Goal: Transaction & Acquisition: Purchase product/service

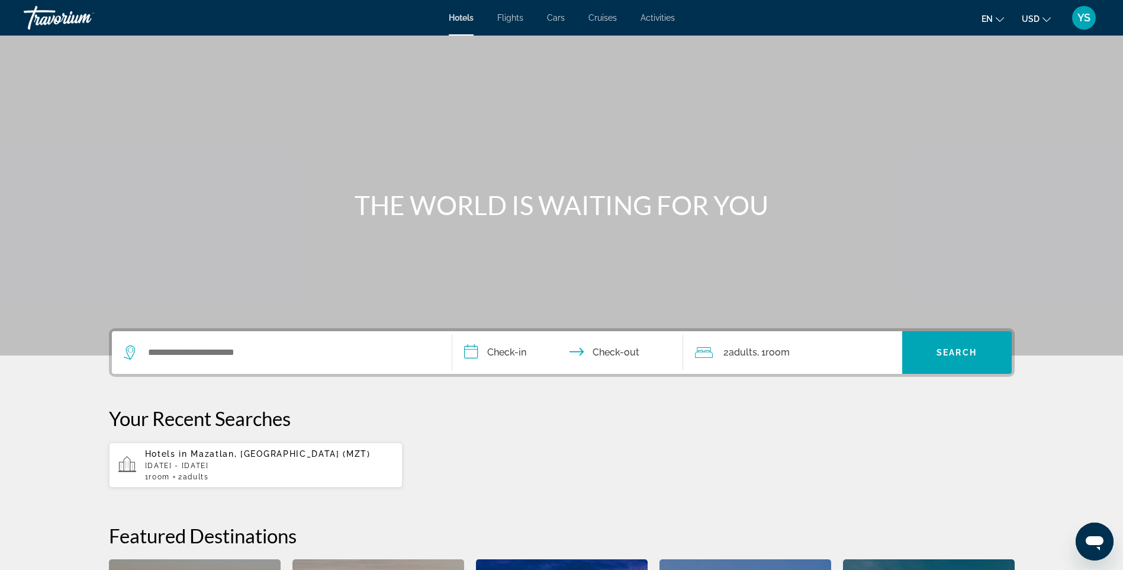
click at [239, 453] on span "Mazatlan, [GEOGRAPHIC_DATA] (MZT)" at bounding box center [280, 453] width 179 height 9
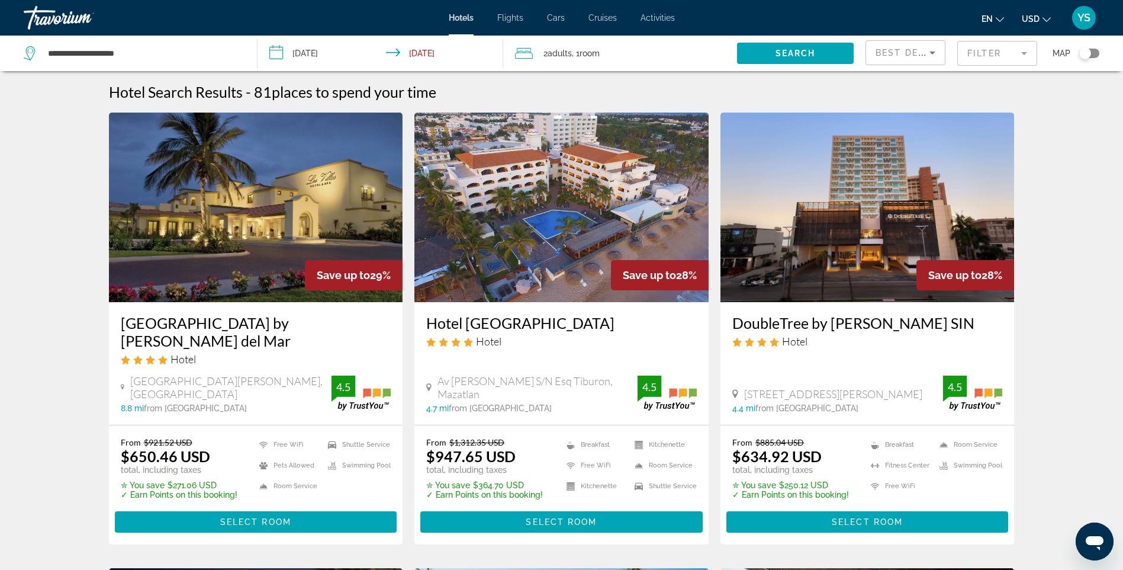
click at [255, 225] on img "Main content" at bounding box center [256, 208] width 294 height 190
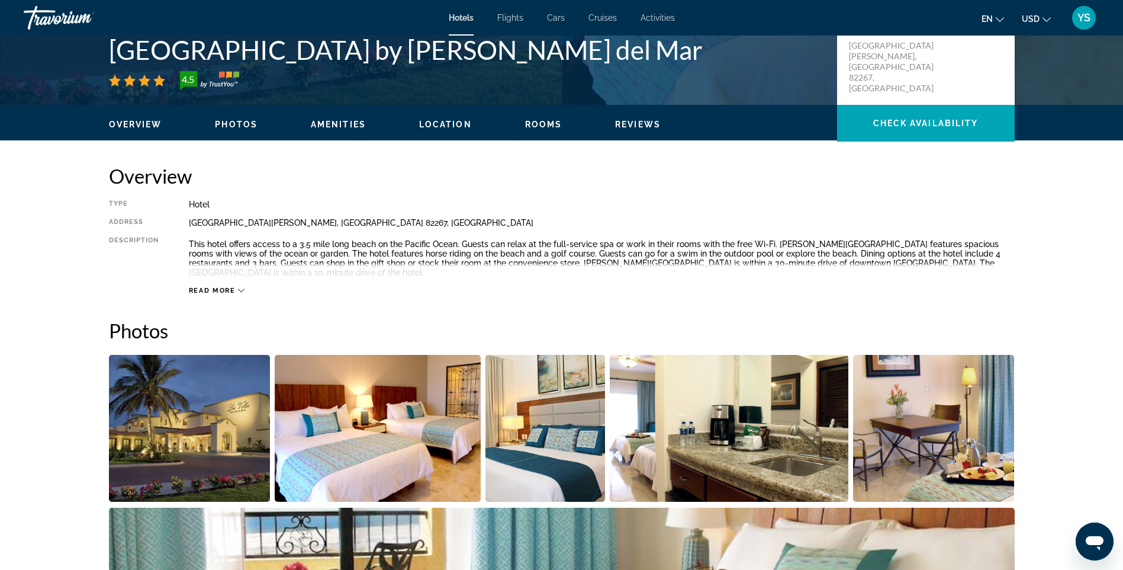
scroll to position [59, 0]
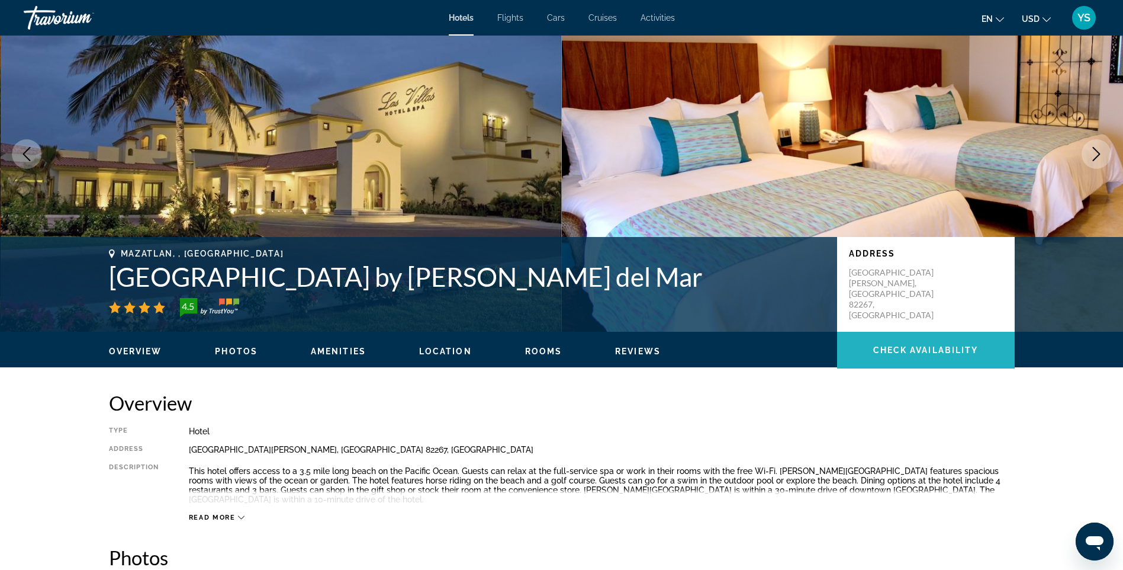
click at [916, 348] on span "Check Availability" at bounding box center [925, 349] width 105 height 9
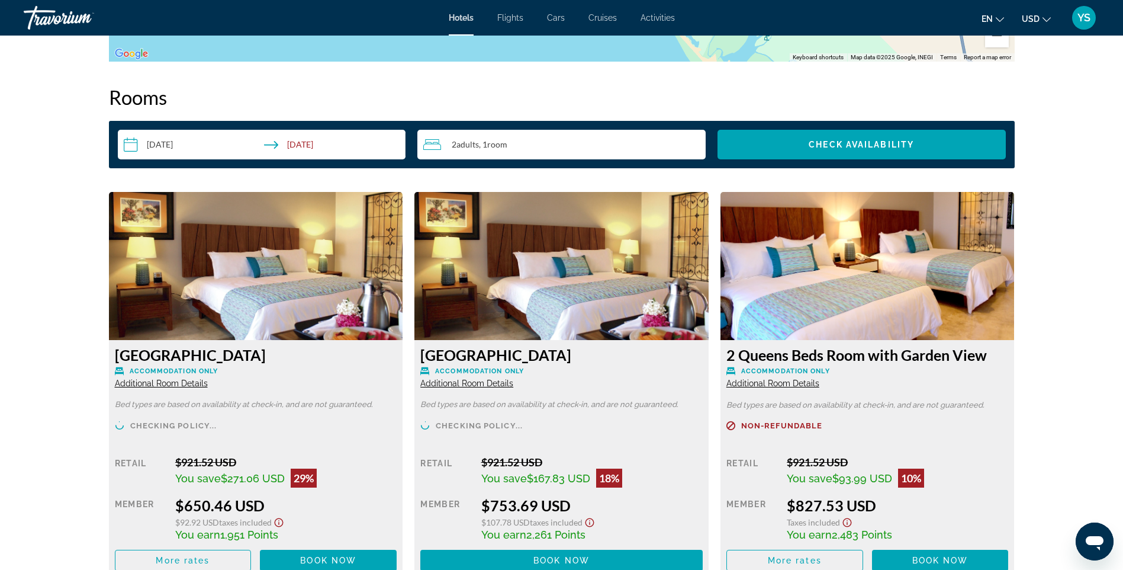
scroll to position [1454, 0]
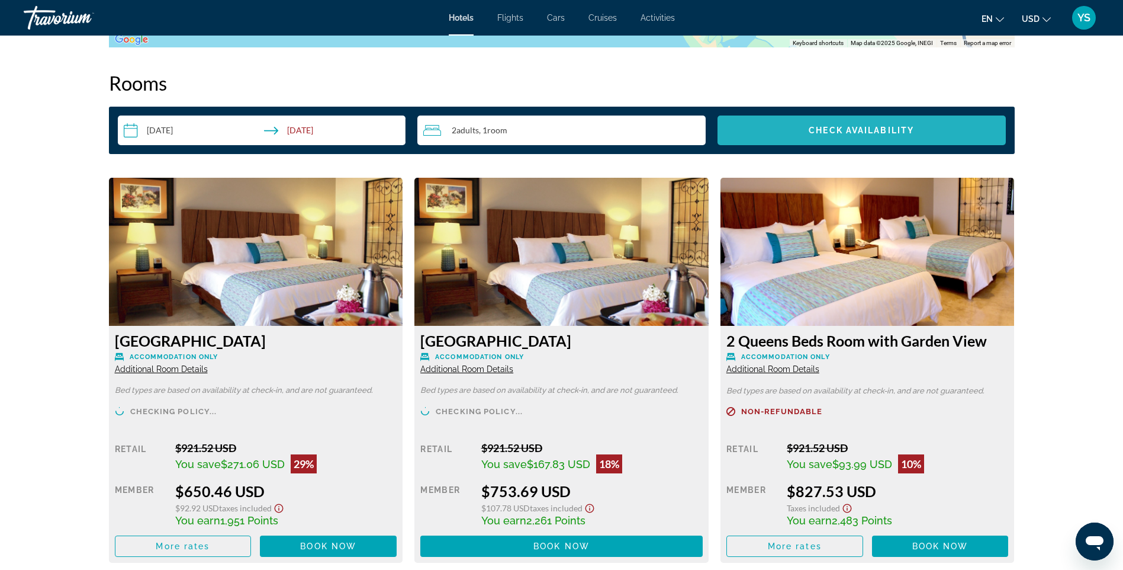
click at [851, 126] on span "Check Availability" at bounding box center [861, 130] width 105 height 9
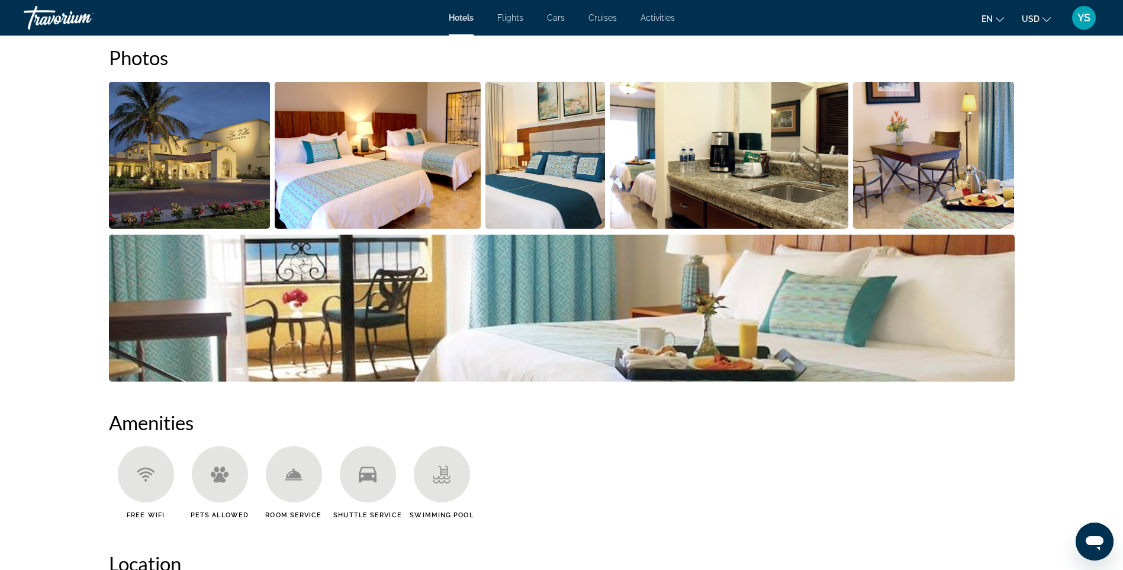
scroll to position [447, 0]
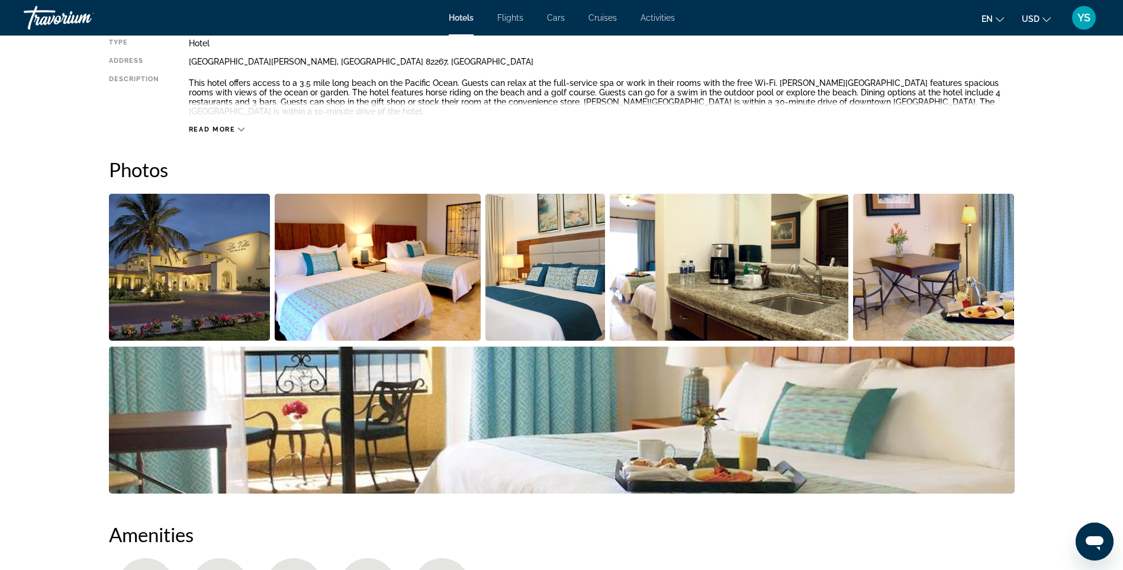
click at [229, 264] on img "Open full-screen image slider" at bounding box center [190, 267] width 162 height 147
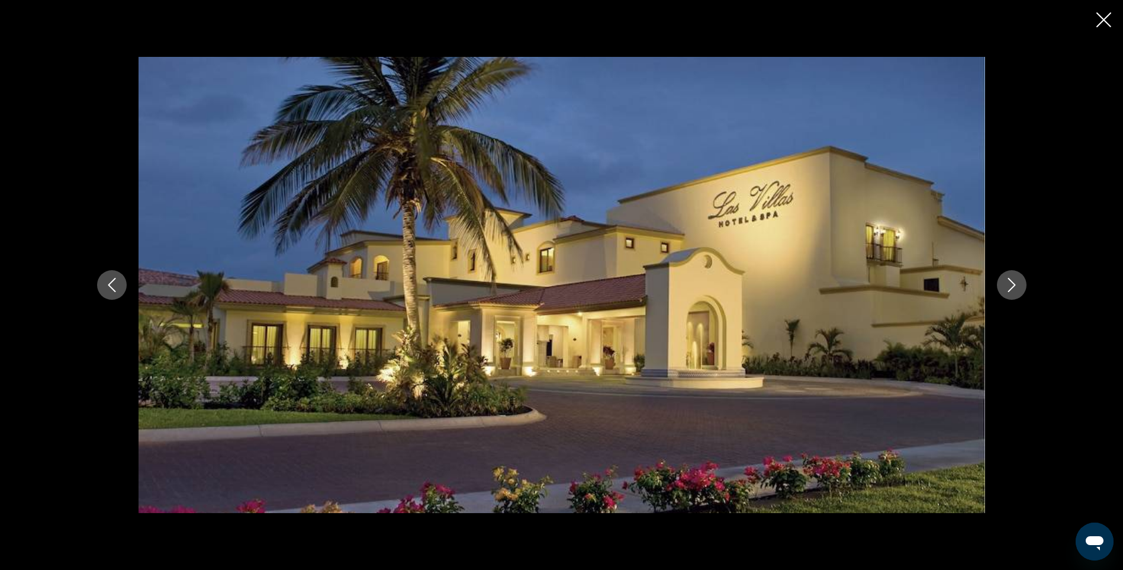
click at [1017, 281] on icon "Next image" at bounding box center [1012, 285] width 14 height 14
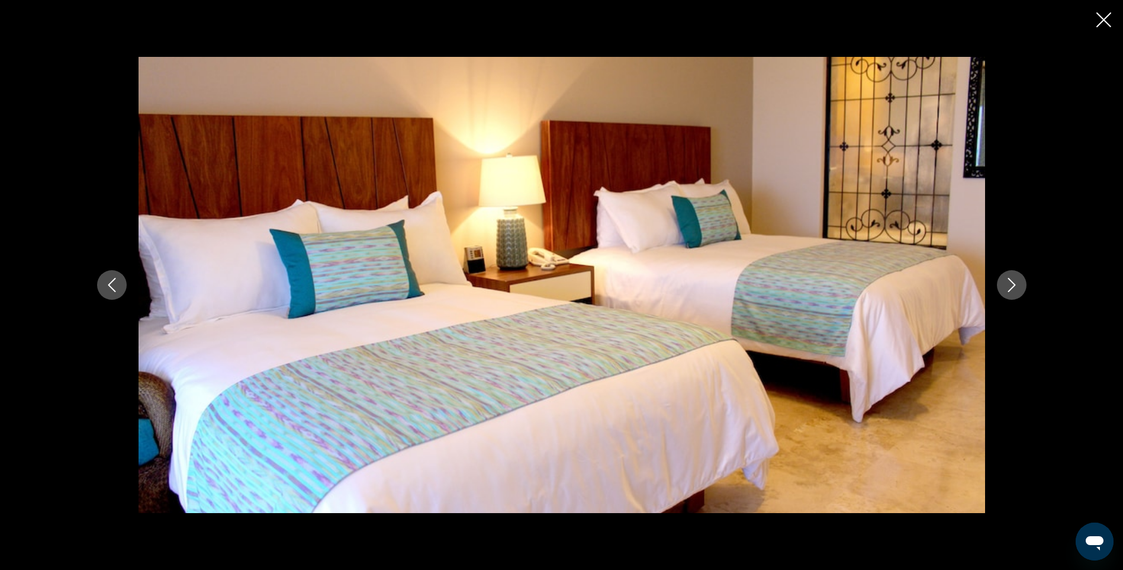
click at [1004, 281] on button "Next image" at bounding box center [1012, 285] width 30 height 30
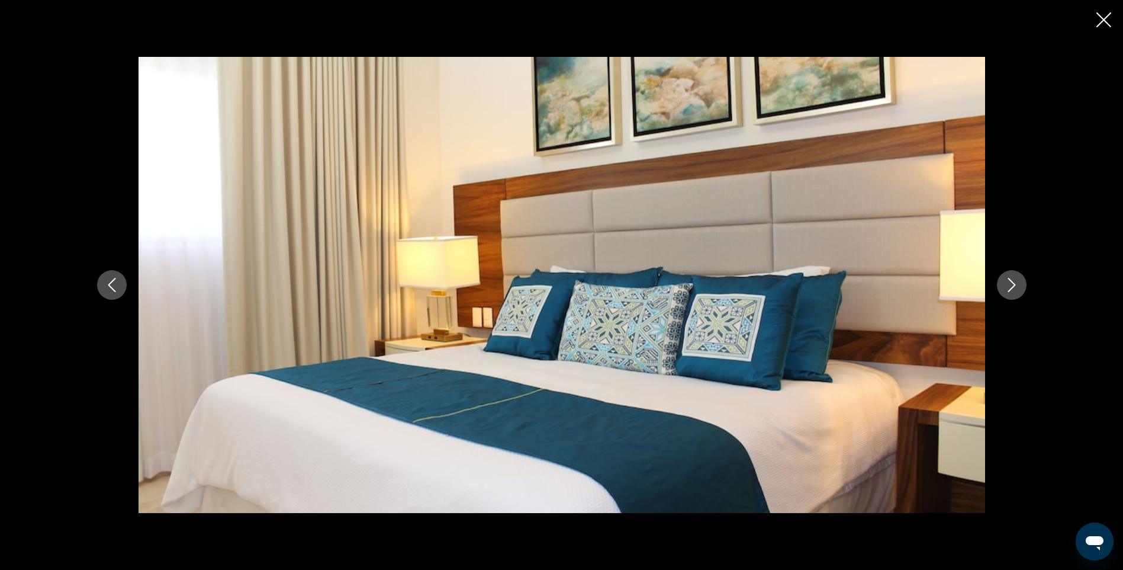
click at [1005, 288] on icon "Next image" at bounding box center [1012, 285] width 14 height 14
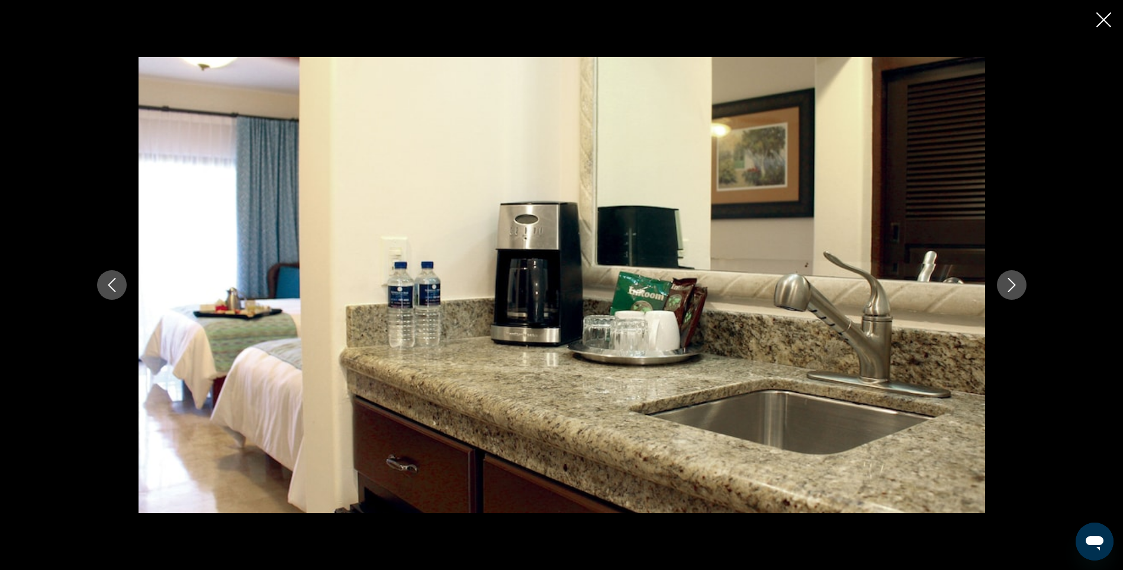
click at [1005, 288] on icon "Next image" at bounding box center [1012, 285] width 14 height 14
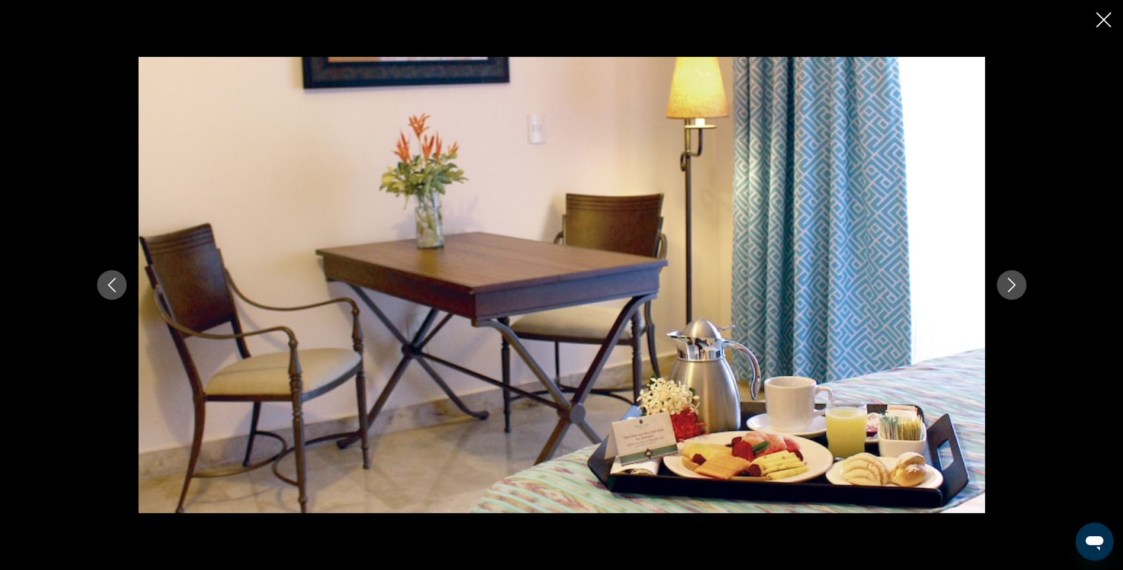
click at [1005, 288] on icon "Next image" at bounding box center [1012, 285] width 14 height 14
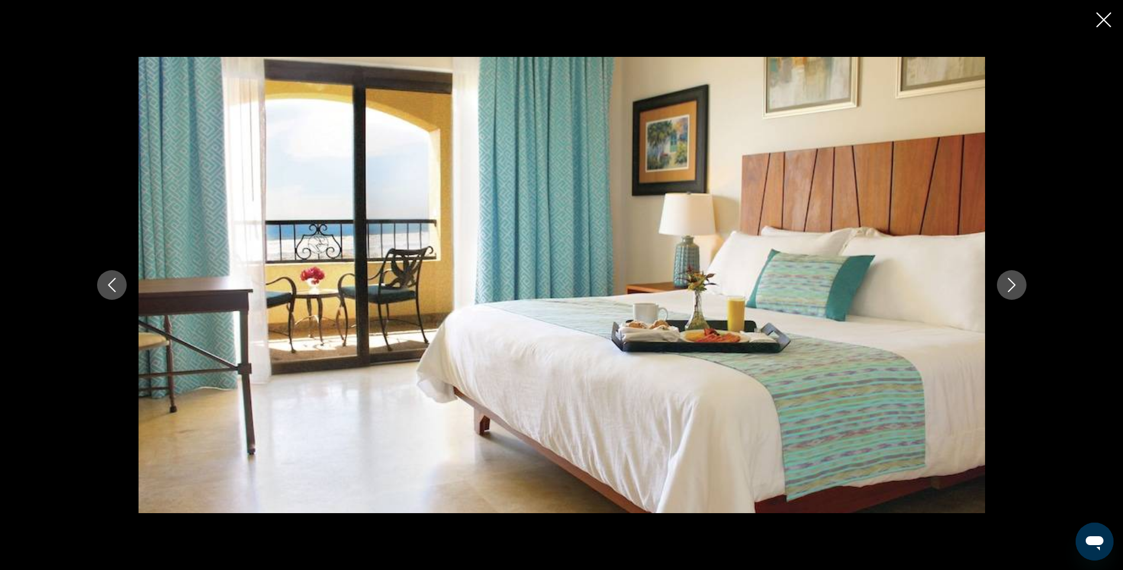
click at [1023, 282] on button "Next image" at bounding box center [1012, 285] width 30 height 30
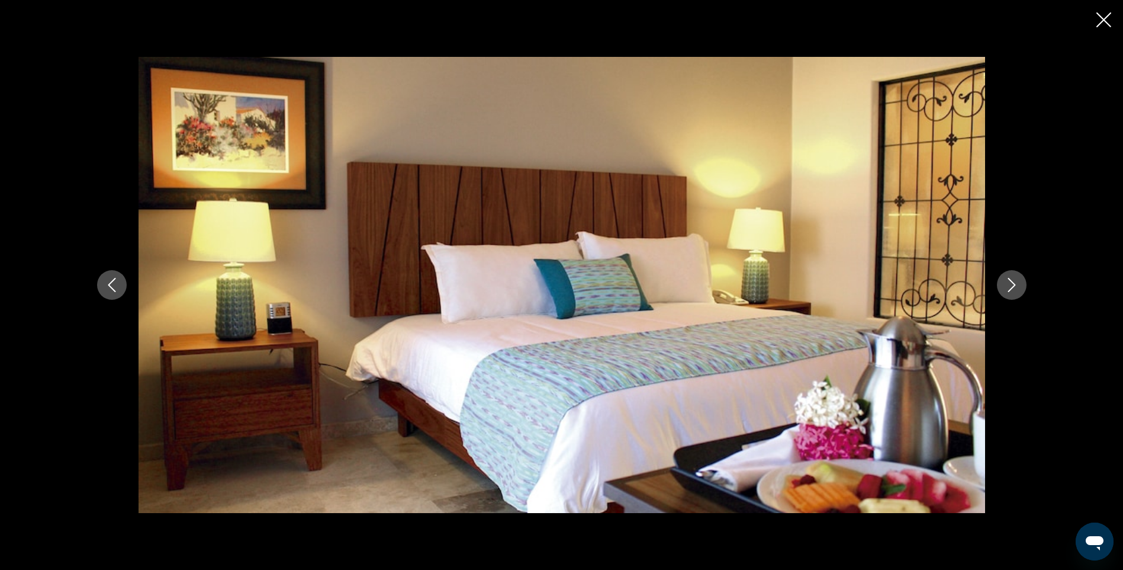
click at [1026, 285] on button "Next image" at bounding box center [1012, 285] width 30 height 30
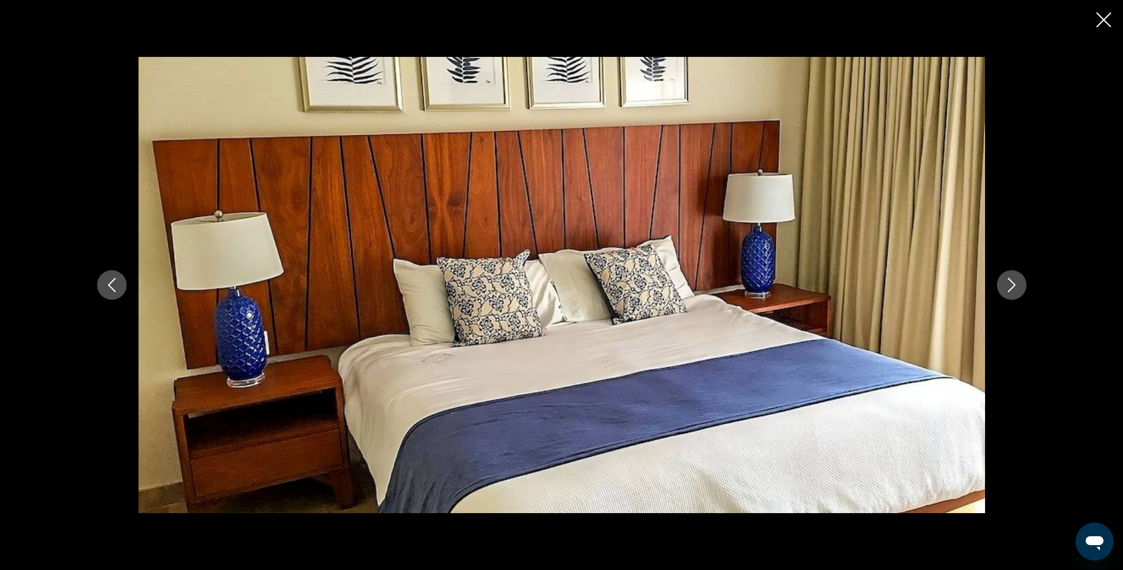
click at [1106, 19] on icon "Close slideshow" at bounding box center [1104, 19] width 15 height 15
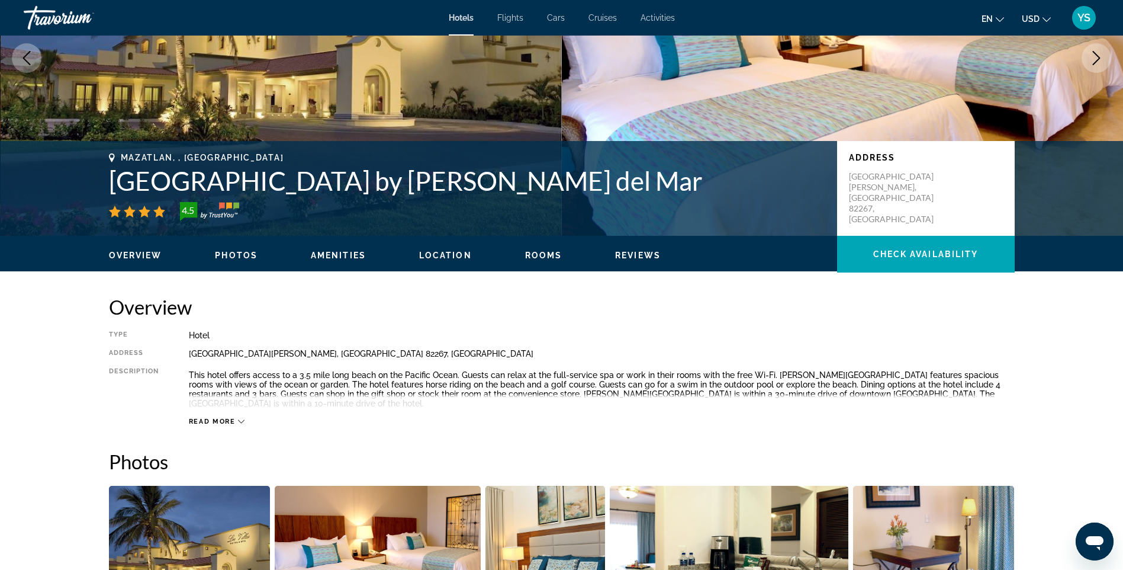
scroll to position [151, 0]
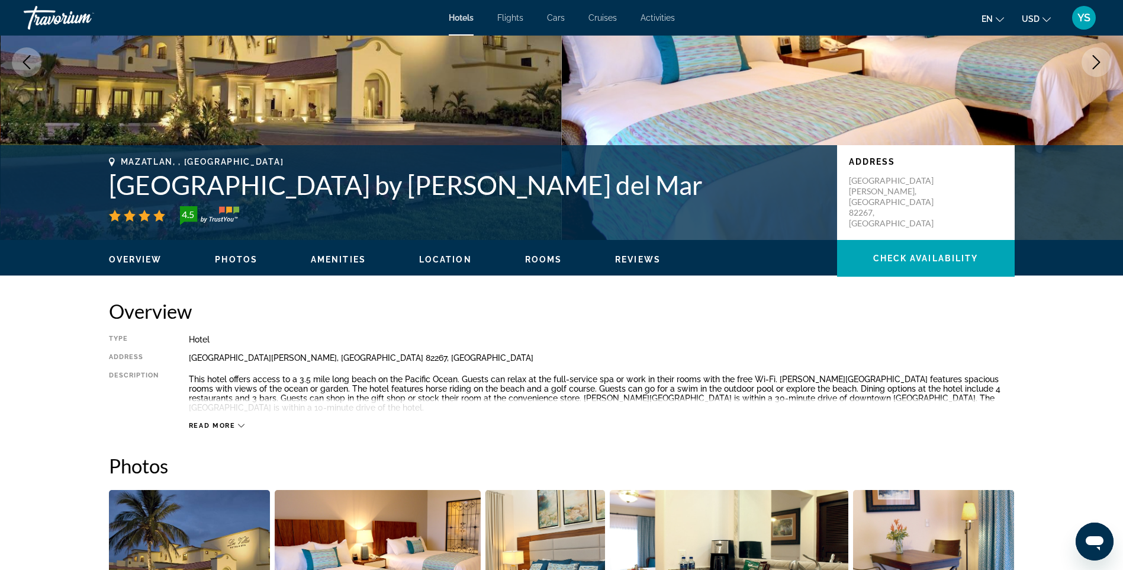
click at [545, 260] on span "Rooms" at bounding box center [543, 259] width 37 height 9
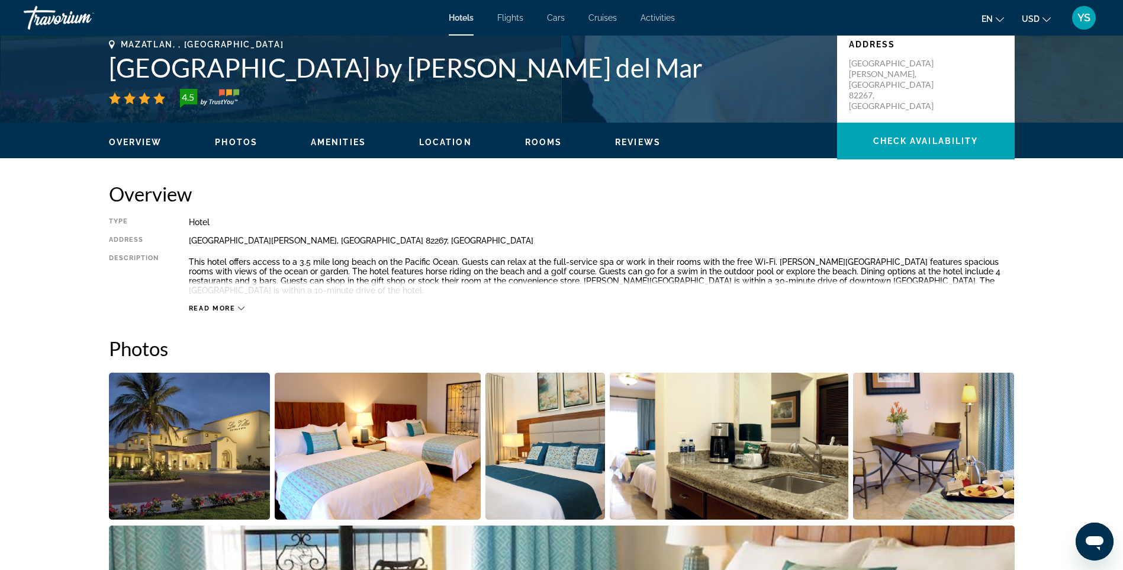
scroll to position [0, 0]
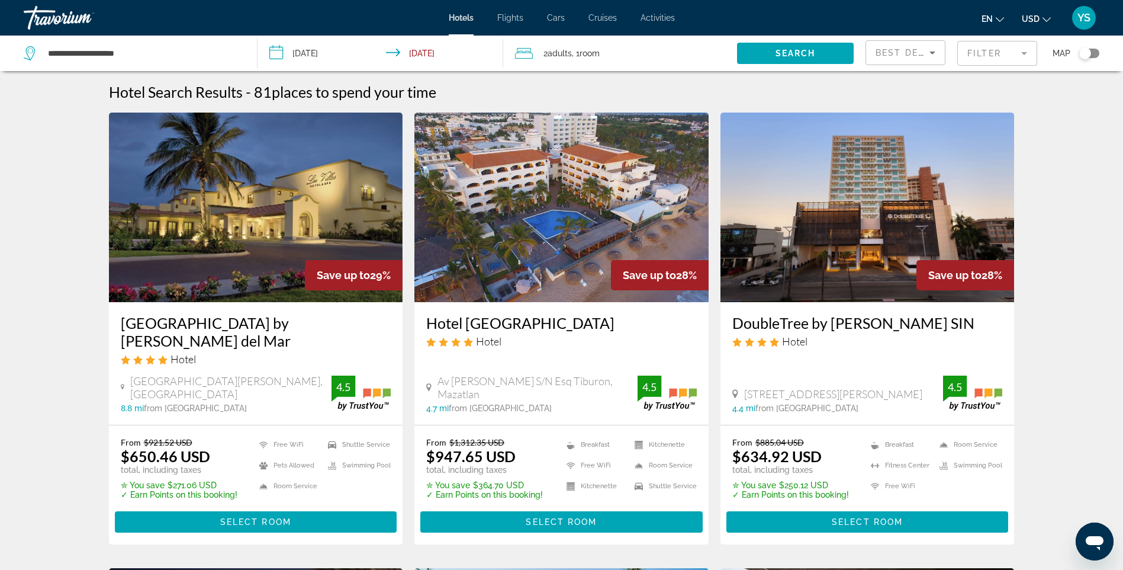
click at [235, 219] on img "Main content" at bounding box center [256, 208] width 294 height 190
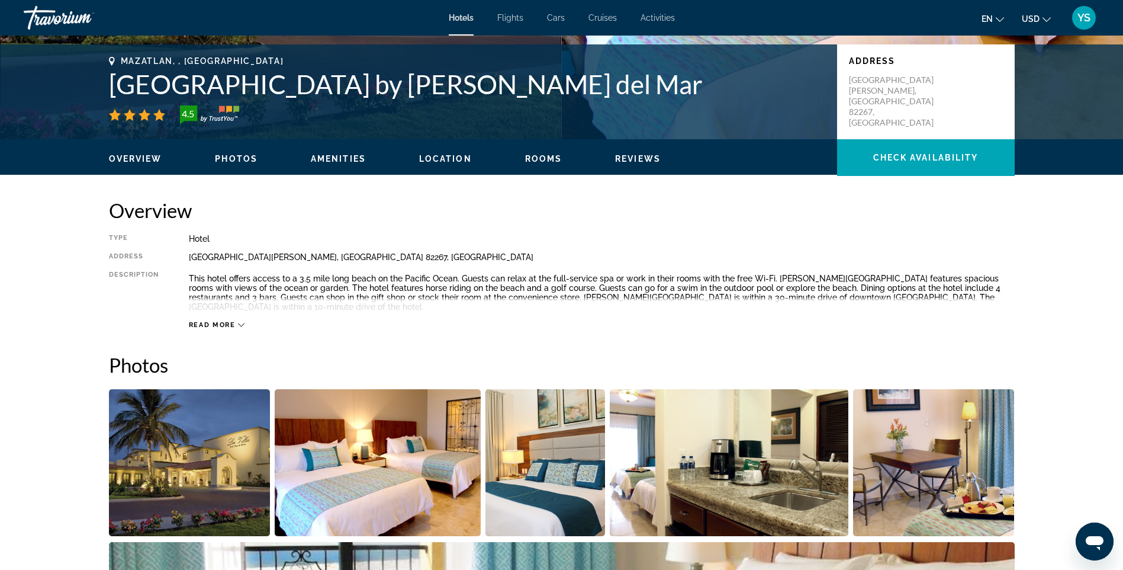
scroll to position [296, 0]
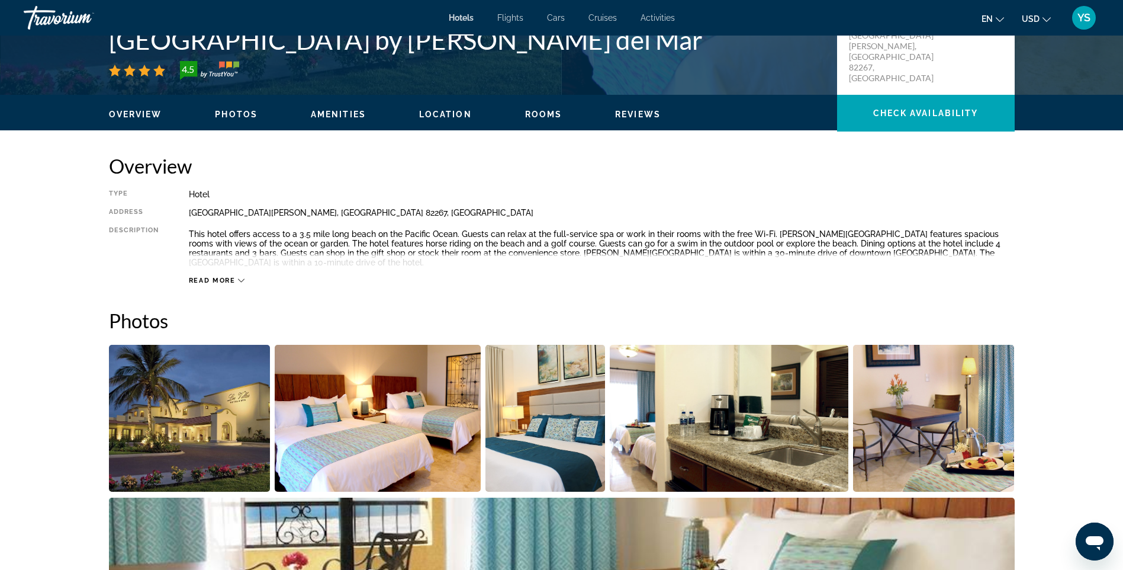
click at [228, 278] on span "Read more" at bounding box center [212, 281] width 47 height 8
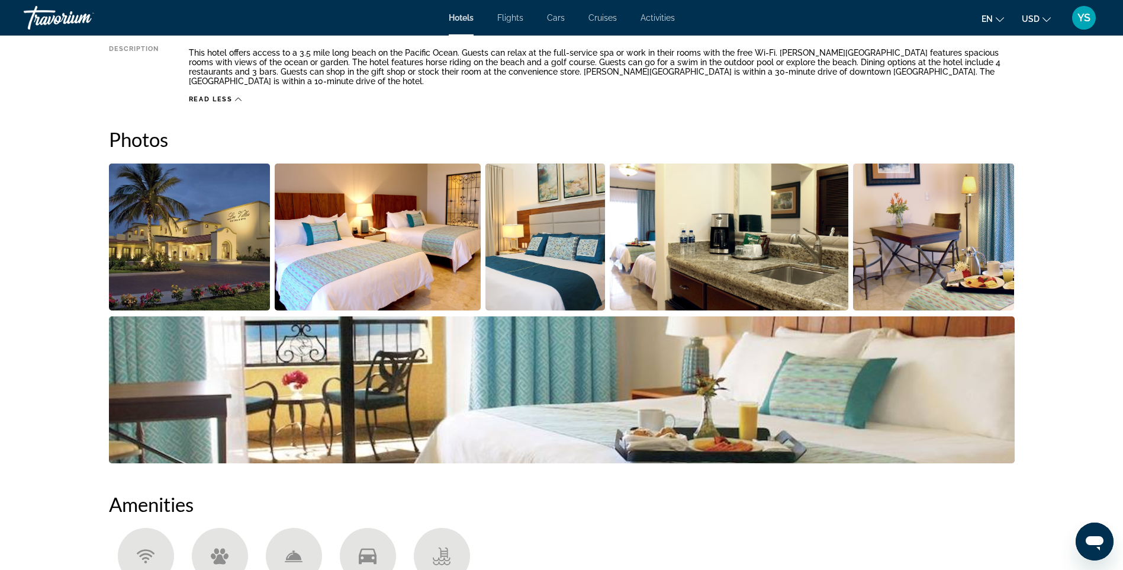
scroll to position [237, 0]
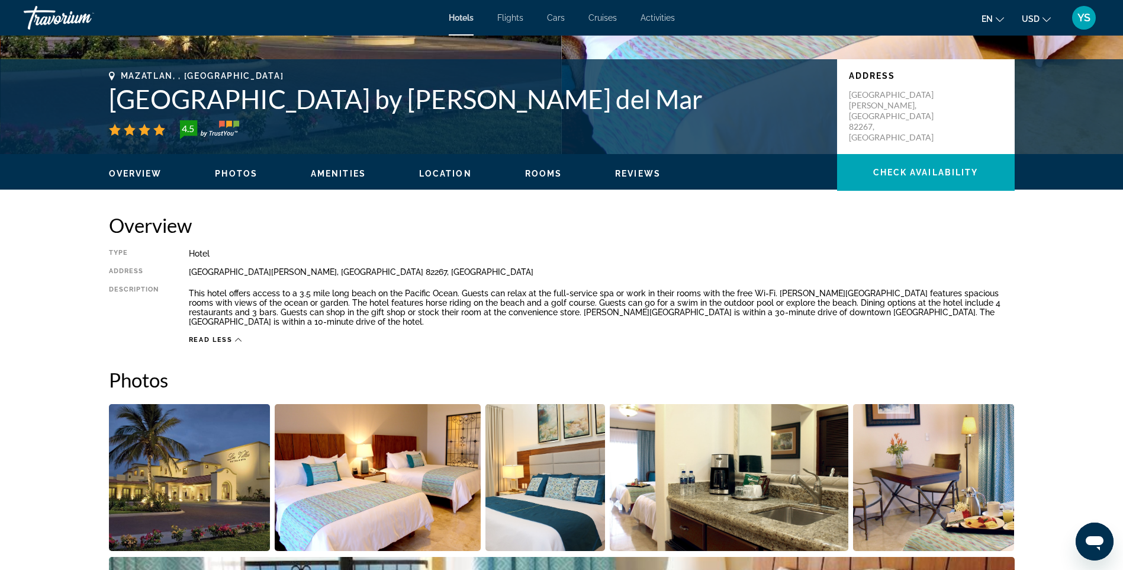
click at [532, 176] on span "Rooms" at bounding box center [543, 173] width 37 height 9
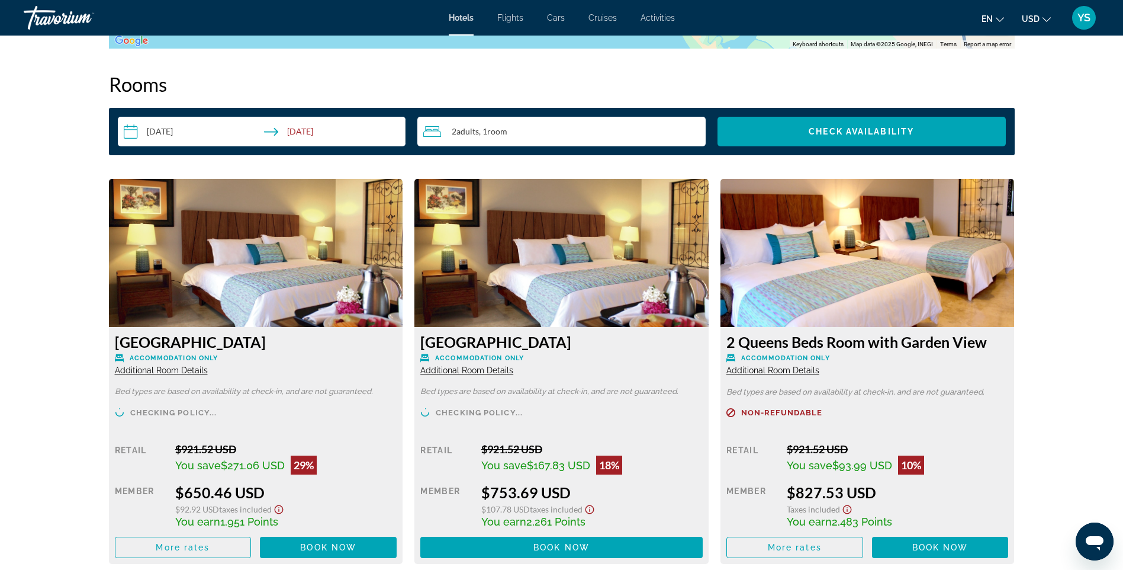
scroll to position [1454, 0]
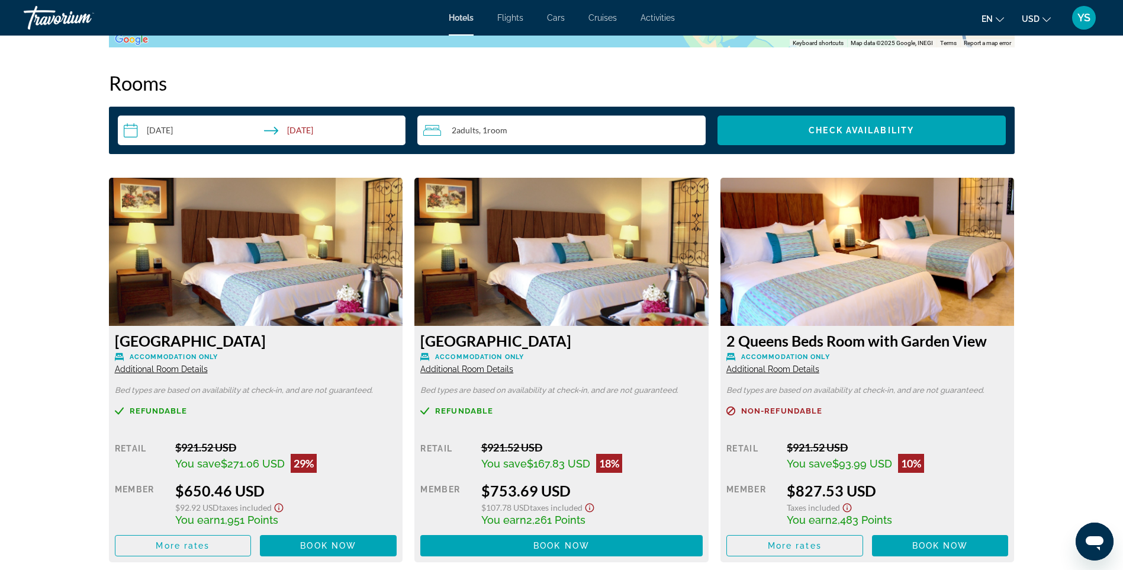
click at [274, 238] on img "Main content" at bounding box center [256, 252] width 294 height 148
click at [305, 542] on span "Book now" at bounding box center [328, 545] width 56 height 9
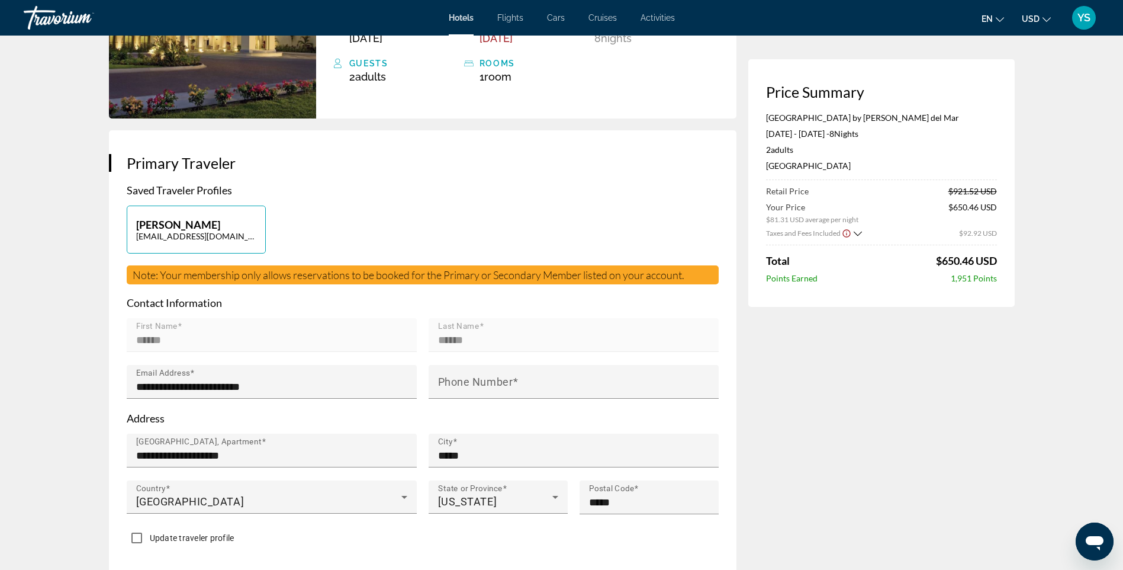
scroll to position [178, 0]
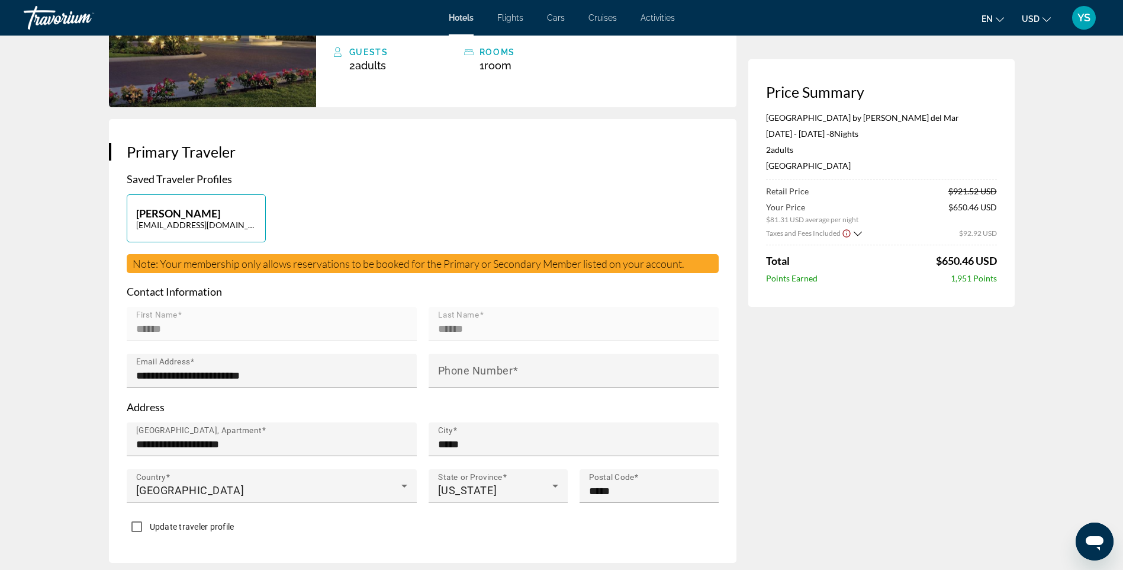
click at [182, 307] on mat-form-field "First Name ******" at bounding box center [272, 330] width 290 height 47
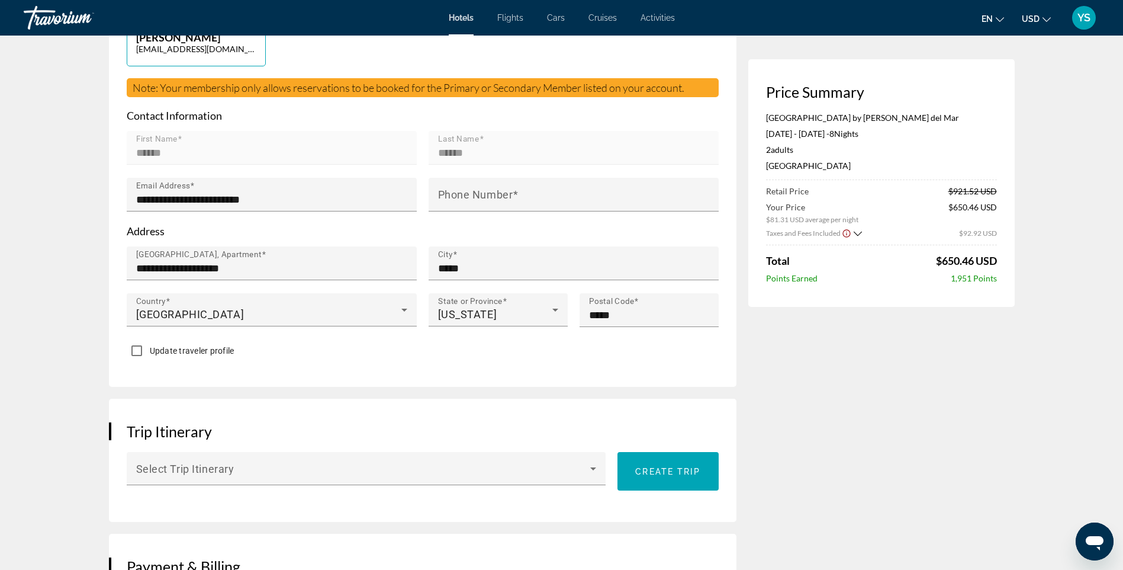
scroll to position [533, 0]
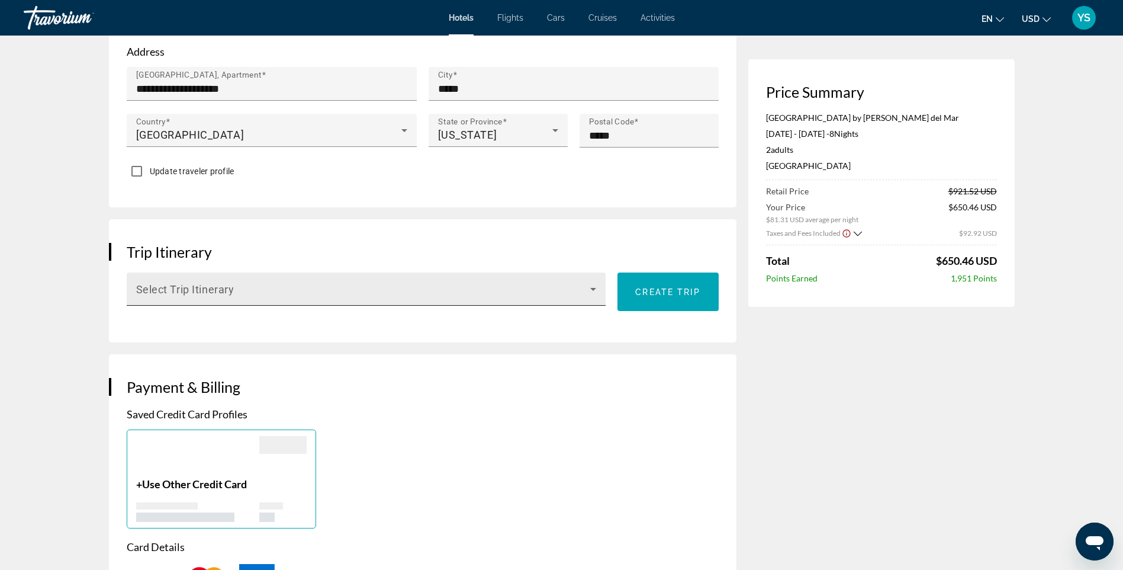
click at [593, 282] on icon "Main content" at bounding box center [593, 289] width 14 height 14
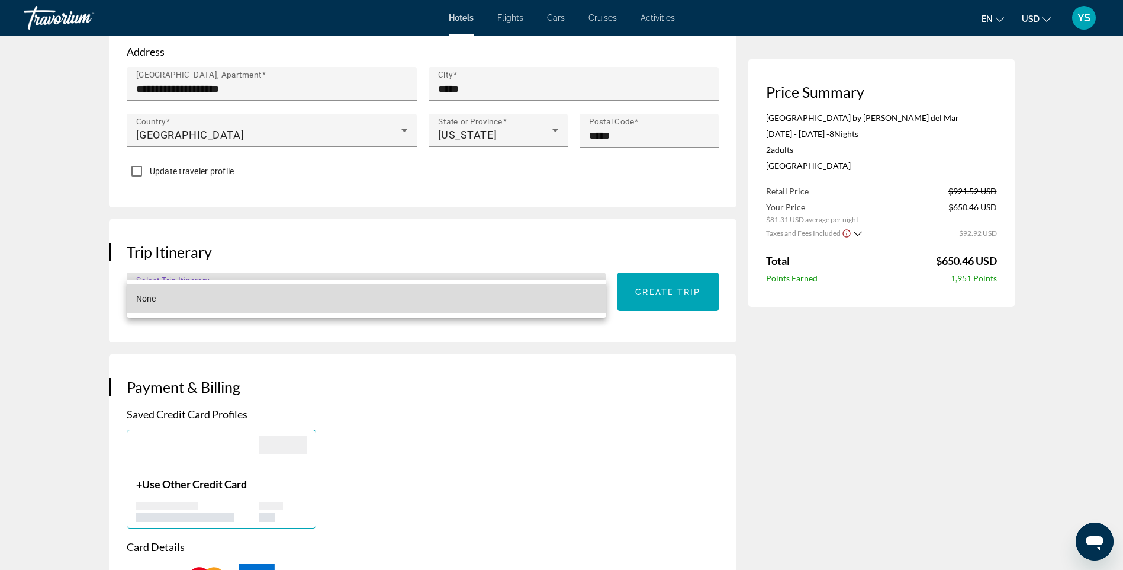
click at [158, 297] on mat-option "None" at bounding box center [367, 298] width 480 height 28
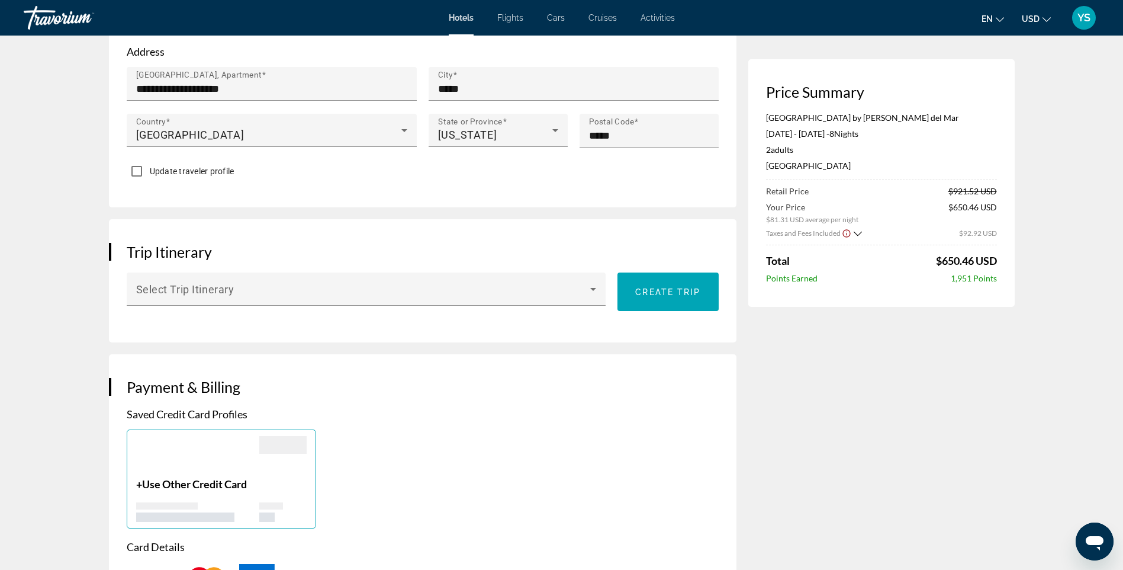
click at [656, 287] on span "Create trip" at bounding box center [667, 291] width 65 height 9
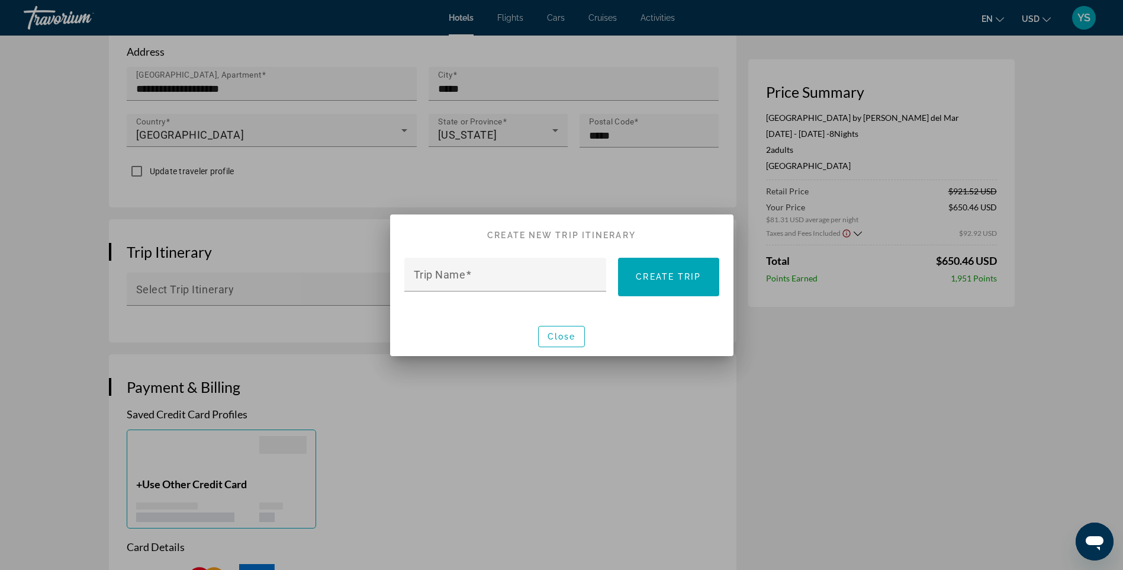
scroll to position [0, 0]
click at [560, 333] on span "Close" at bounding box center [562, 336] width 28 height 9
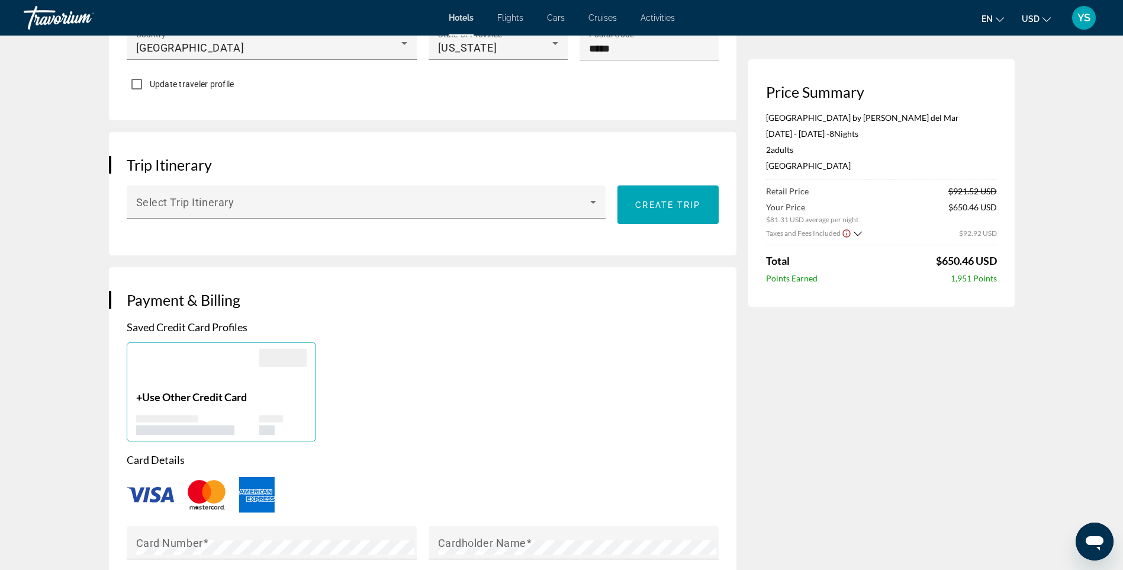
scroll to position [770, 0]
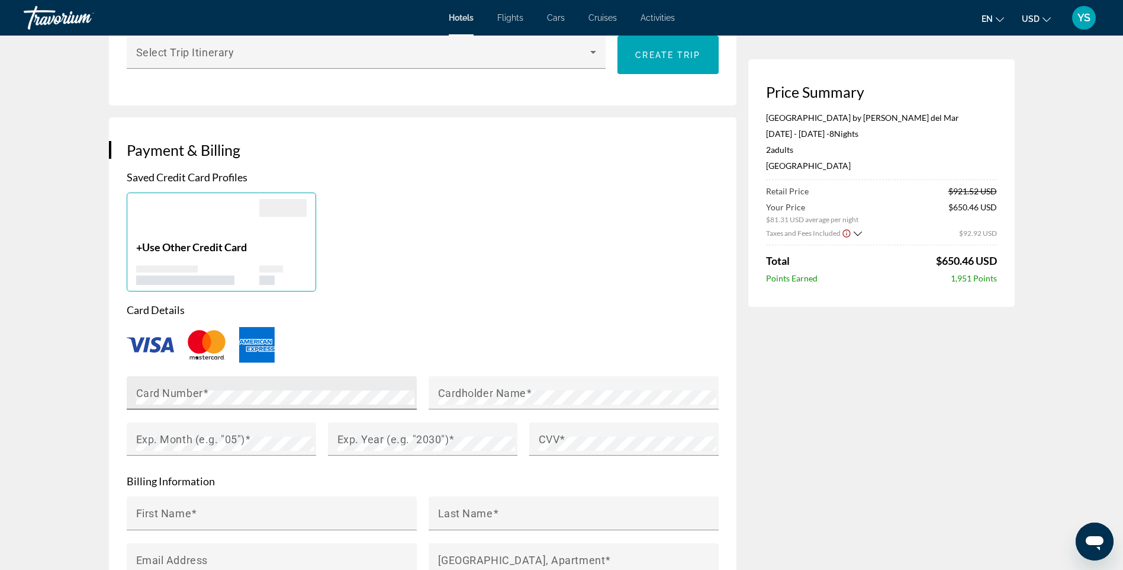
click at [187, 386] on mat-label "Card Number" at bounding box center [169, 392] width 67 height 12
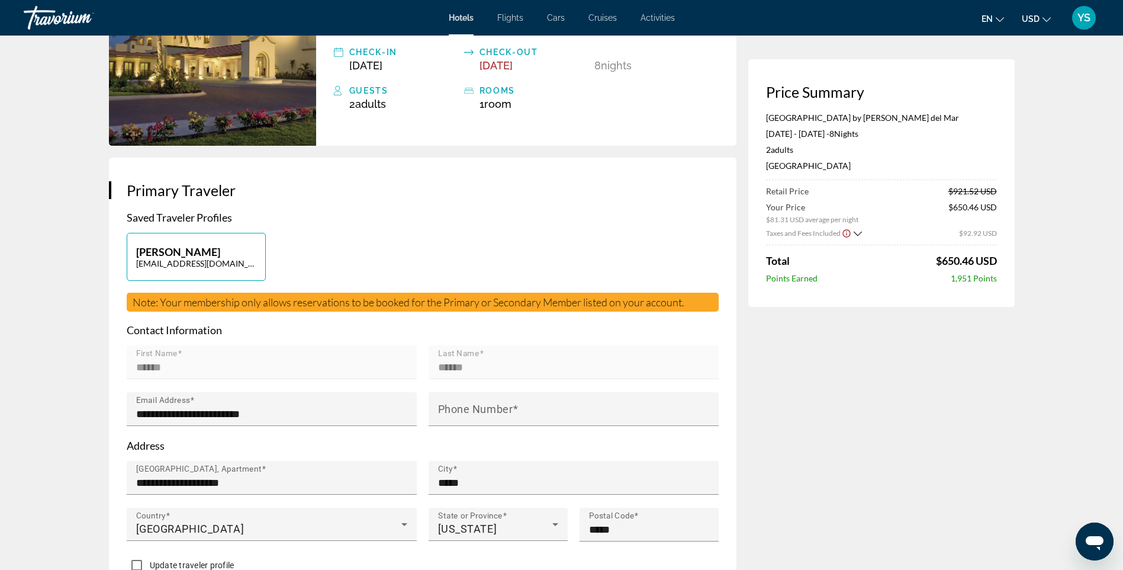
scroll to position [118, 0]
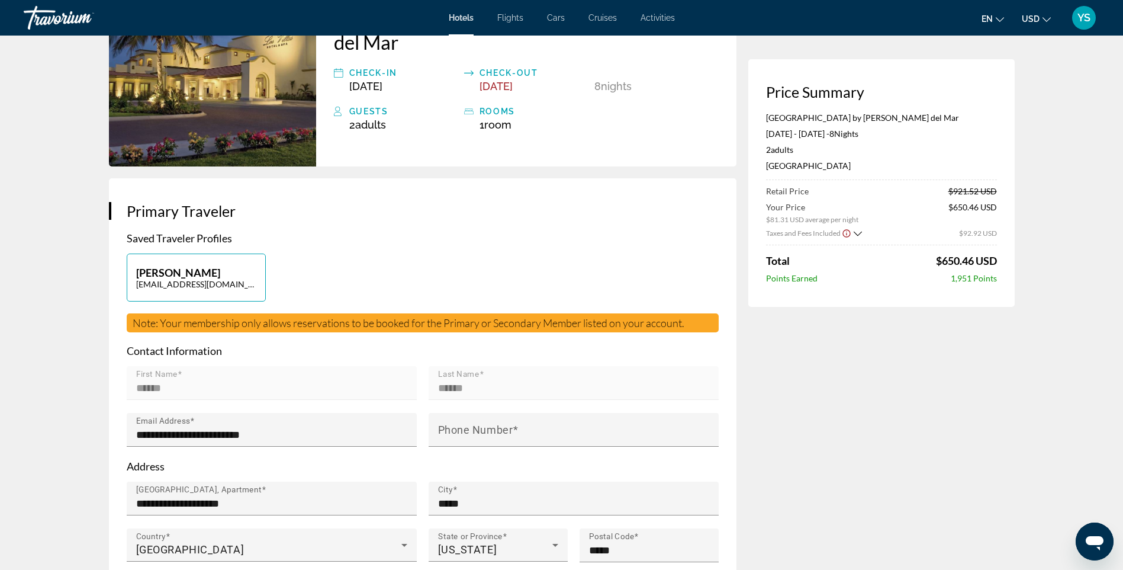
click at [263, 316] on span "Note: Your membership only allows reservations to be booked for the Primary or …" at bounding box center [409, 322] width 552 height 13
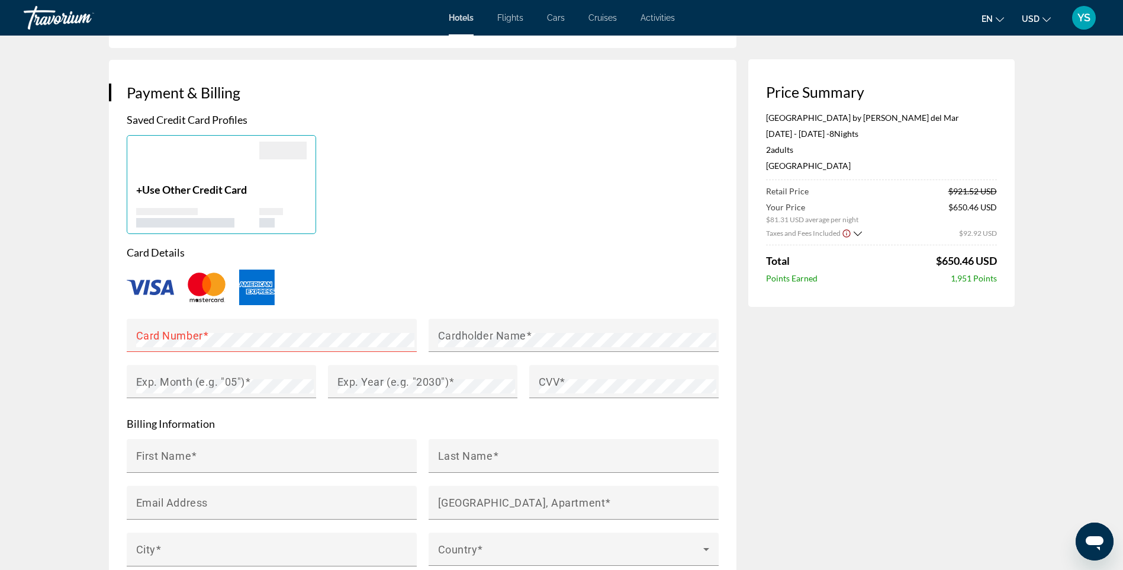
scroll to position [829, 0]
click at [184, 327] on mat-label "Card Number" at bounding box center [169, 333] width 67 height 12
click at [859, 233] on icon "Show Taxes and Fees breakdown" at bounding box center [857, 233] width 8 height 5
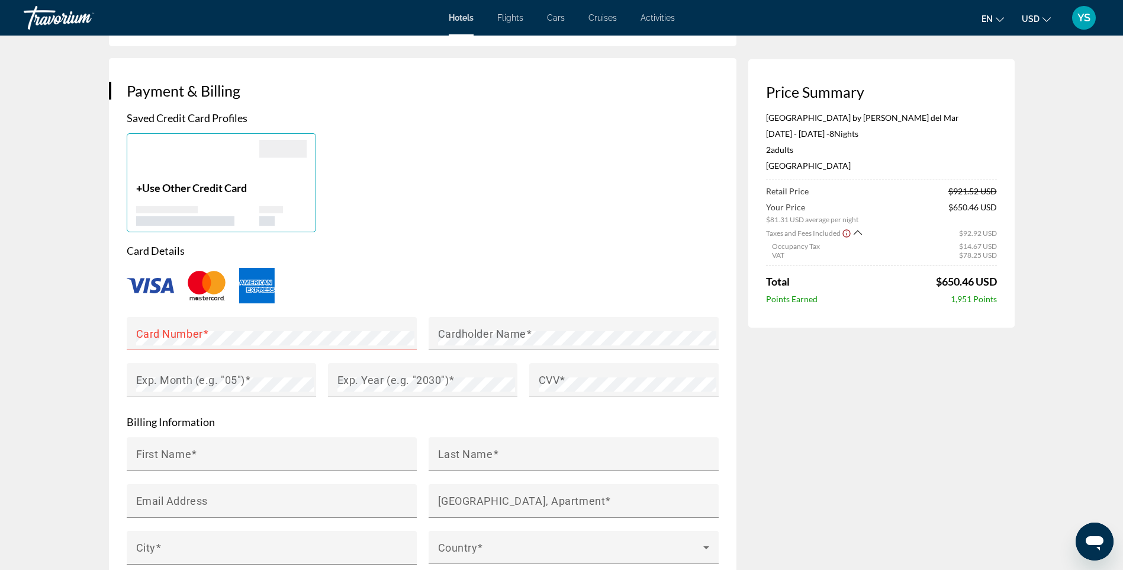
click at [858, 233] on icon "Show Taxes and Fees breakdown" at bounding box center [858, 232] width 8 height 10
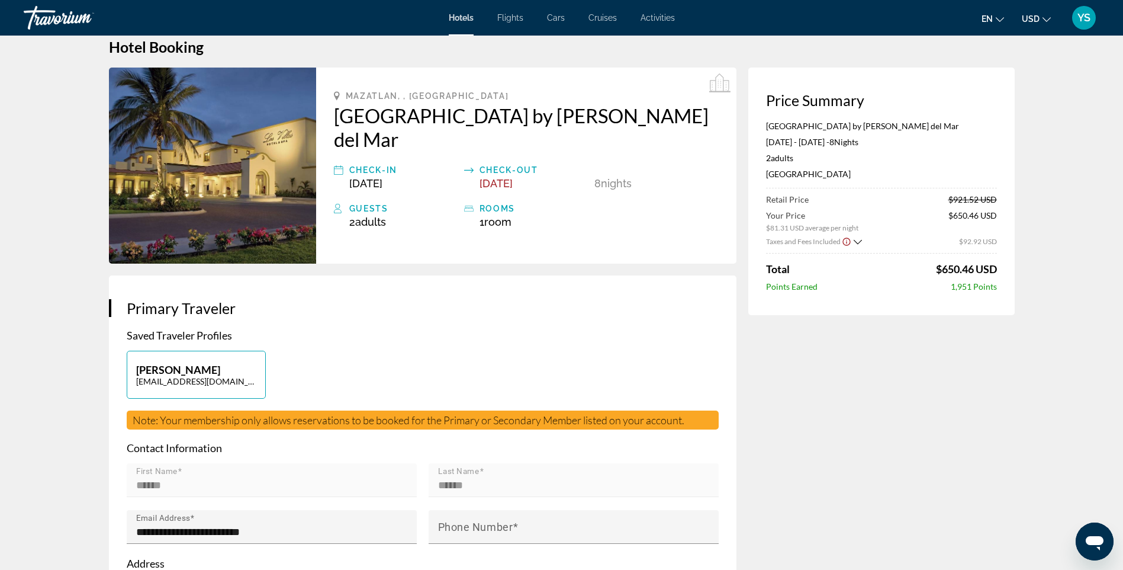
scroll to position [0, 0]
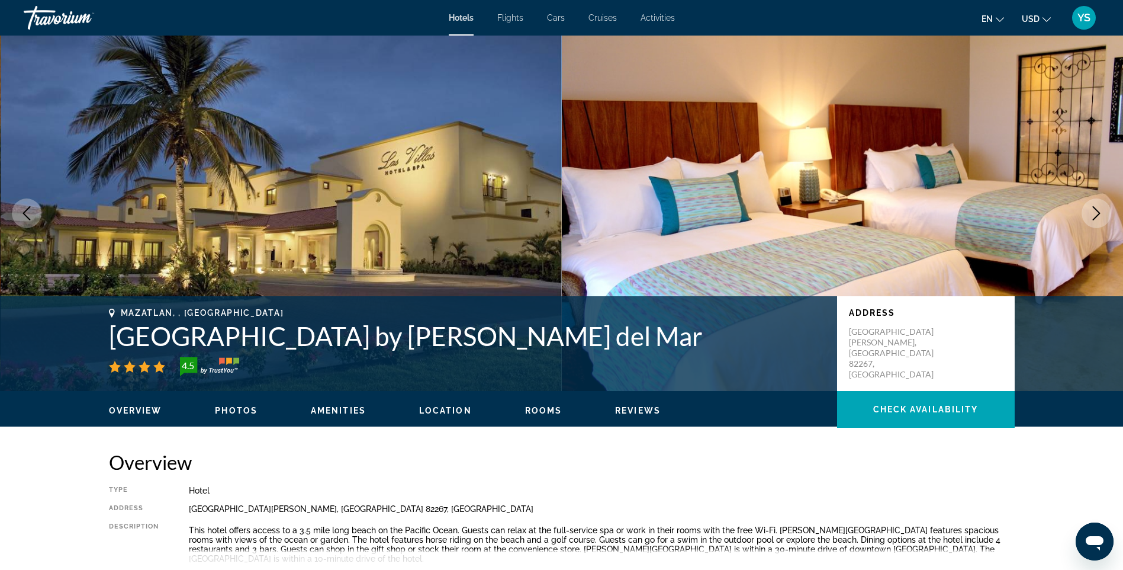
click at [548, 406] on span "Rooms" at bounding box center [543, 410] width 37 height 9
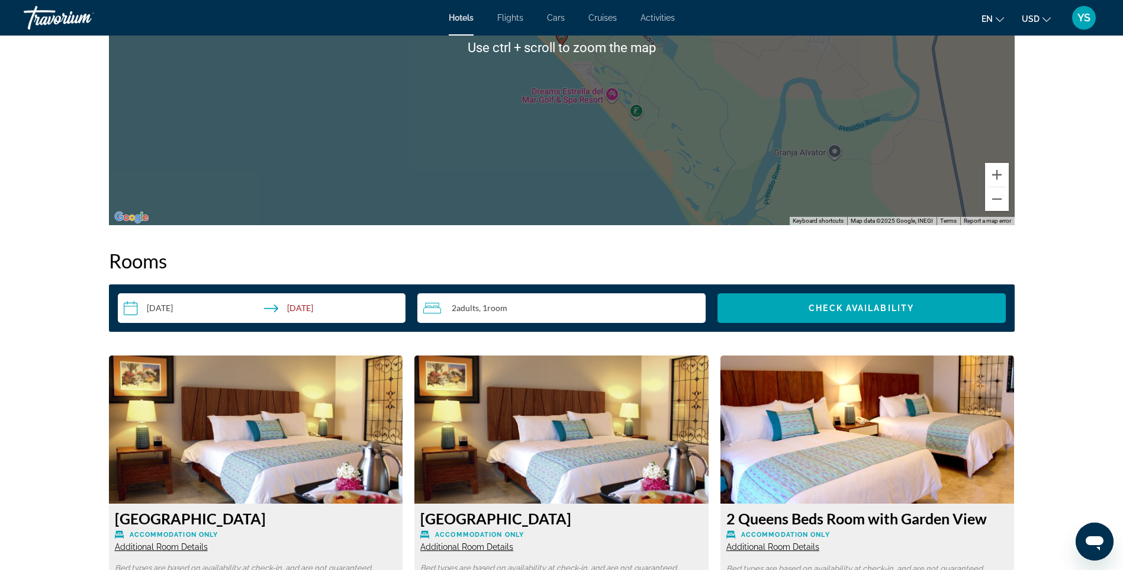
scroll to position [1513, 0]
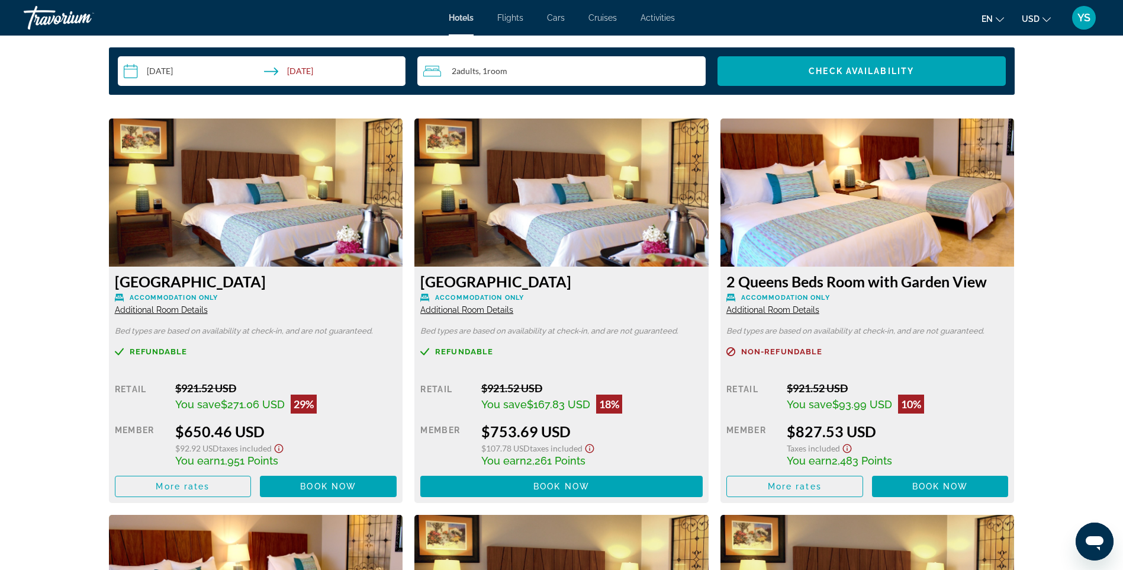
click at [542, 216] on img "Main content" at bounding box center [562, 192] width 294 height 148
click at [553, 484] on span "Book now" at bounding box center [562, 485] width 56 height 9
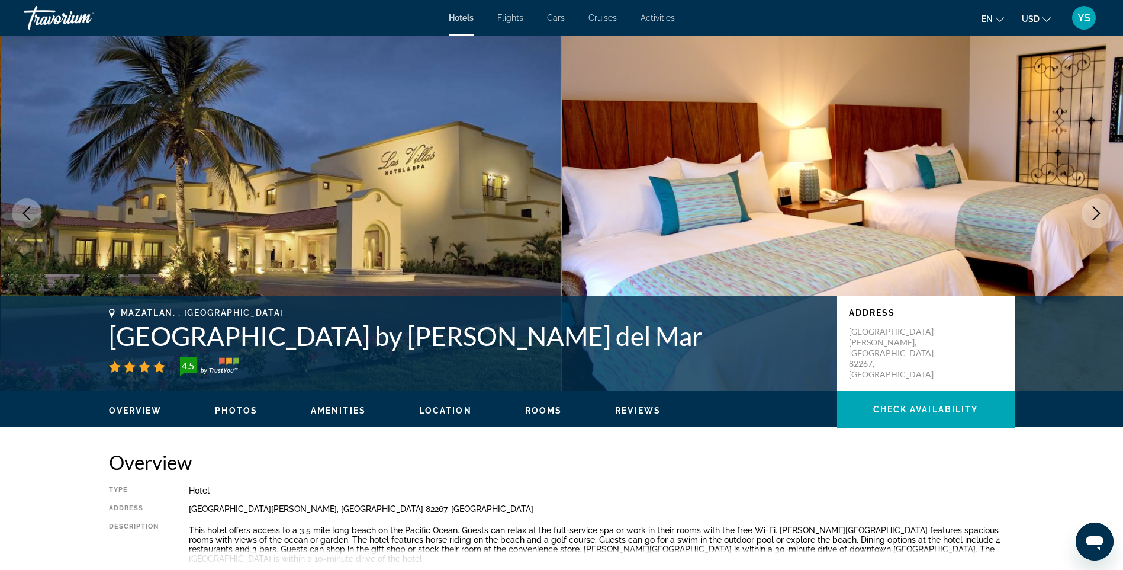
click at [544, 409] on span "Rooms" at bounding box center [543, 410] width 37 height 9
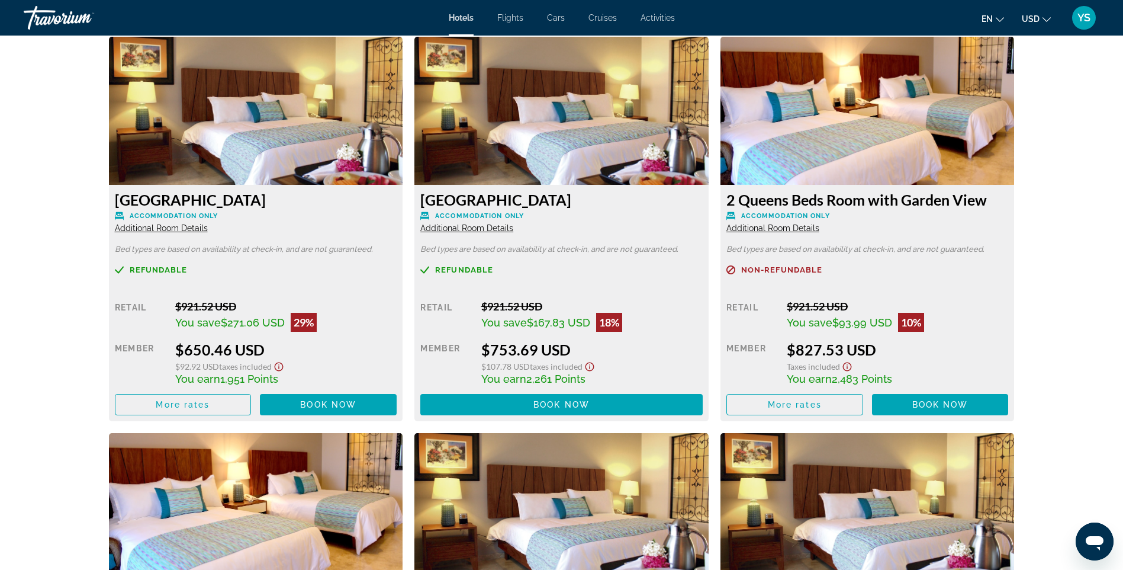
scroll to position [1631, 0]
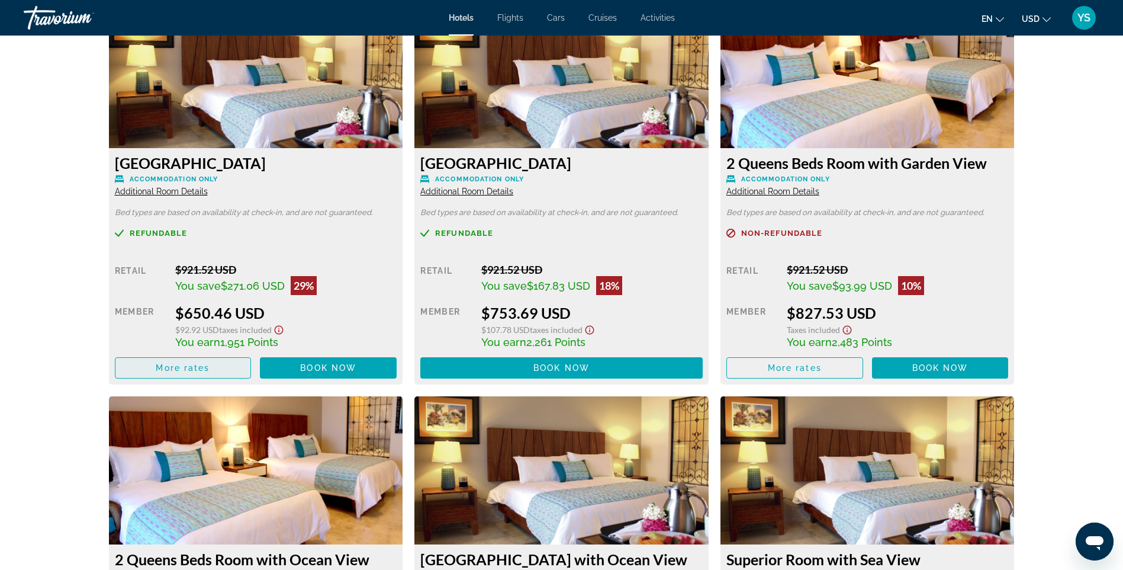
click at [184, 365] on span "More rates" at bounding box center [183, 367] width 54 height 9
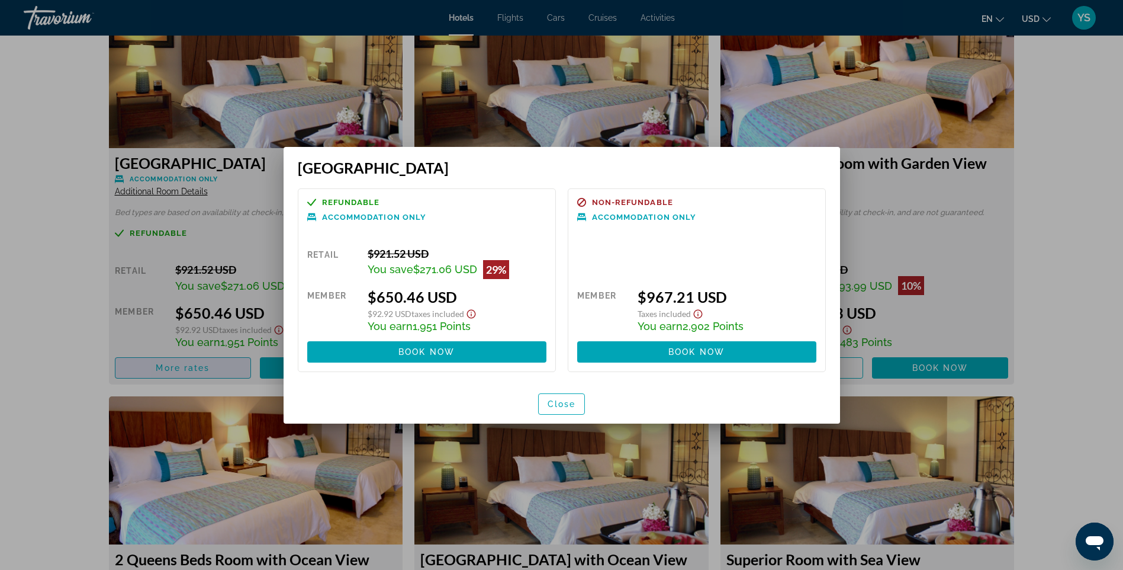
scroll to position [0, 0]
click at [561, 407] on span "Close" at bounding box center [562, 403] width 28 height 9
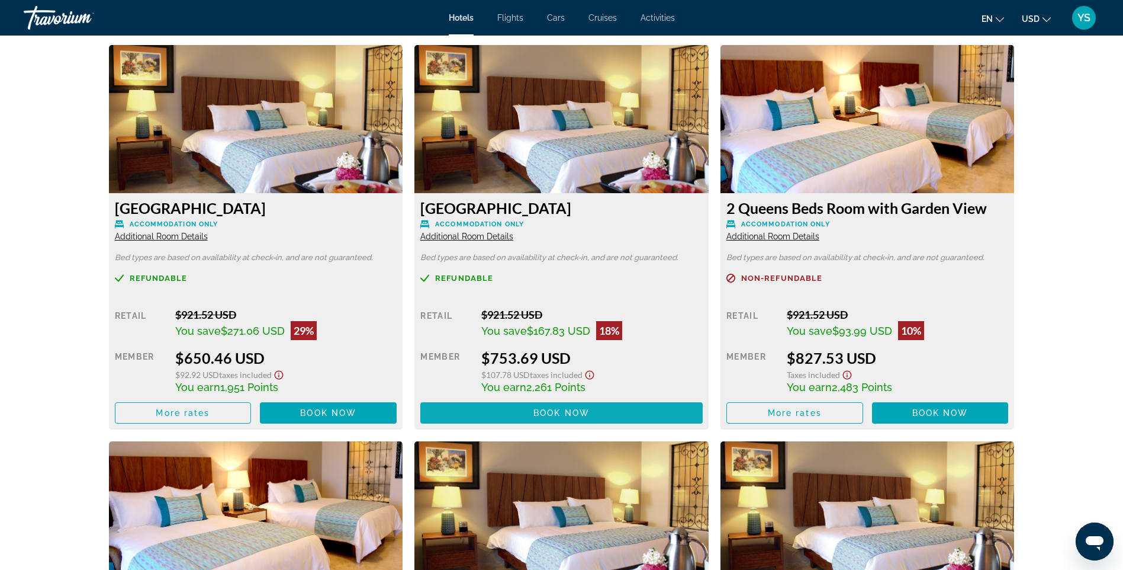
scroll to position [1513, 0]
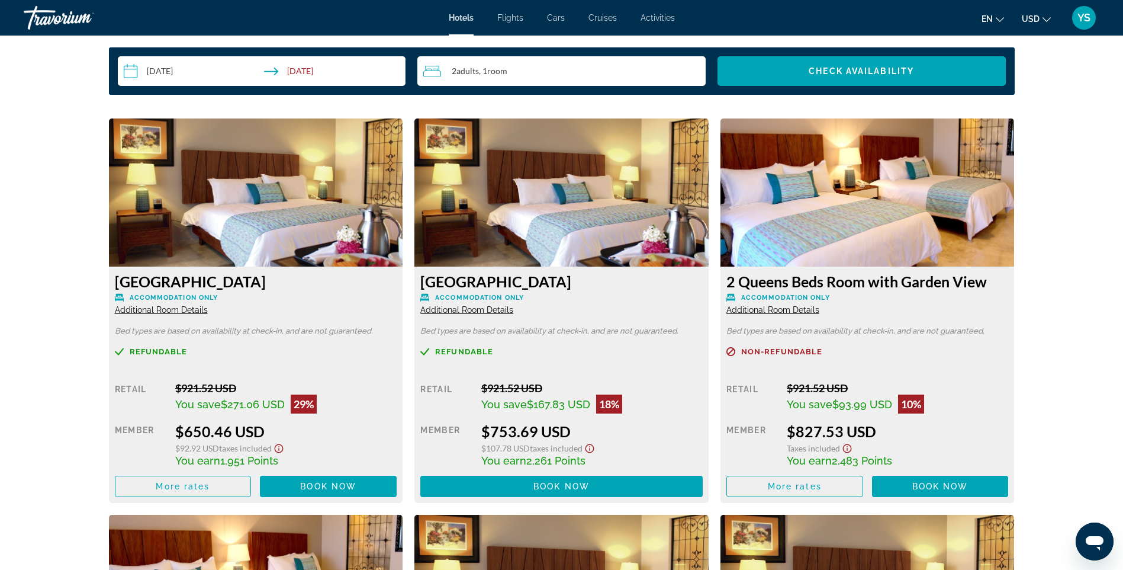
click at [384, 182] on img "Main content" at bounding box center [256, 192] width 294 height 148
click at [272, 198] on img "Main content" at bounding box center [256, 192] width 294 height 148
click at [151, 307] on span "Additional Room Details" at bounding box center [161, 309] width 93 height 9
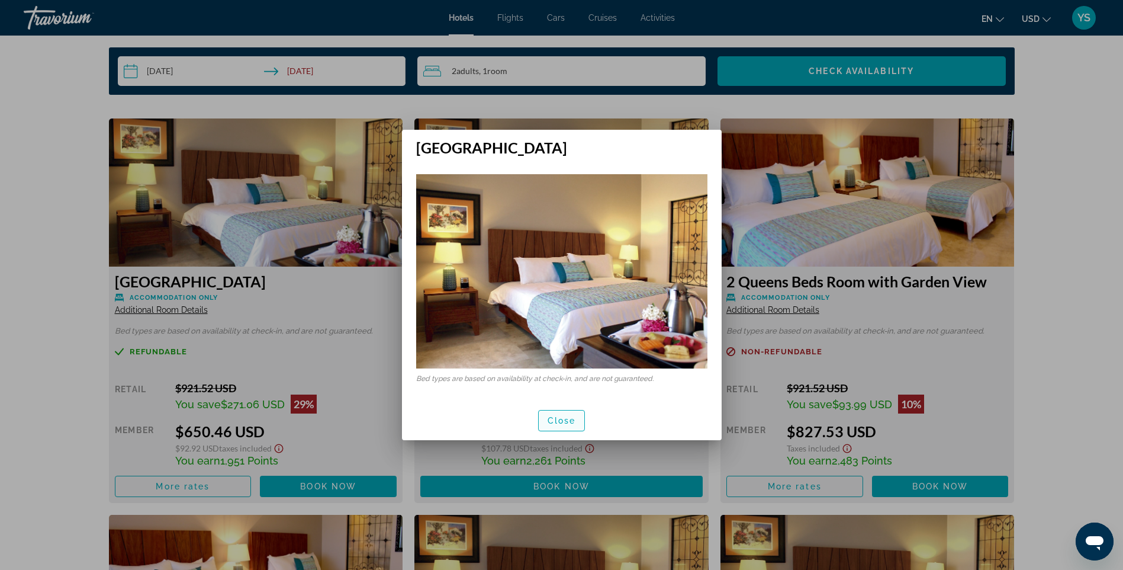
click at [563, 422] on span "Close" at bounding box center [562, 420] width 28 height 9
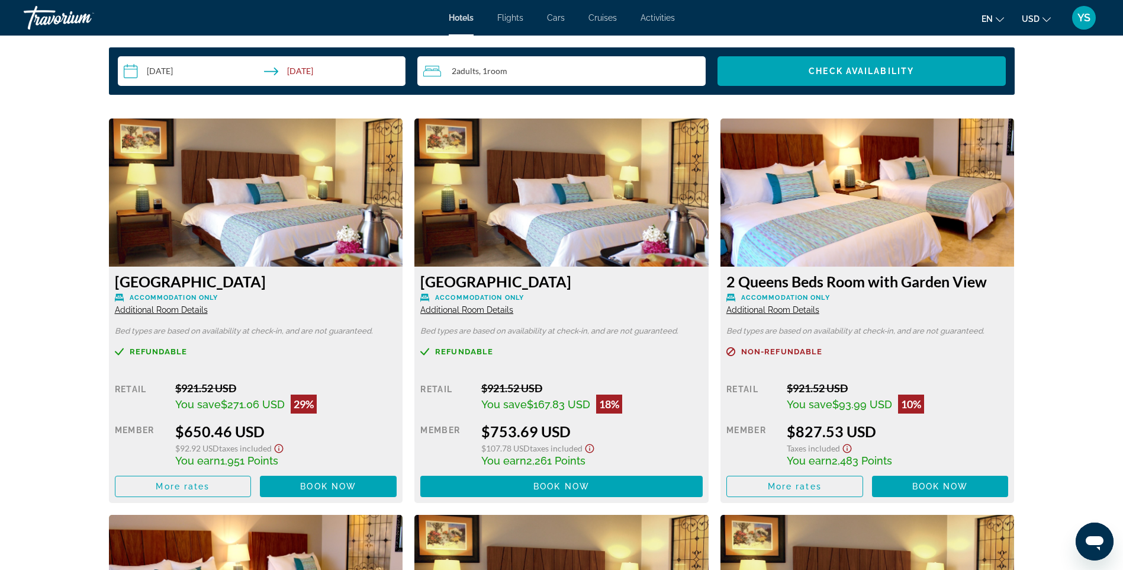
scroll to position [1513, 0]
click at [364, 185] on img "Main content" at bounding box center [256, 192] width 294 height 148
click at [317, 482] on span "Book now" at bounding box center [328, 485] width 56 height 9
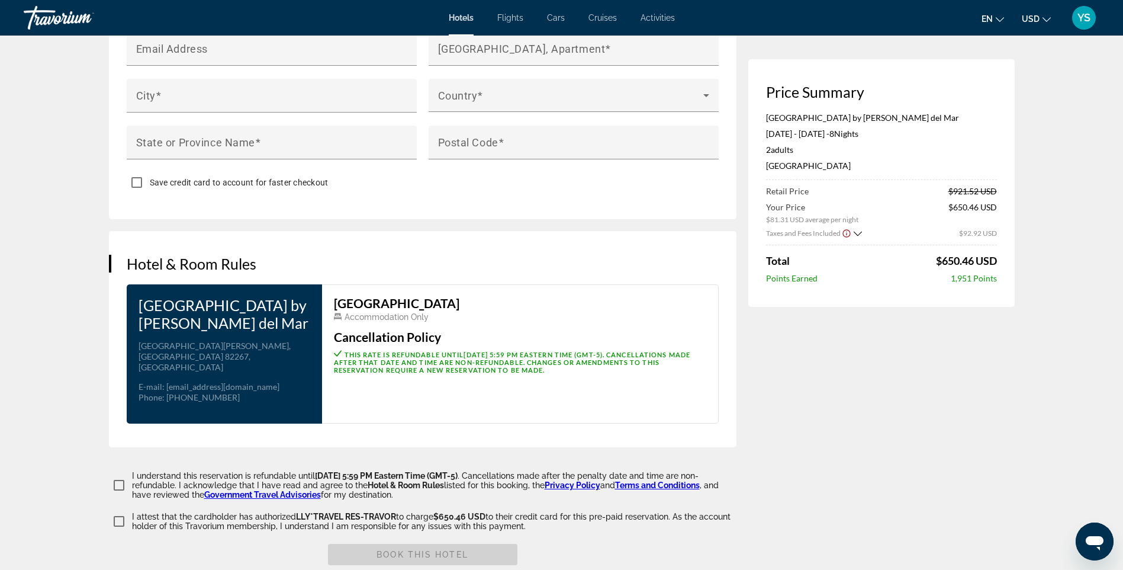
scroll to position [948, 0]
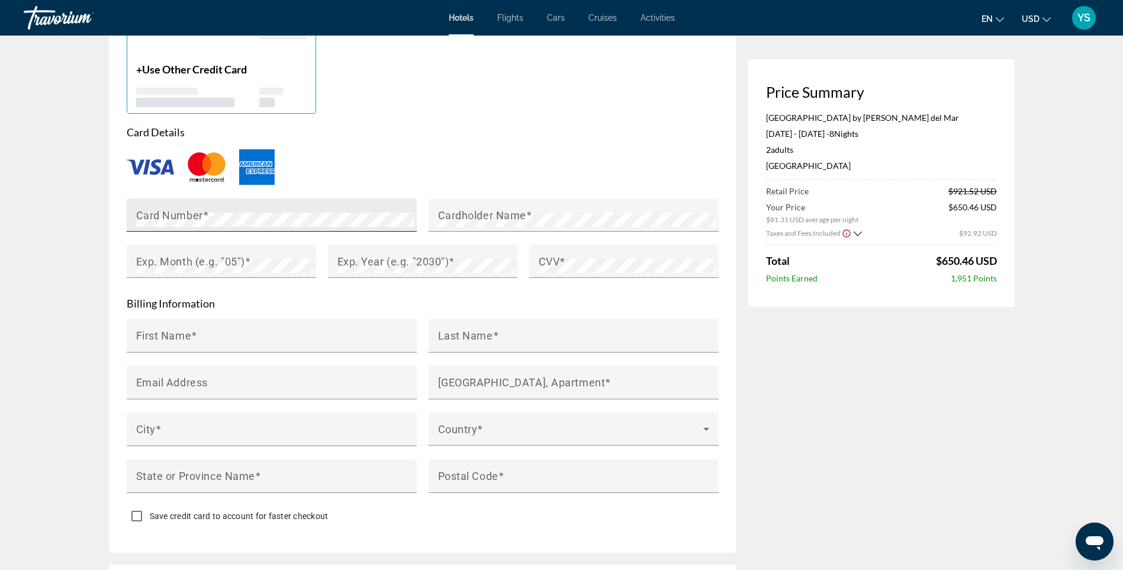
click at [171, 208] on mat-label "Card Number" at bounding box center [169, 214] width 67 height 12
click at [474, 208] on mat-label "Cardholder Name" at bounding box center [482, 214] width 88 height 12
click at [192, 255] on mat-label "Exp. Month (e.g. "05")" at bounding box center [190, 261] width 109 height 12
click at [371, 255] on mat-label "Exp. Year (e.g. "2030")" at bounding box center [394, 261] width 112 height 12
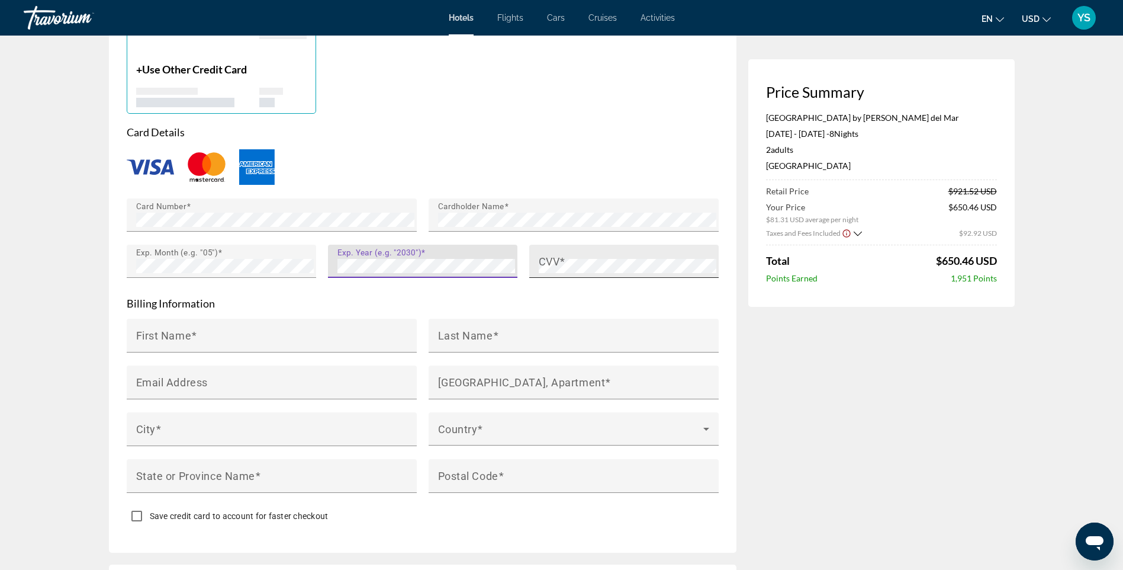
click at [558, 245] on div "CVV" at bounding box center [628, 261] width 178 height 33
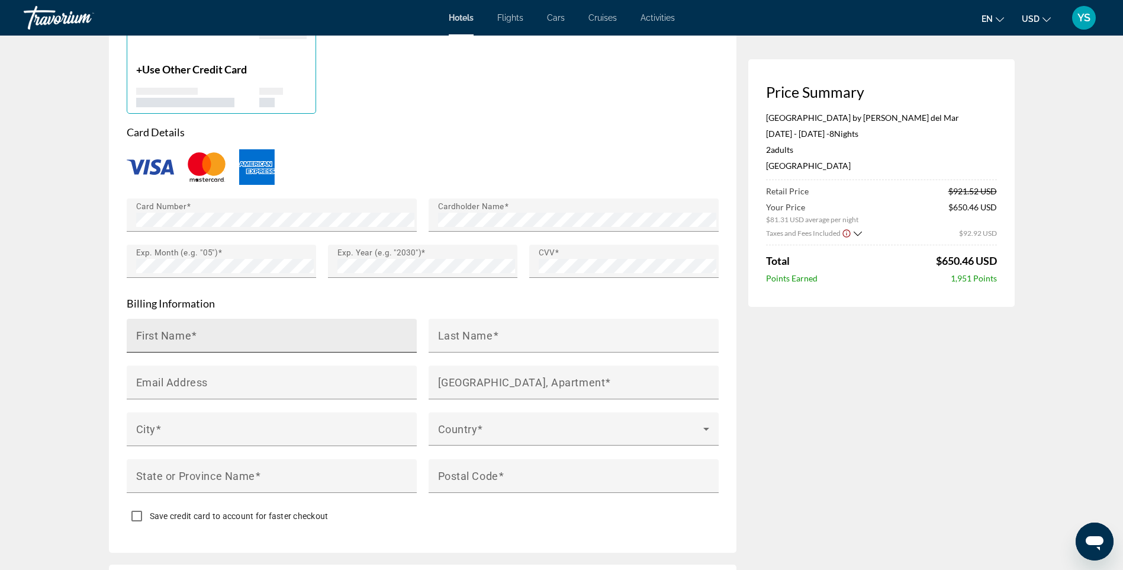
click at [190, 329] on mat-label "First Name" at bounding box center [164, 335] width 56 height 12
click at [190, 333] on input "First Name" at bounding box center [275, 340] width 278 height 14
type input "******"
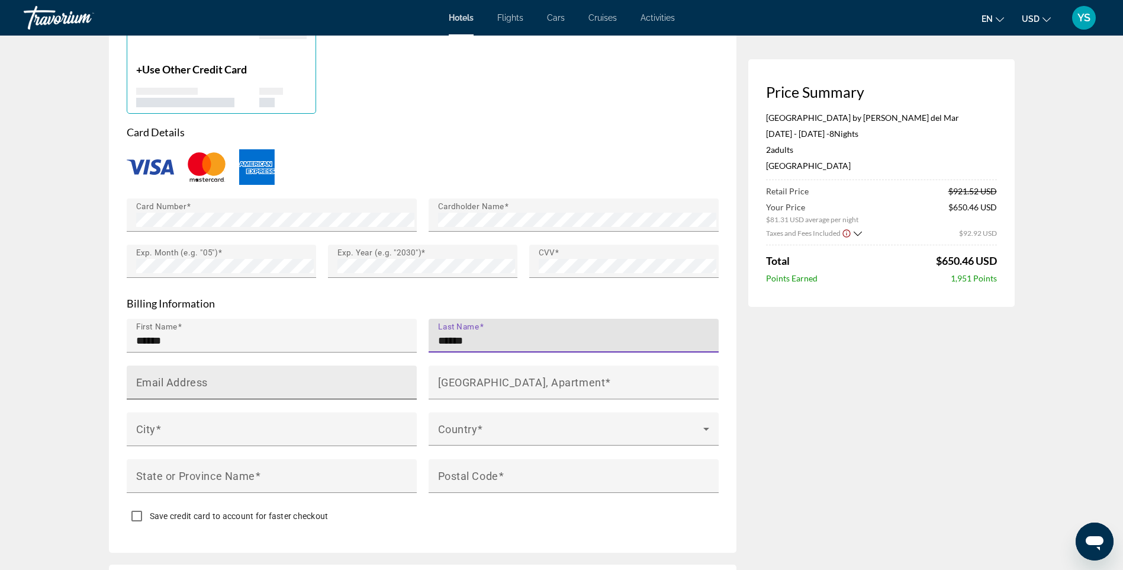
type input "******"
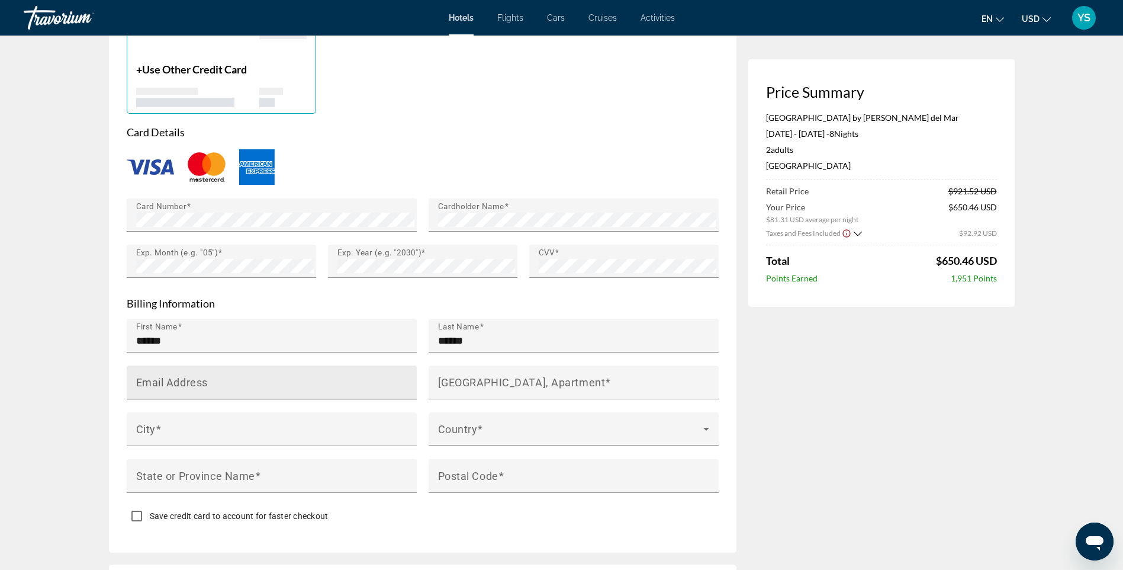
click at [199, 375] on mat-label "Email Address" at bounding box center [172, 381] width 72 height 12
click at [199, 380] on input "Email Address" at bounding box center [275, 387] width 278 height 14
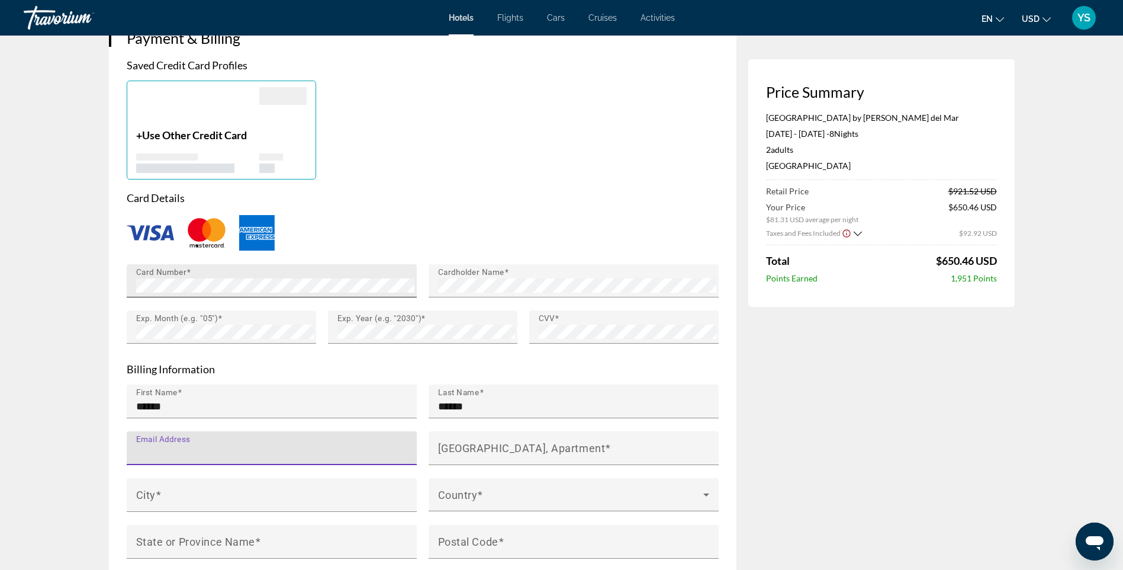
scroll to position [1007, 0]
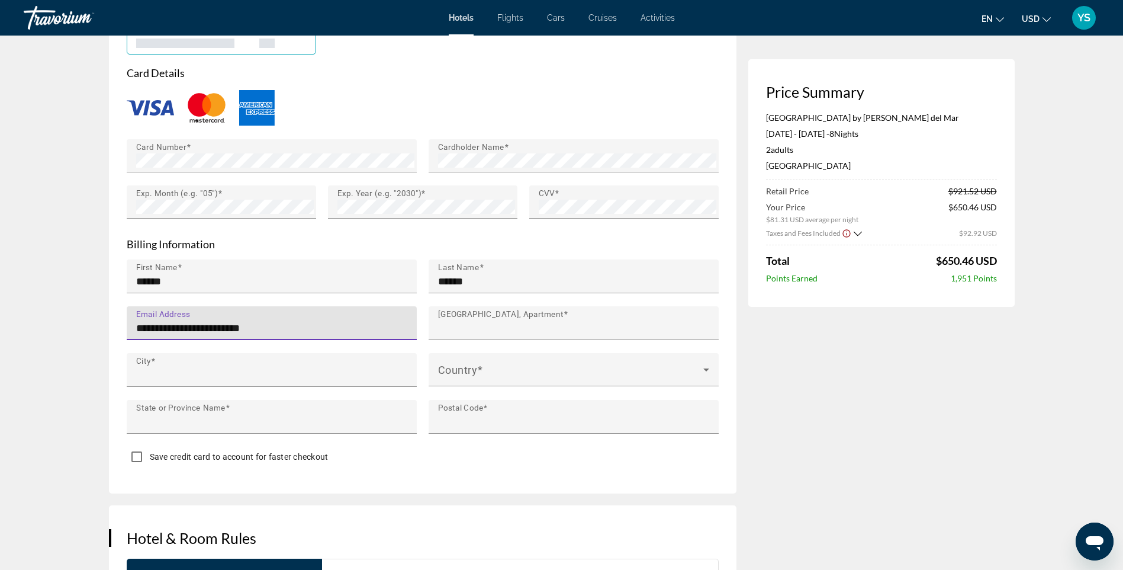
type input "**********"
type input "******"
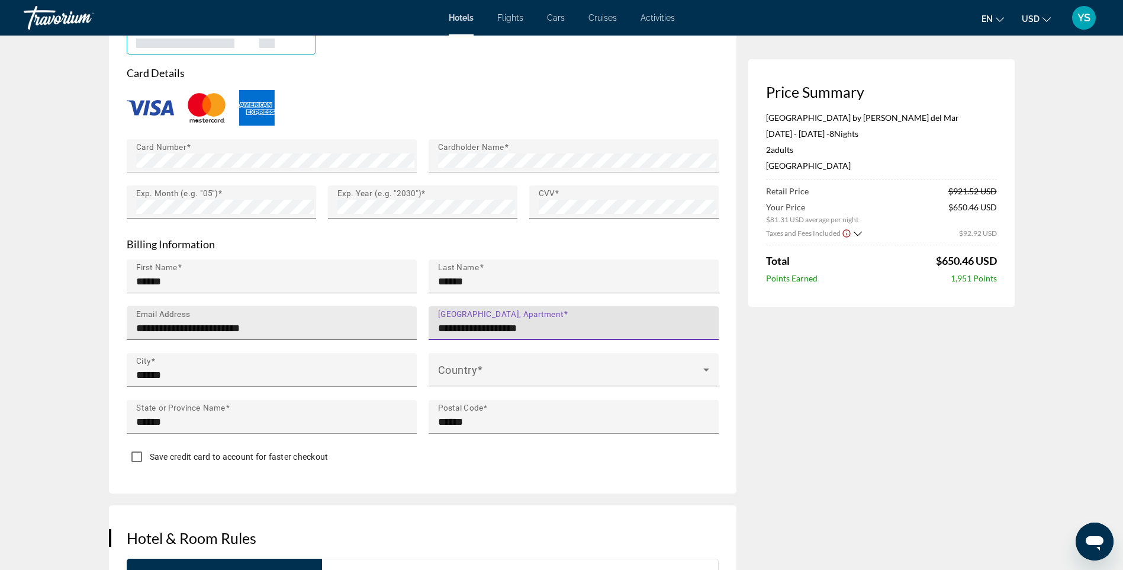
drag, startPoint x: 575, startPoint y: 300, endPoint x: 395, endPoint y: 300, distance: 180.0
click at [395, 300] on div "**********" at bounding box center [423, 352] width 604 height 187
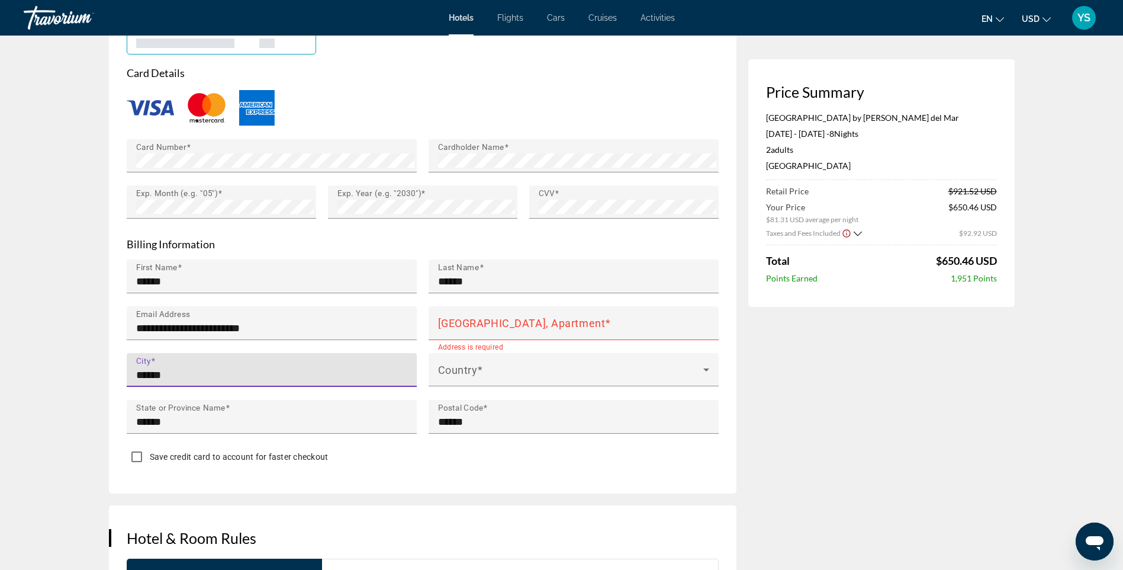
drag, startPoint x: 125, startPoint y: 338, endPoint x: 45, endPoint y: 336, distance: 80.0
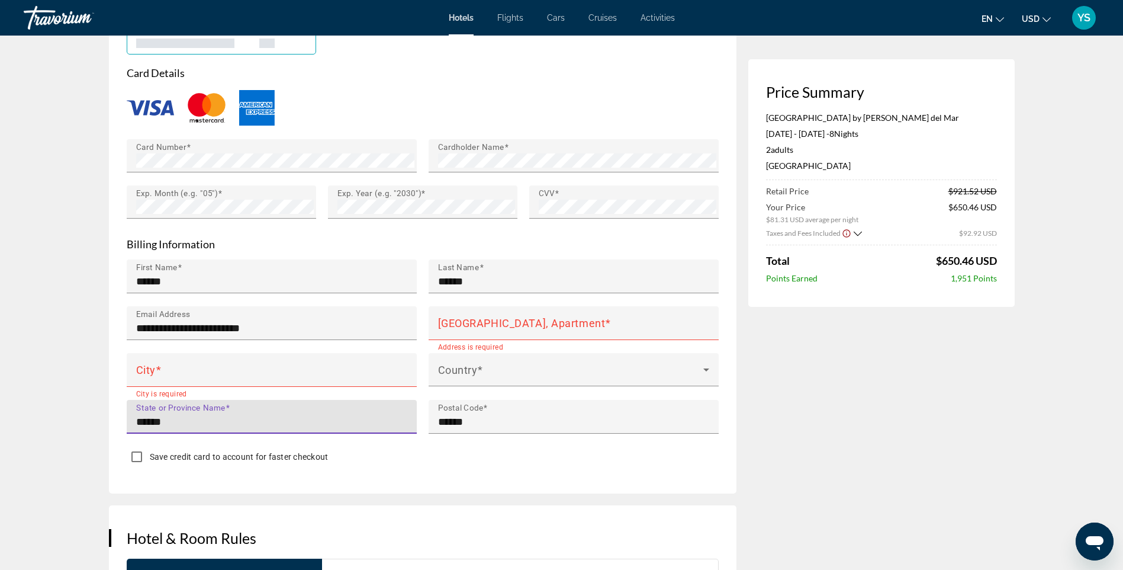
drag, startPoint x: 200, startPoint y: 394, endPoint x: -2, endPoint y: 385, distance: 202.1
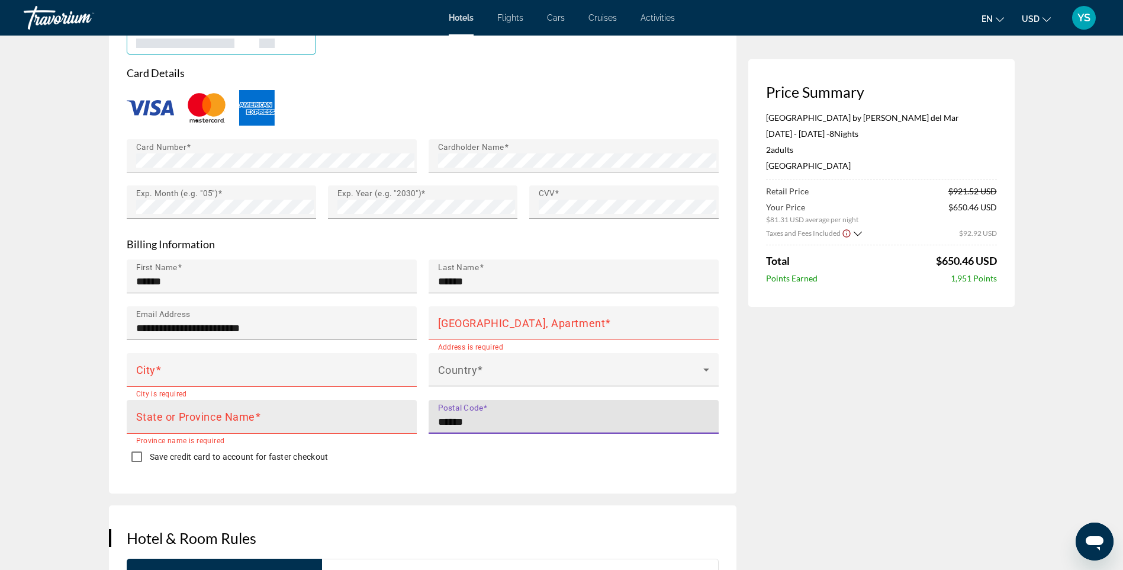
drag, startPoint x: 494, startPoint y: 390, endPoint x: 303, endPoint y: 386, distance: 191.9
click at [299, 386] on div "**********" at bounding box center [423, 352] width 604 height 187
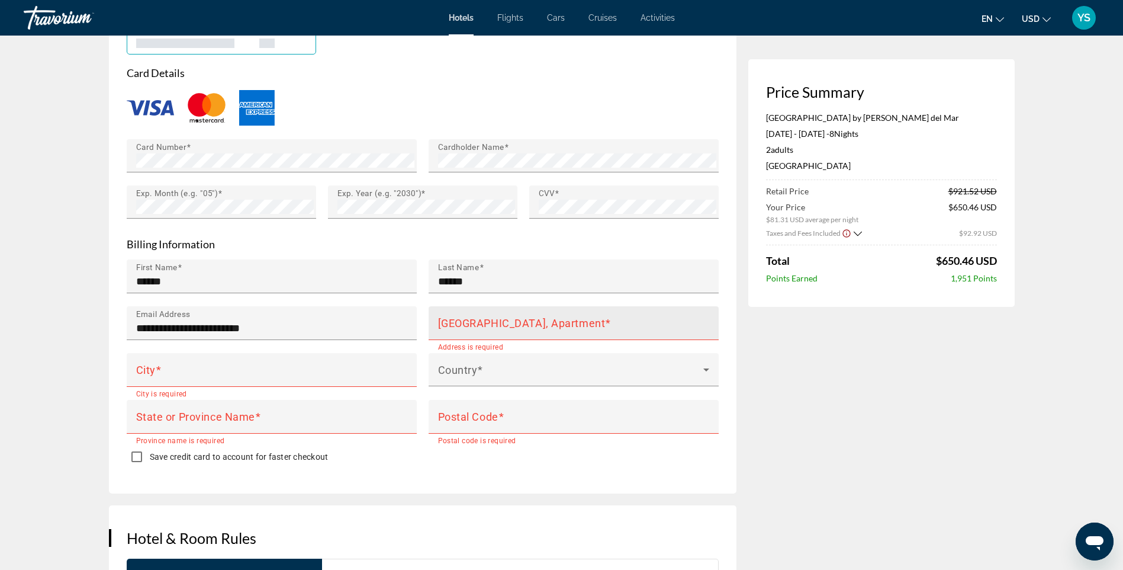
click at [460, 316] on mat-label "House Number, Street, Apartment" at bounding box center [522, 322] width 168 height 12
click at [460, 321] on input "House Number, Street, Apartment" at bounding box center [577, 328] width 278 height 14
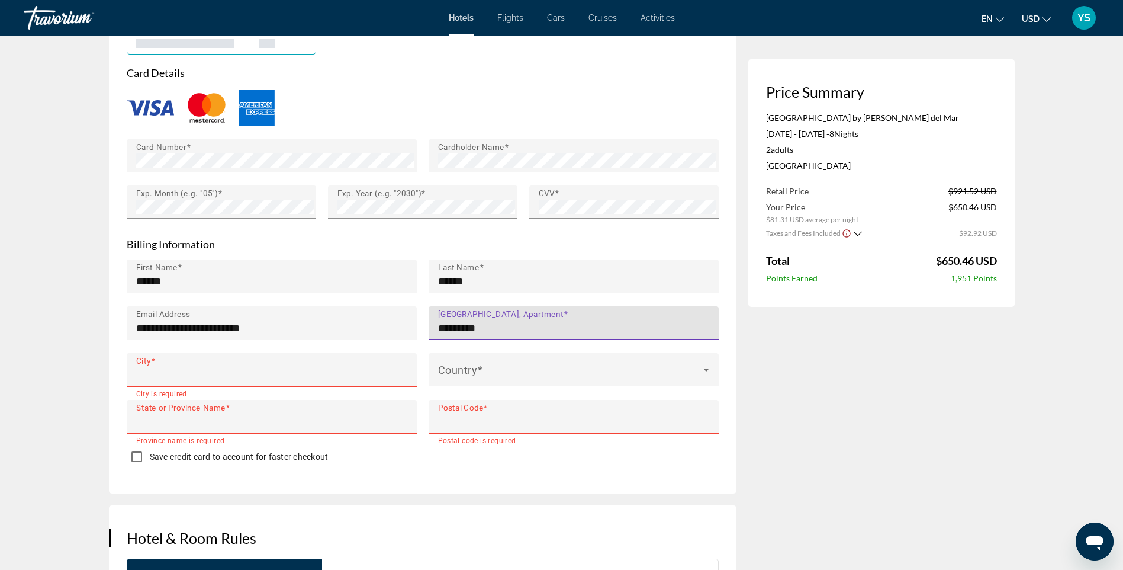
type input "**********"
type input "*****"
type input "**"
type input "*****"
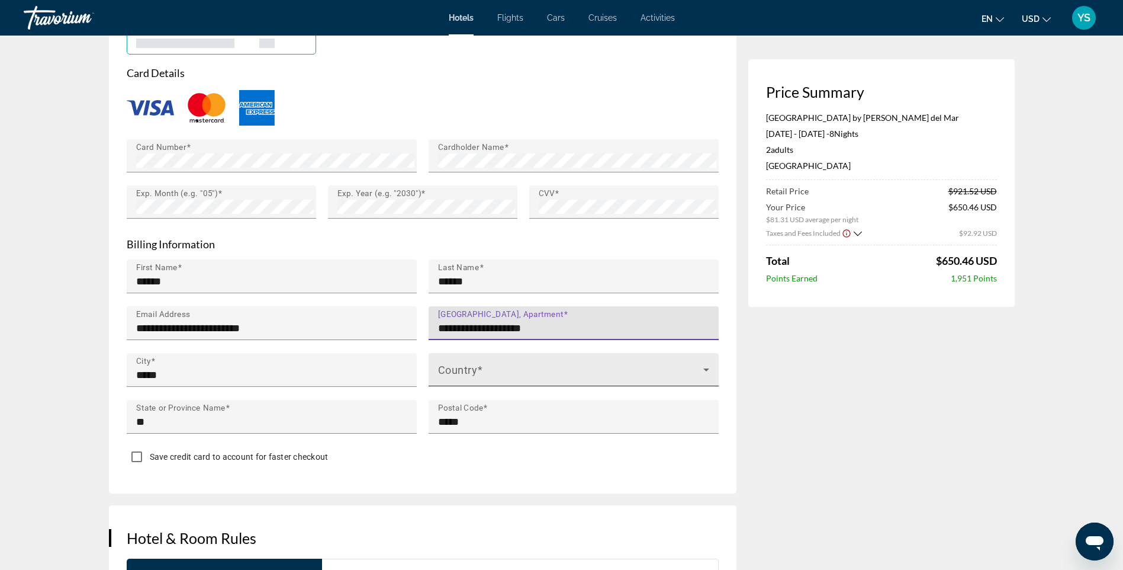
type input "**********"
click at [508, 367] on span "Main content" at bounding box center [570, 374] width 265 height 14
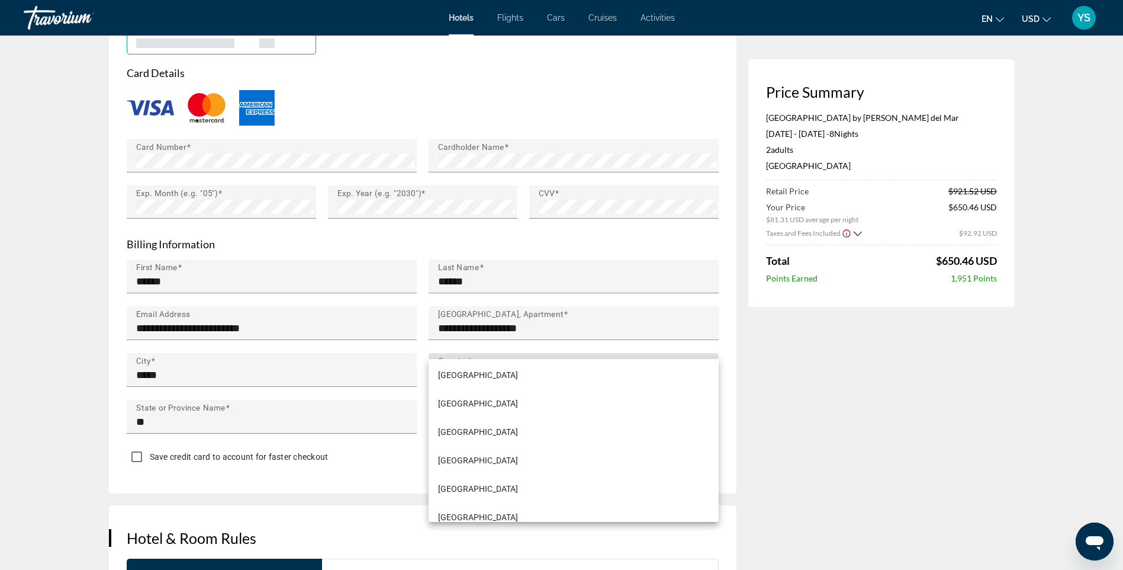
scroll to position [6774, 0]
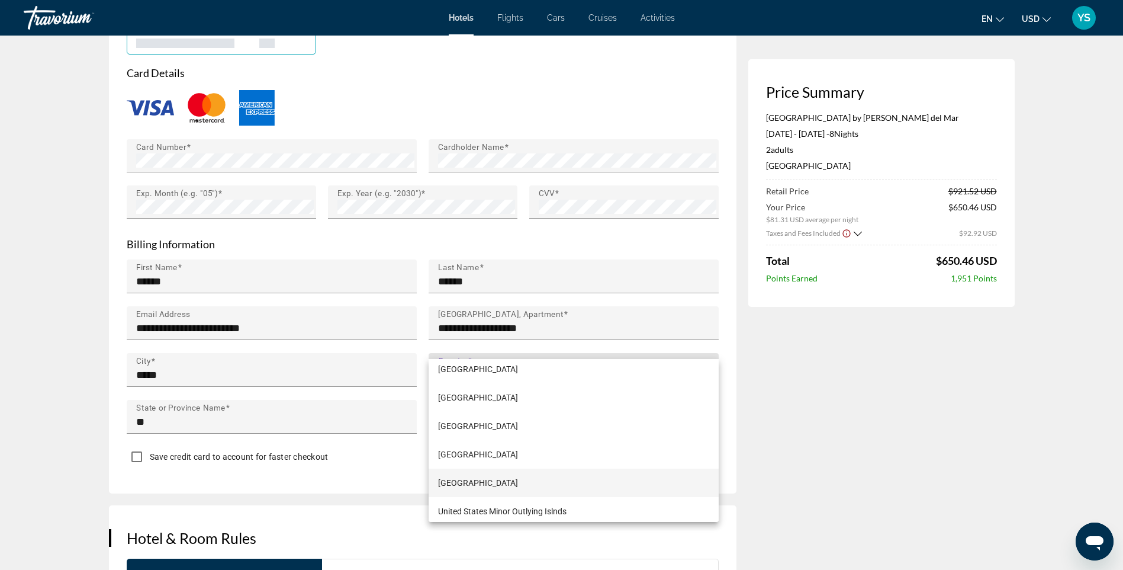
click at [507, 480] on span "United States of America" at bounding box center [478, 483] width 80 height 14
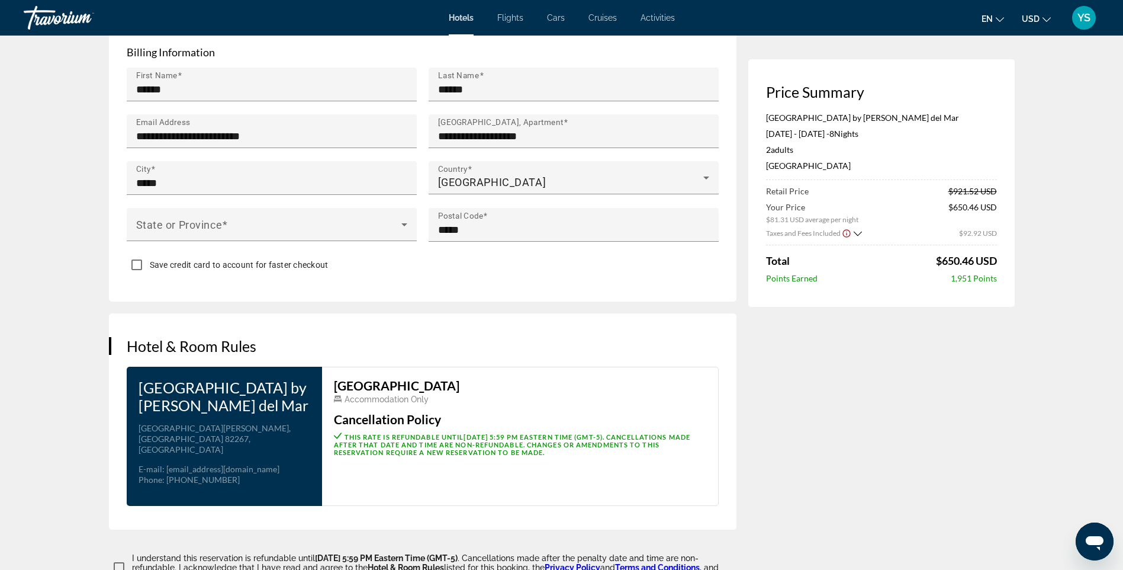
scroll to position [1362, 0]
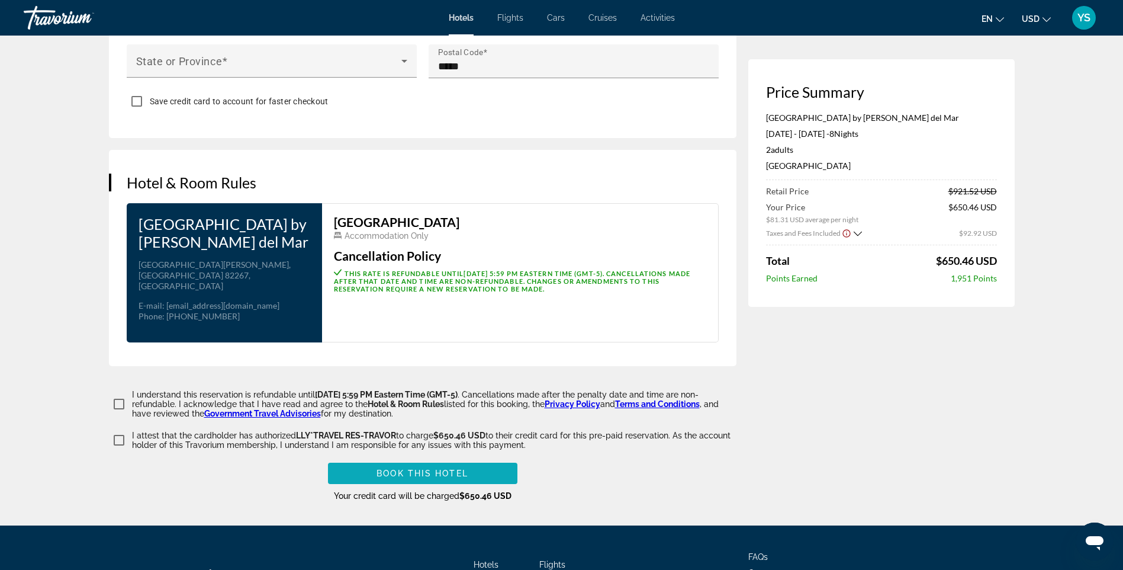
click at [433, 468] on span "Book this hotel" at bounding box center [423, 472] width 92 height 9
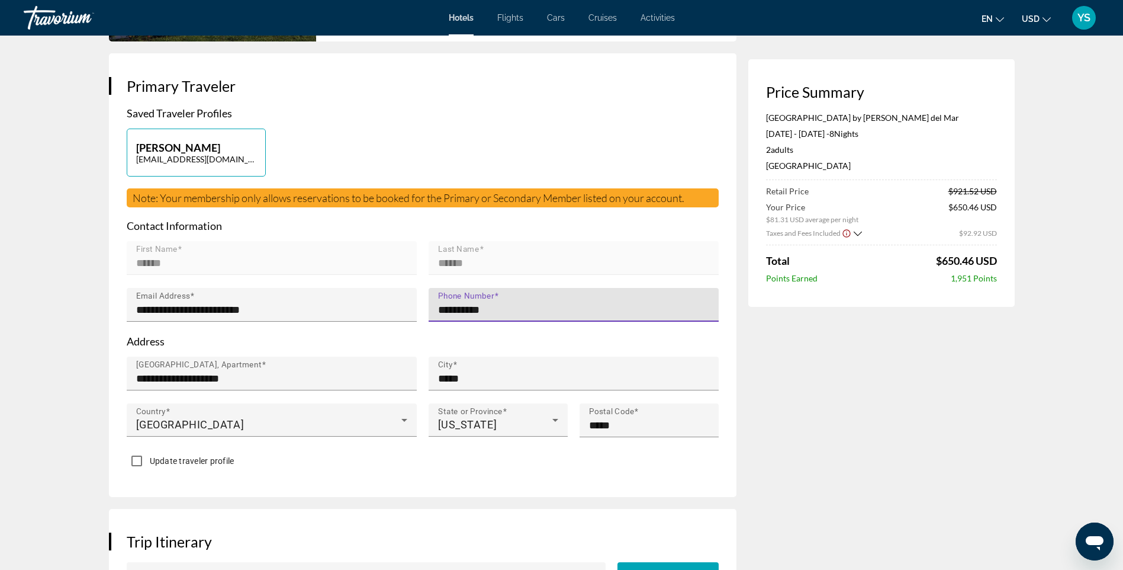
type input "**********"
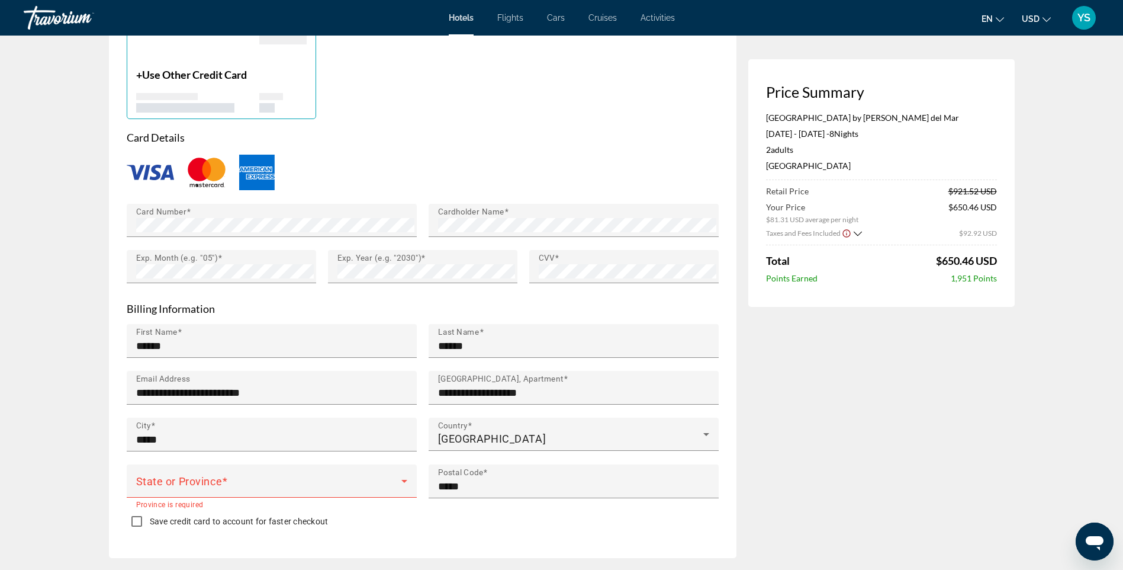
scroll to position [954, 0]
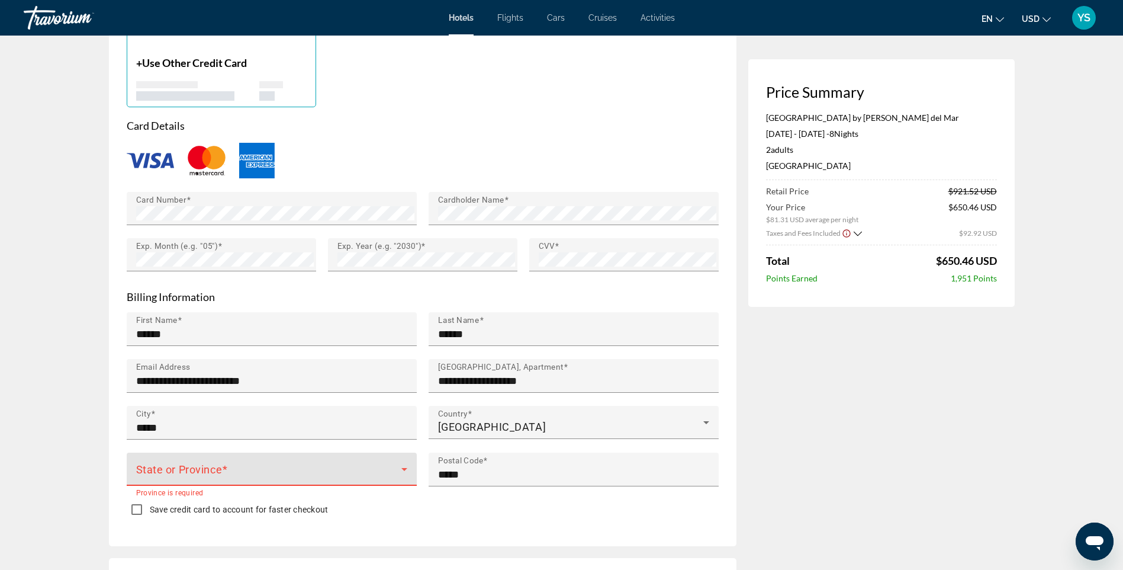
click at [202, 467] on span "Main content" at bounding box center [268, 474] width 265 height 14
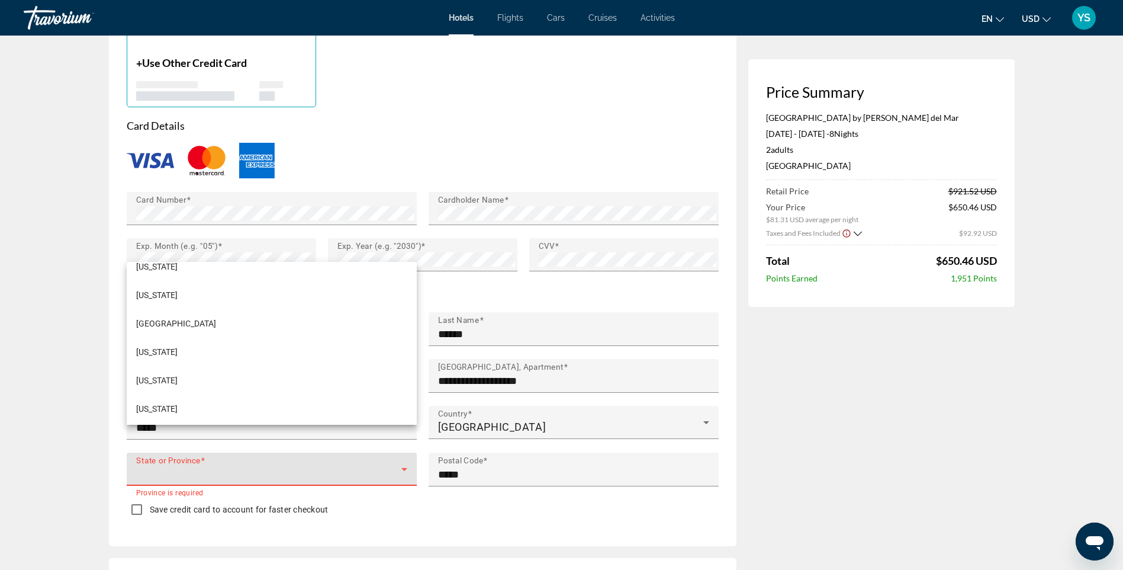
scroll to position [1340, 0]
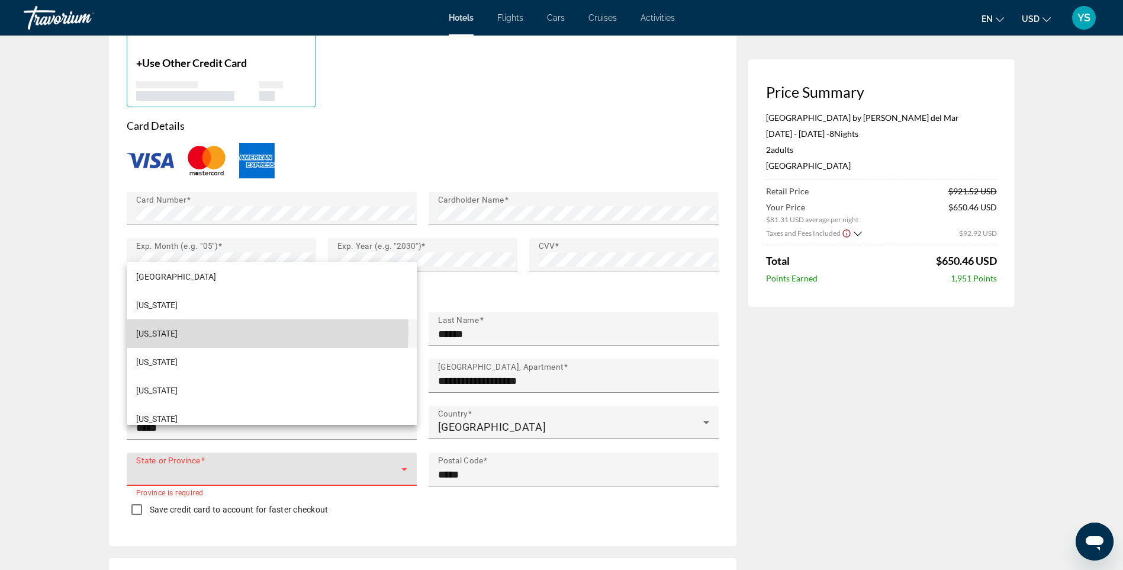
click at [165, 329] on span "Washington" at bounding box center [156, 333] width 41 height 14
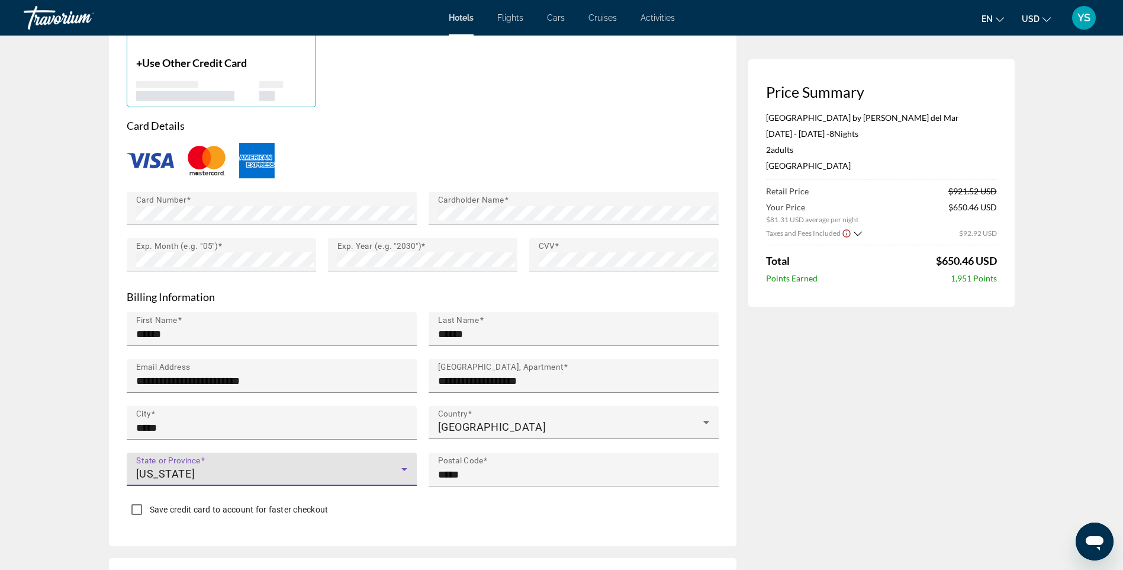
click at [510, 499] on div "Save credit card to account for faster checkout" at bounding box center [423, 510] width 592 height 23
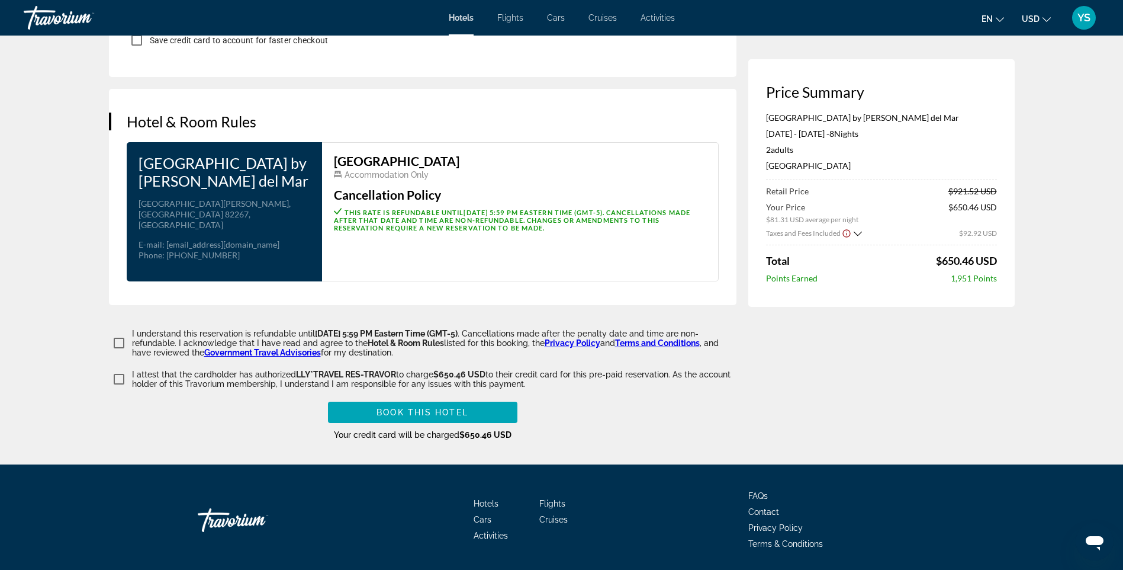
scroll to position [1424, 0]
click at [421, 397] on span "Main content" at bounding box center [423, 411] width 190 height 28
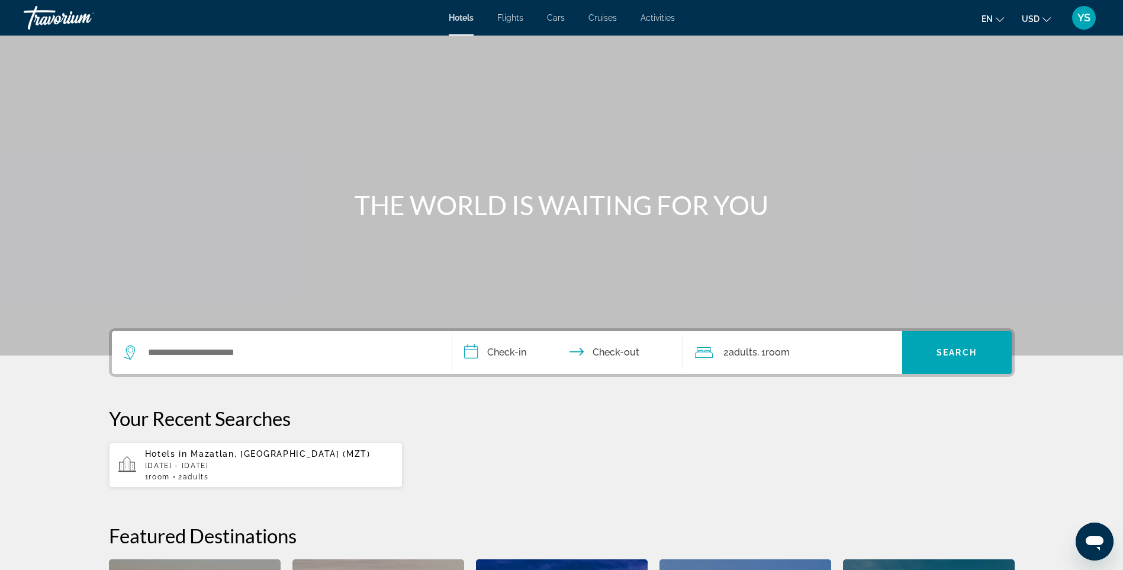
click at [230, 456] on span "Mazatlan, [GEOGRAPHIC_DATA] (MZT)" at bounding box center [280, 453] width 179 height 9
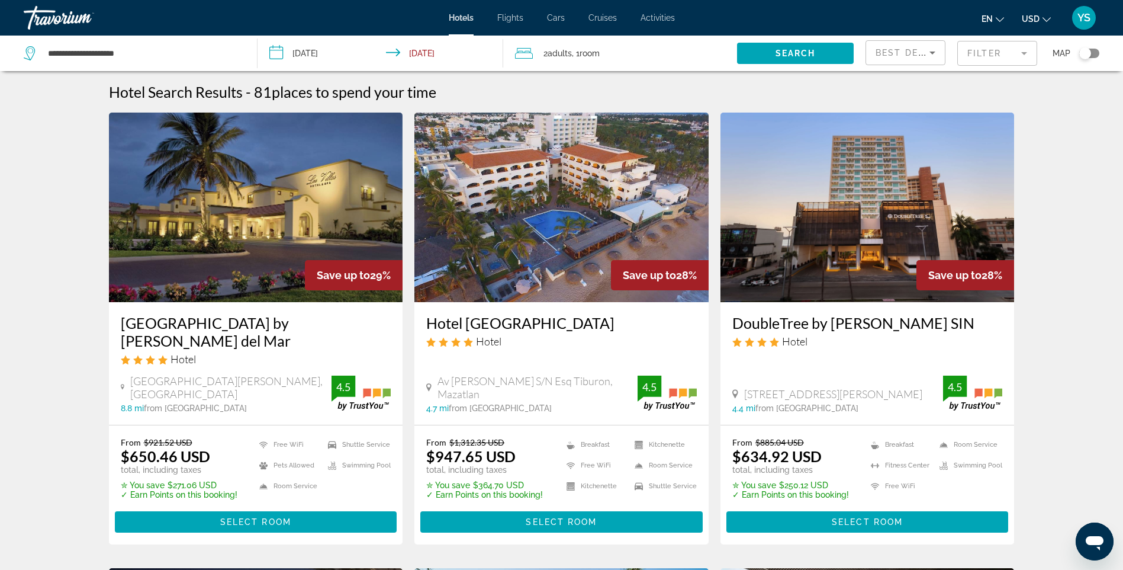
click at [275, 171] on img "Main content" at bounding box center [256, 208] width 294 height 190
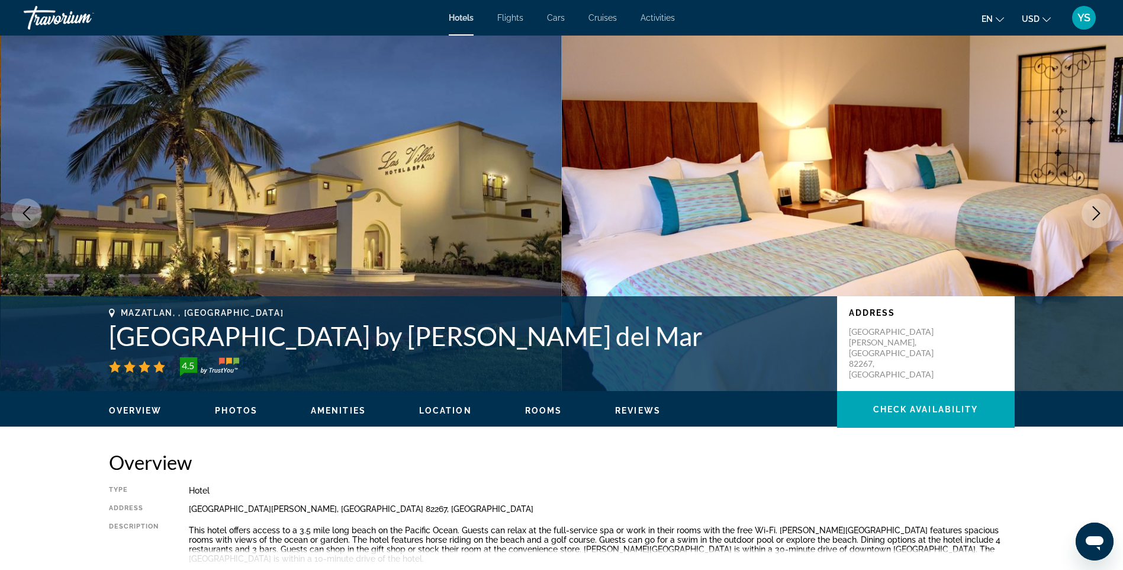
click at [536, 410] on span "Rooms" at bounding box center [543, 410] width 37 height 9
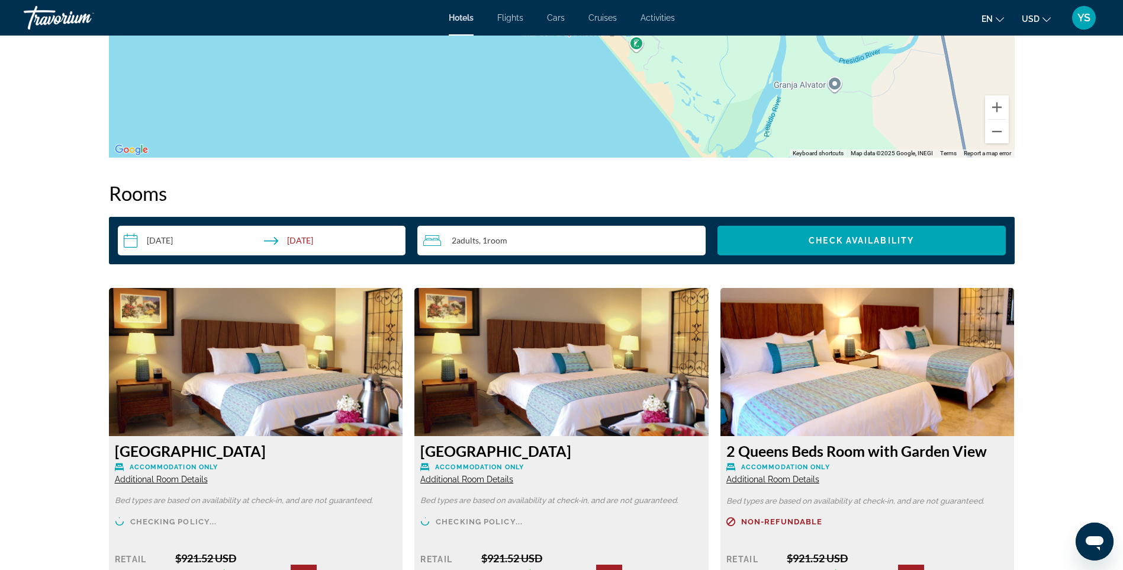
scroll to position [1454, 0]
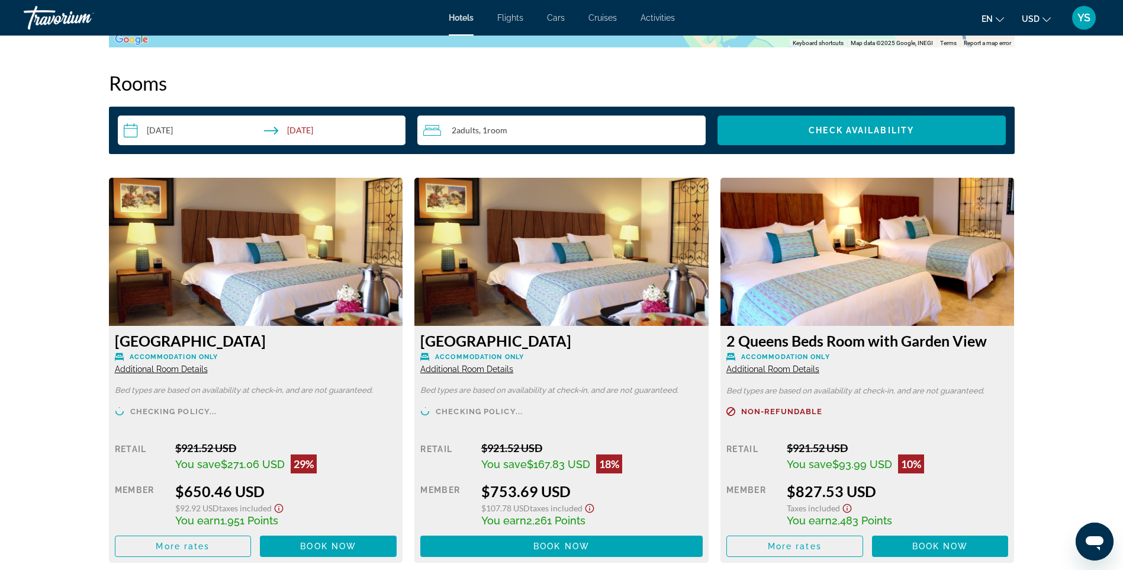
click at [236, 265] on img "Main content" at bounding box center [256, 252] width 294 height 148
click at [342, 208] on img "Main content" at bounding box center [256, 252] width 294 height 148
click at [343, 208] on img "Main content" at bounding box center [256, 252] width 294 height 148
click at [175, 236] on img "Main content" at bounding box center [256, 252] width 294 height 148
click at [526, 261] on img "Main content" at bounding box center [562, 252] width 294 height 148
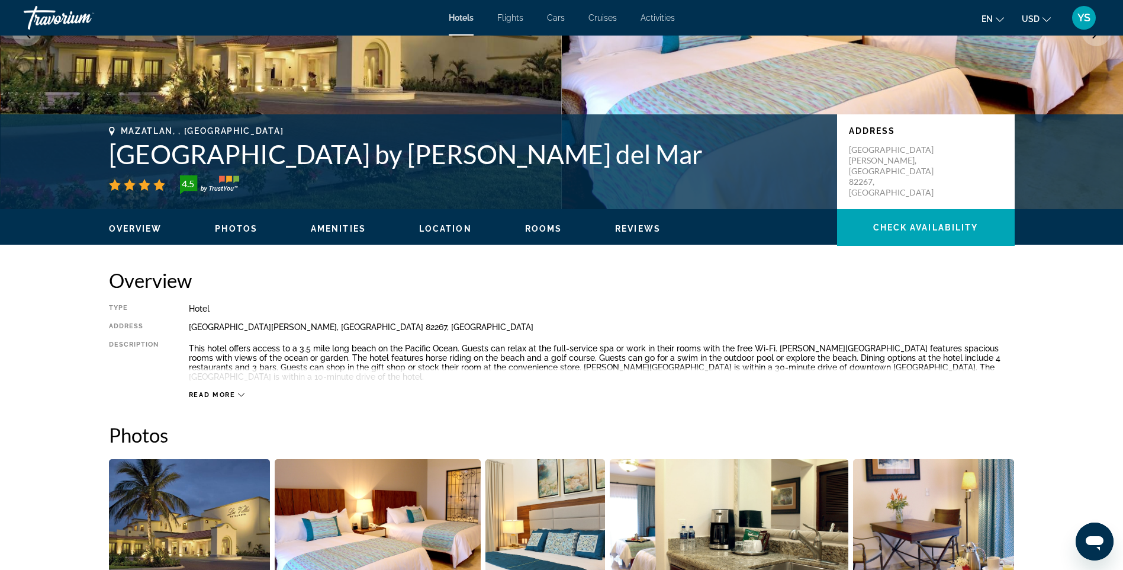
scroll to position [210, 0]
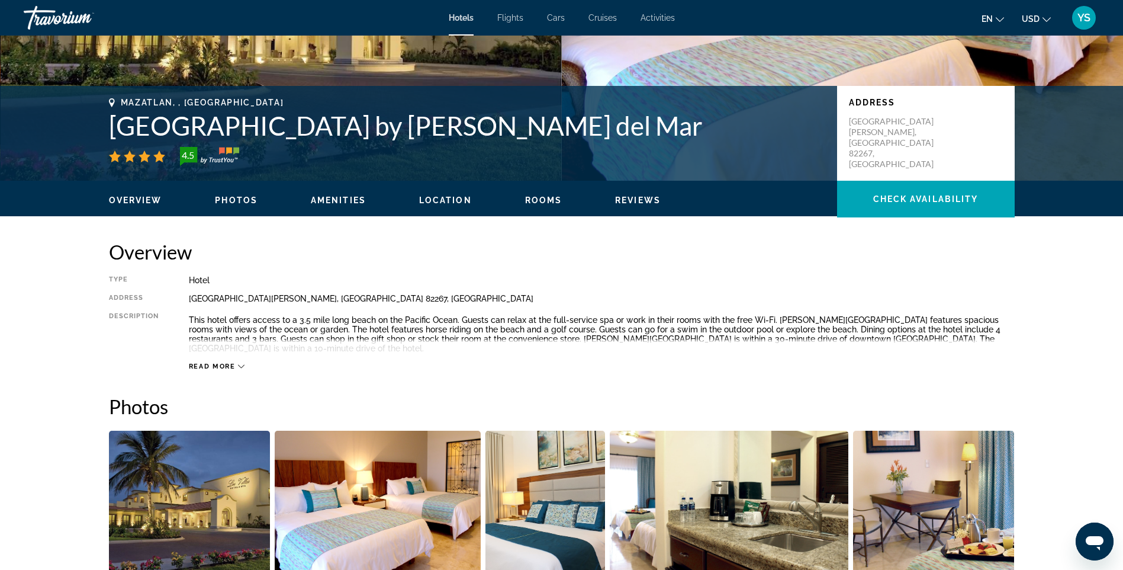
click at [220, 363] on span "Read more" at bounding box center [212, 366] width 47 height 8
drag, startPoint x: 189, startPoint y: 318, endPoint x: 402, endPoint y: 347, distance: 214.6
click at [402, 347] on p "This hotel offers access to a 3.5 mile long beach on the Pacific Ocean. Guests …" at bounding box center [602, 334] width 826 height 38
copy p "This hotel offers access to a 3.5 mile long beach on the Pacific Ocean. Guests …"
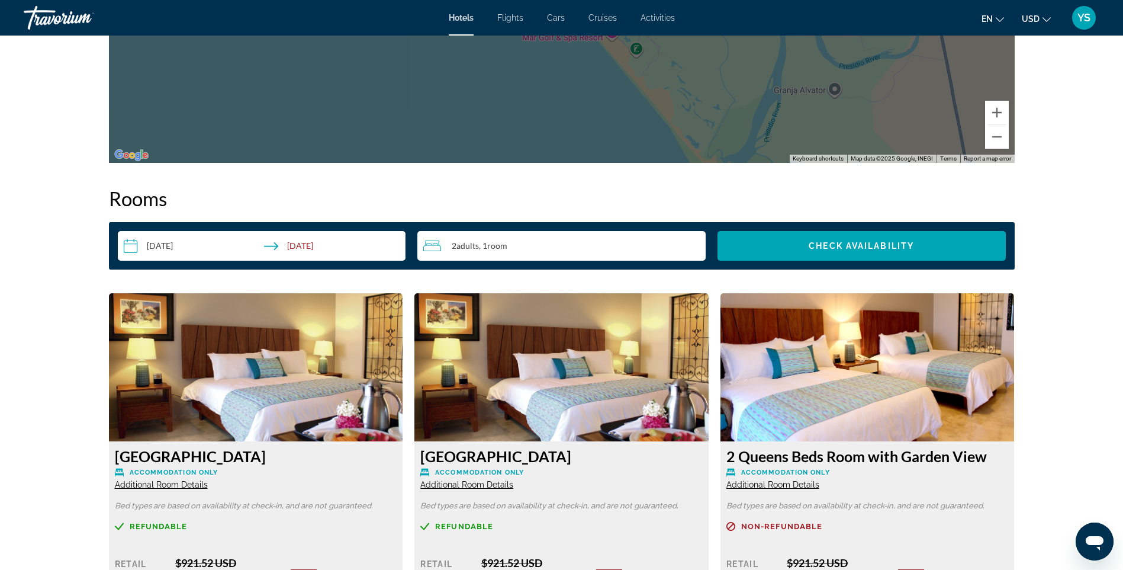
scroll to position [1395, 0]
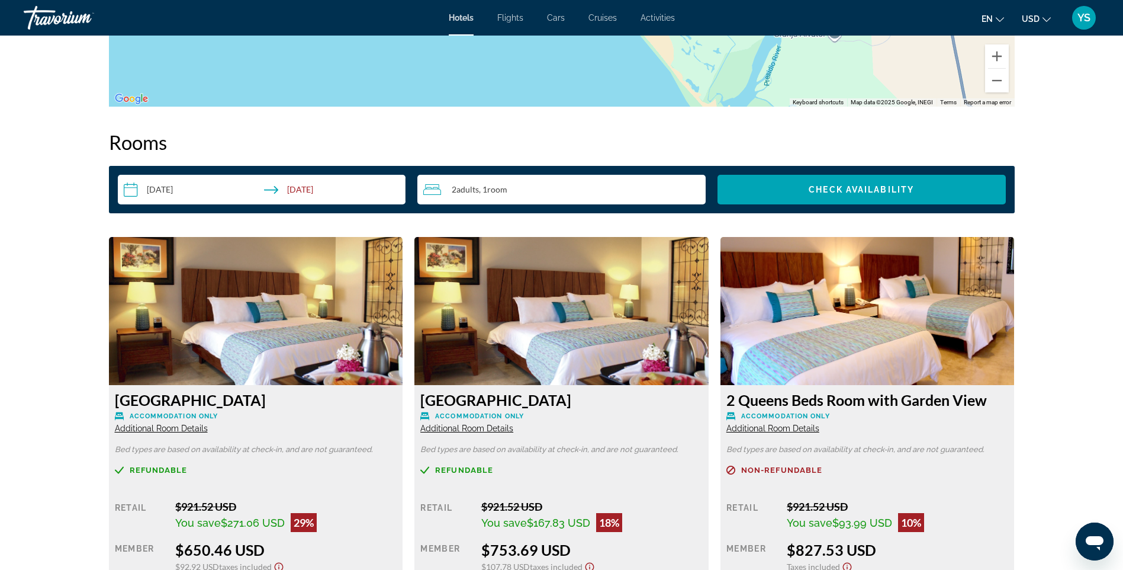
click at [246, 341] on img "Main content" at bounding box center [256, 311] width 294 height 148
click at [150, 258] on img "Main content" at bounding box center [256, 311] width 294 height 148
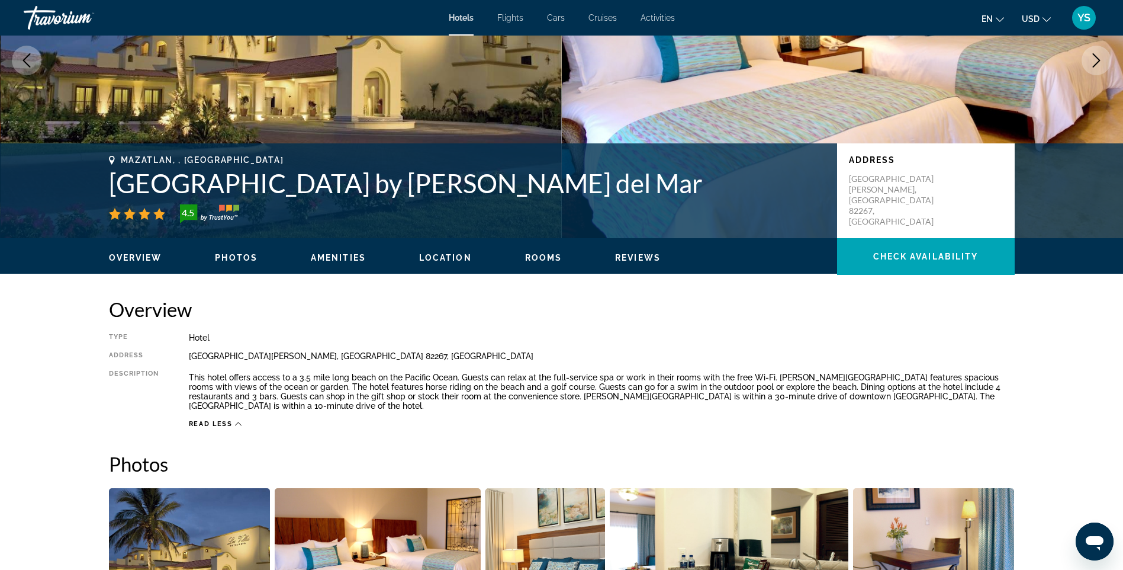
scroll to position [151, 0]
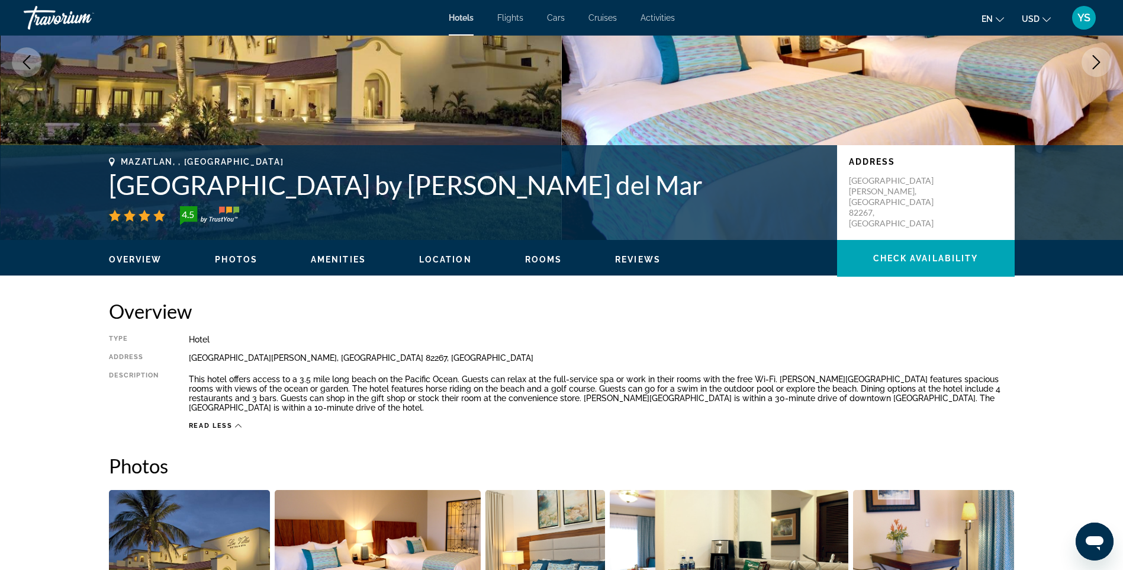
click at [539, 259] on span "Rooms" at bounding box center [543, 259] width 37 height 9
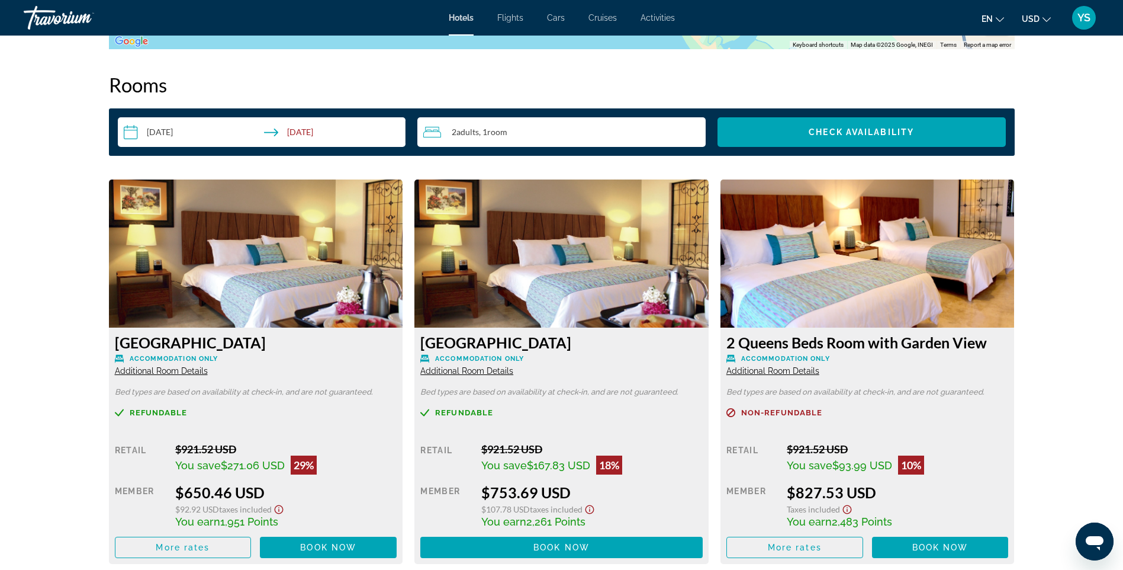
scroll to position [1454, 0]
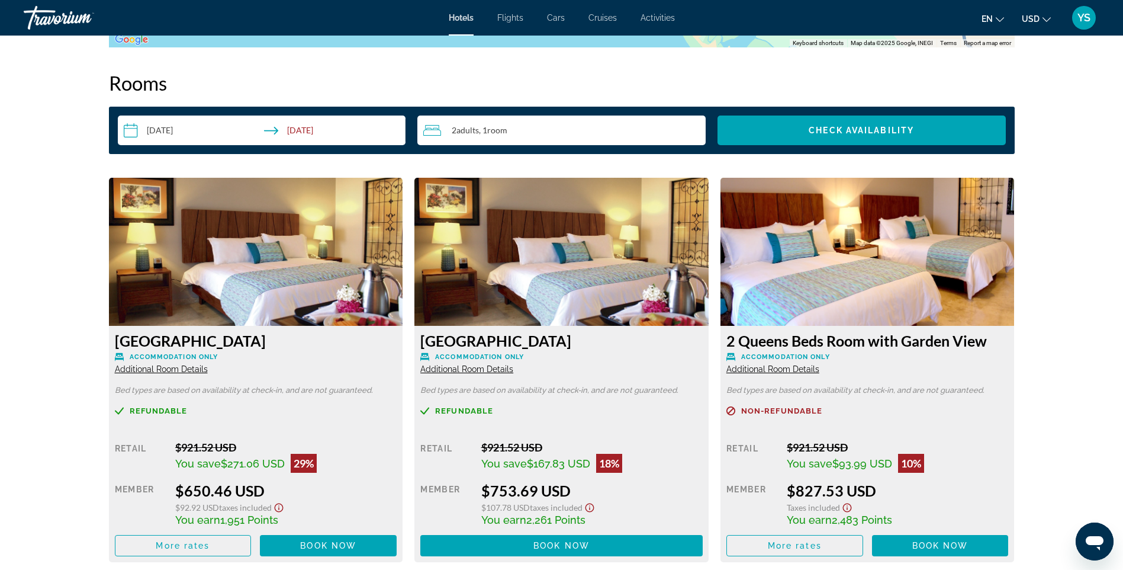
click at [268, 264] on img "Main content" at bounding box center [256, 252] width 294 height 148
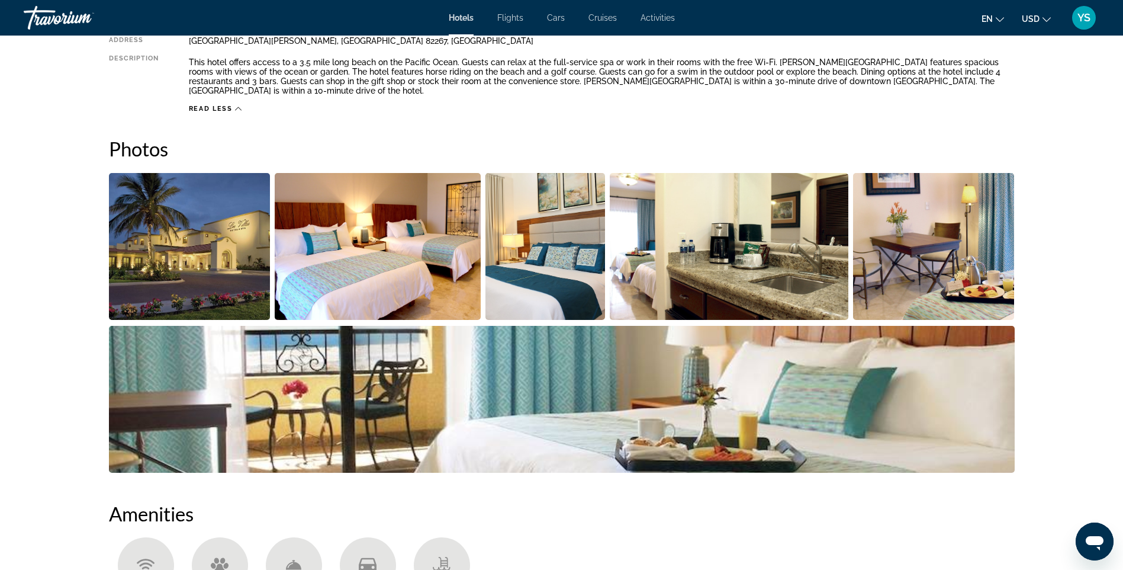
scroll to position [329, 0]
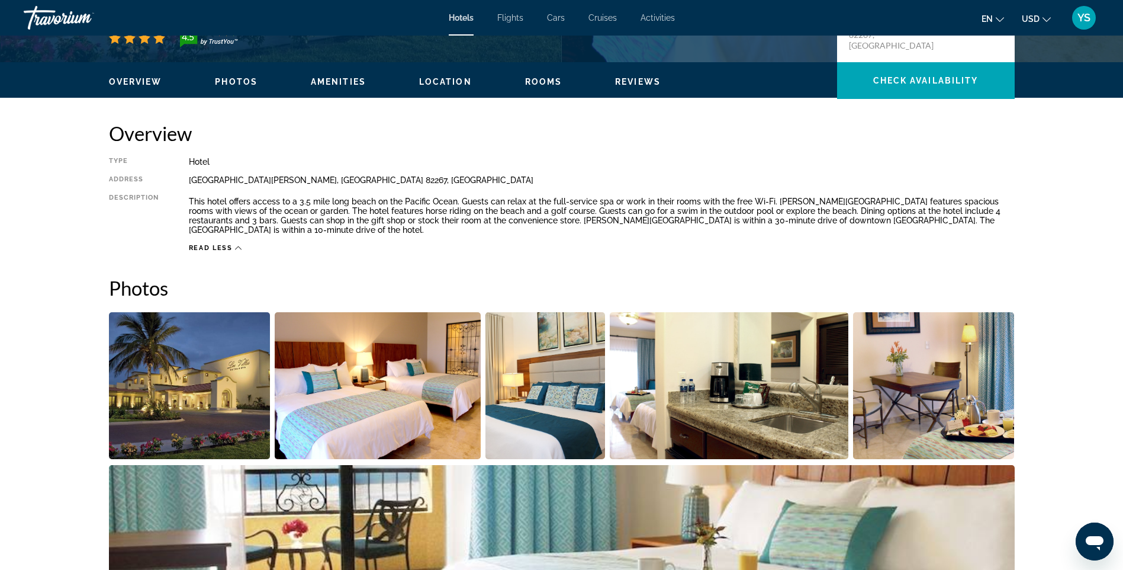
click at [539, 82] on span "Rooms" at bounding box center [543, 81] width 37 height 9
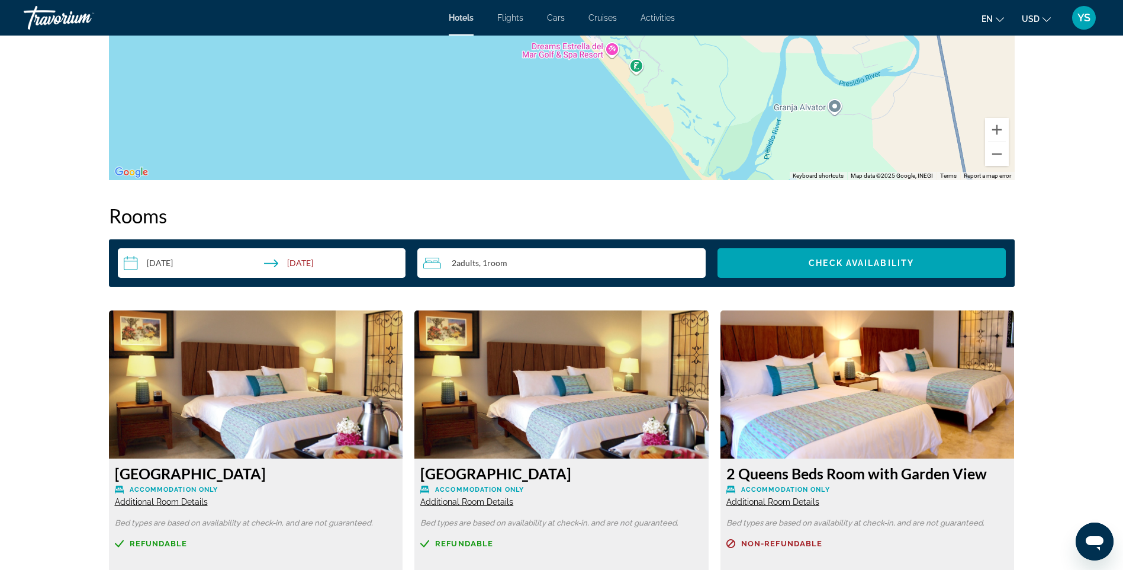
scroll to position [1454, 0]
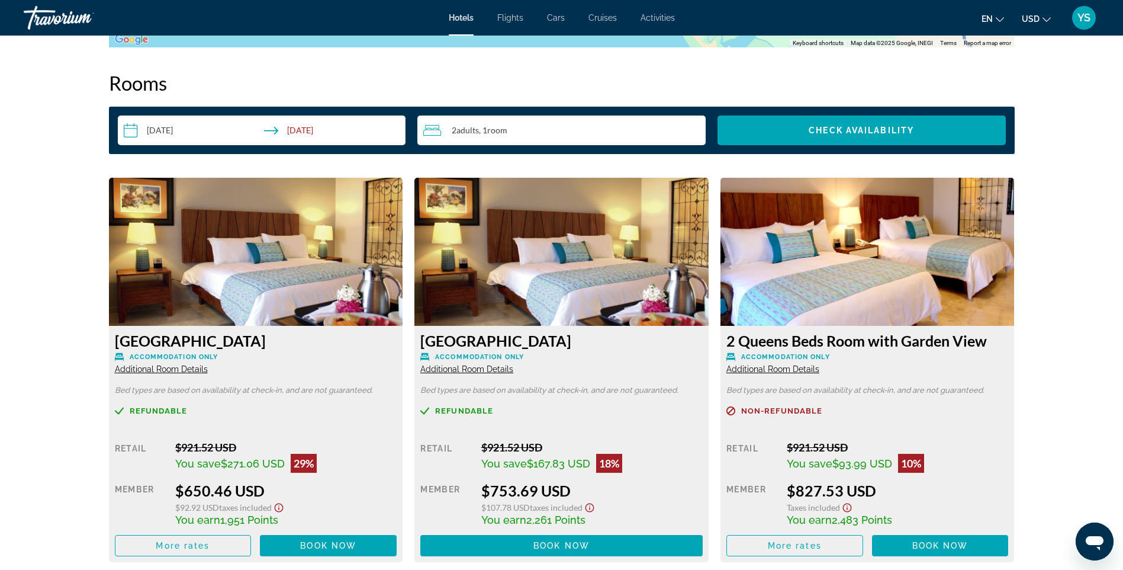
click at [277, 203] on img "Main content" at bounding box center [256, 252] width 294 height 148
click at [516, 15] on span "Flights" at bounding box center [510, 17] width 26 height 9
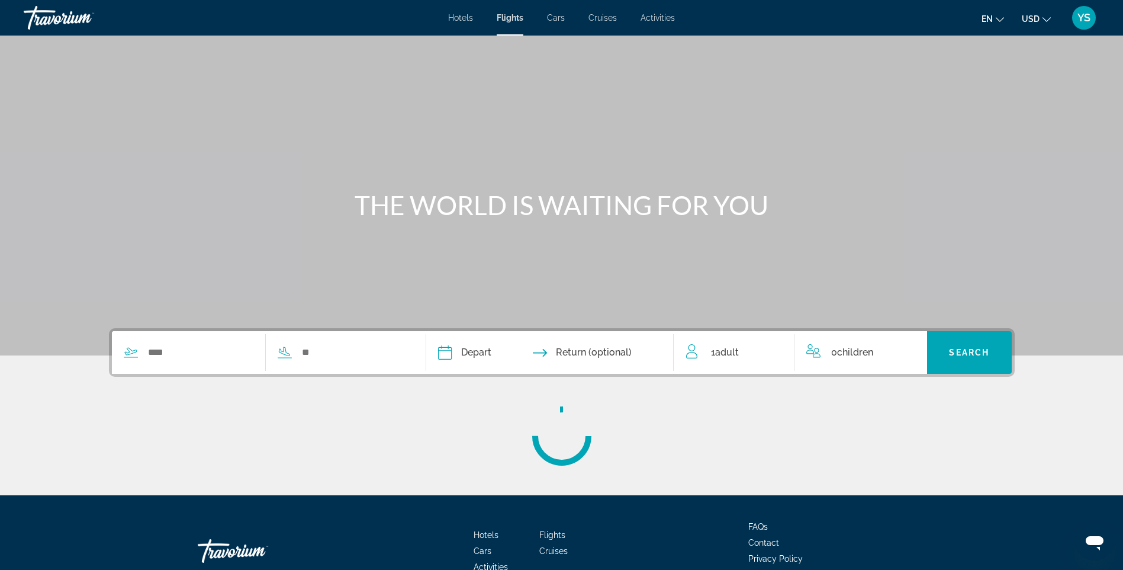
click at [555, 18] on span "Cars" at bounding box center [556, 17] width 18 height 9
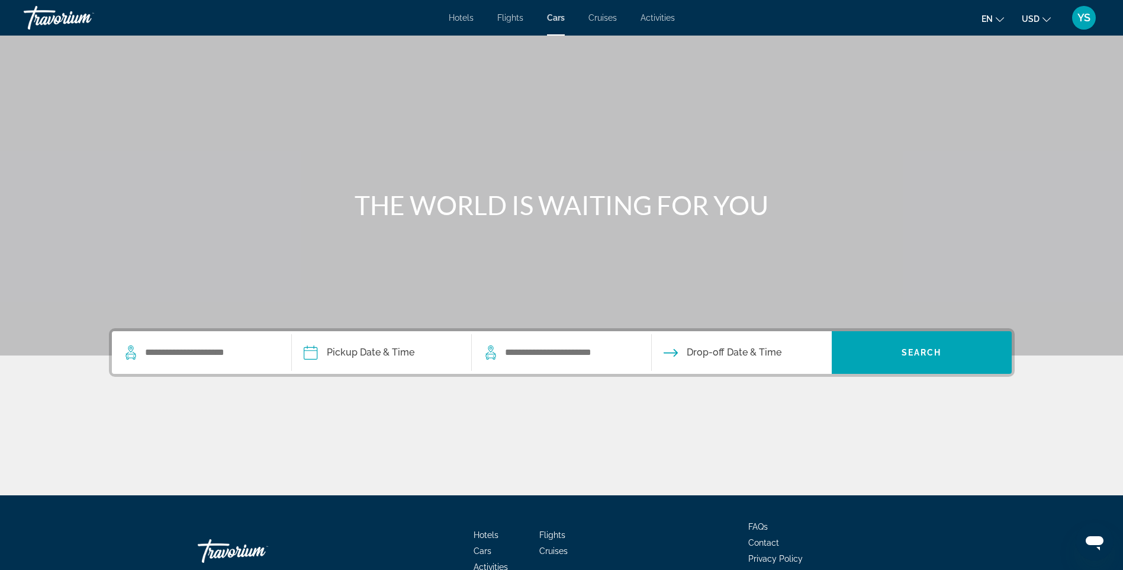
click at [600, 20] on span "Cruises" at bounding box center [603, 17] width 28 height 9
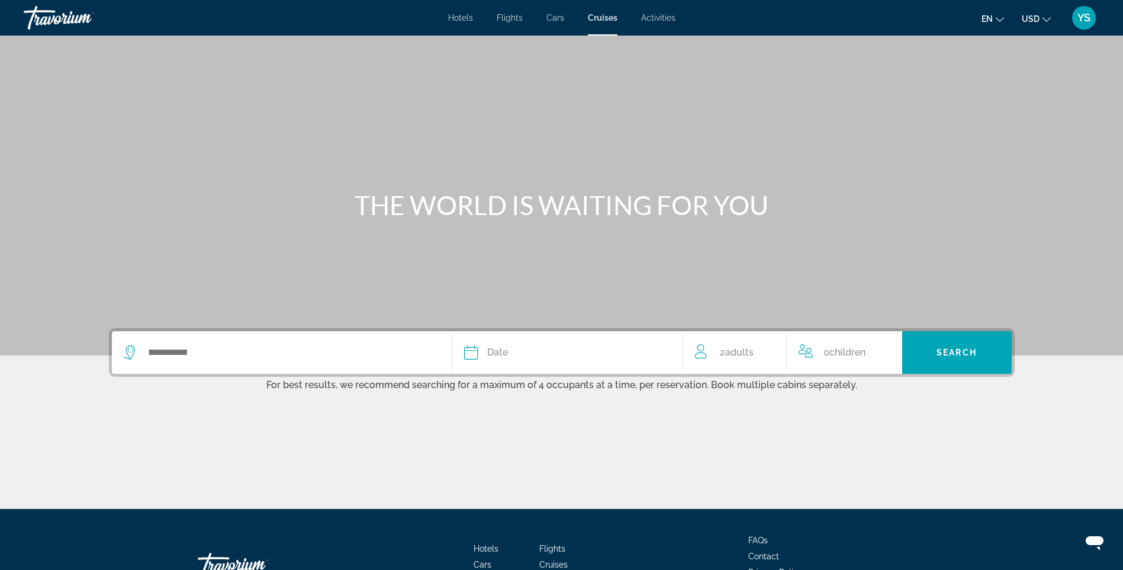
click at [660, 17] on span "Activities" at bounding box center [658, 17] width 34 height 9
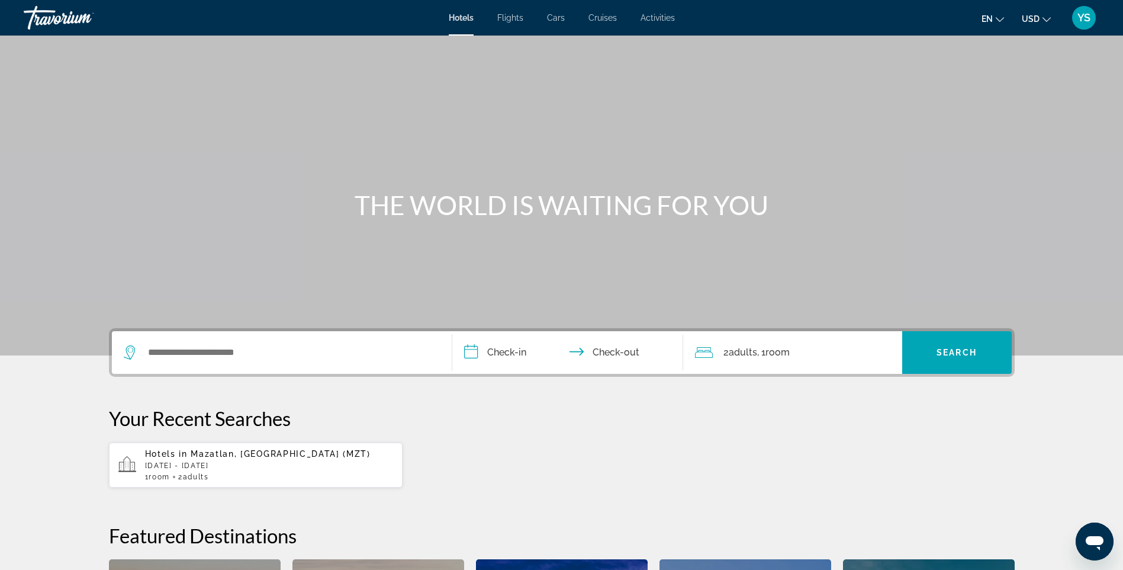
click at [216, 458] on div "Hotels in [GEOGRAPHIC_DATA], [GEOGRAPHIC_DATA] (MZT) [DATE] - [DATE] 1 Room roo…" at bounding box center [269, 465] width 249 height 32
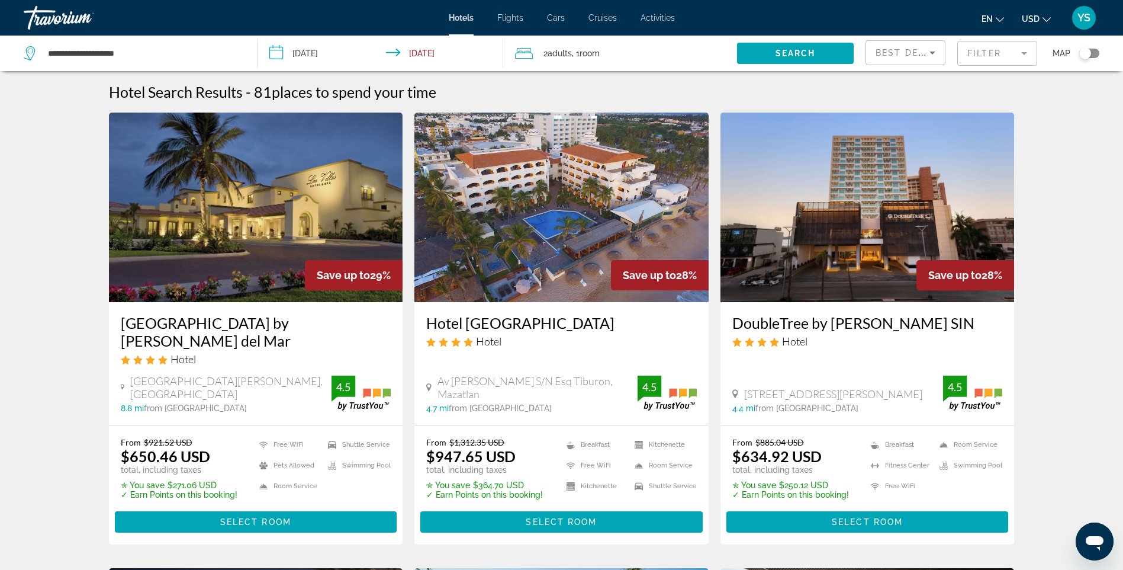
click at [256, 204] on img "Main content" at bounding box center [256, 208] width 294 height 190
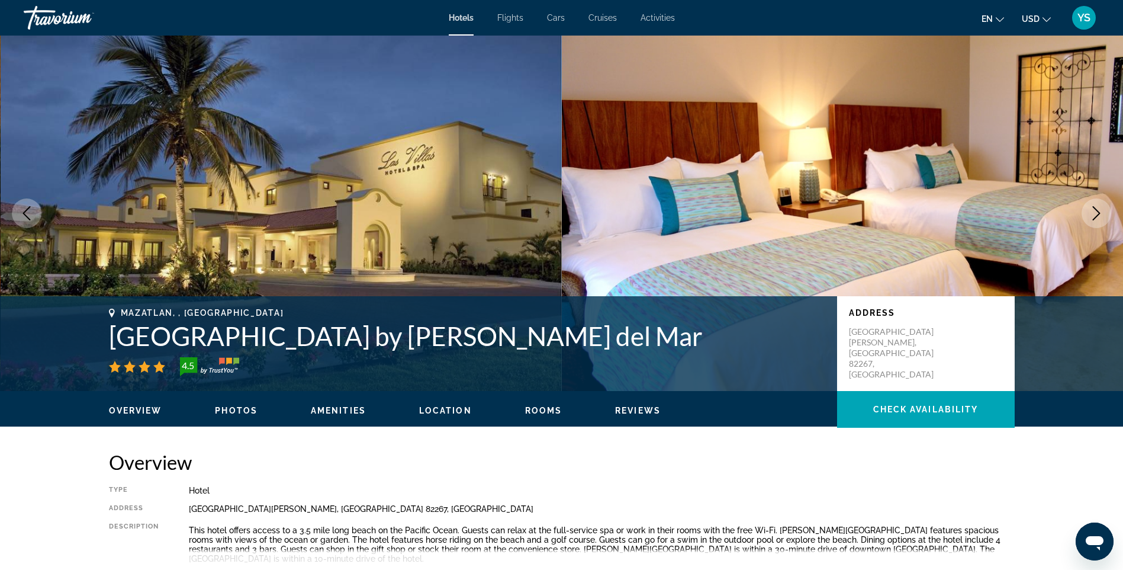
click at [1096, 211] on icon "Next image" at bounding box center [1097, 213] width 14 height 14
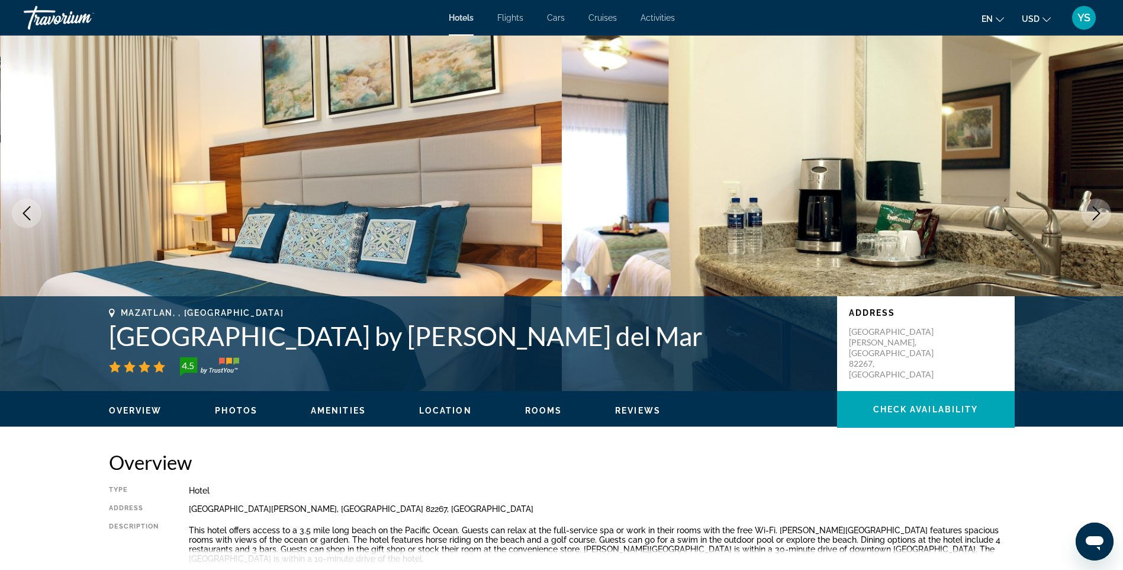
click at [1093, 211] on icon "Next image" at bounding box center [1097, 213] width 14 height 14
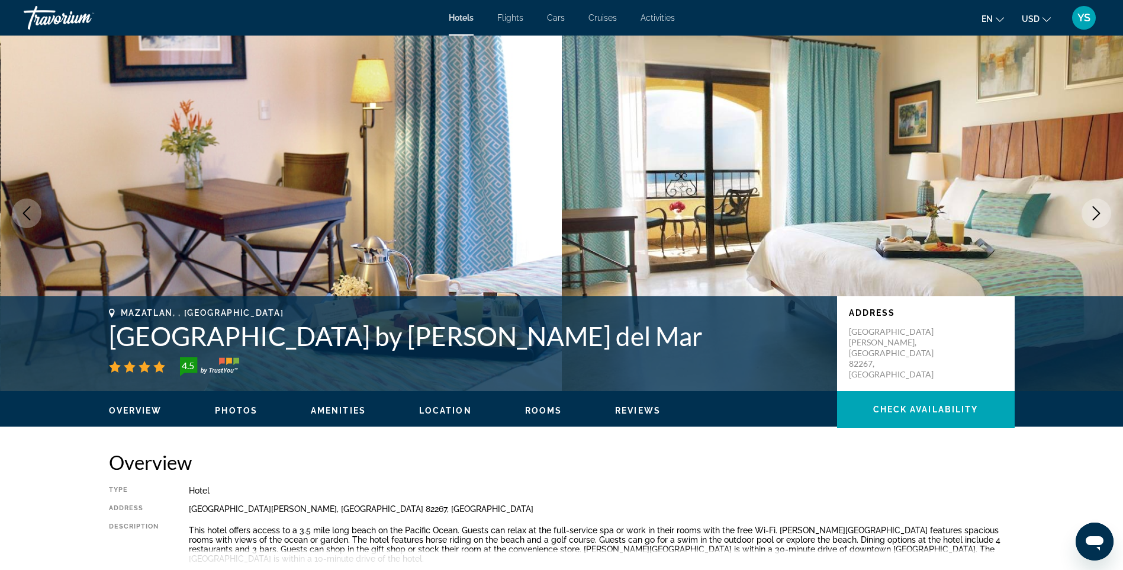
click at [1093, 210] on icon "Next image" at bounding box center [1097, 213] width 14 height 14
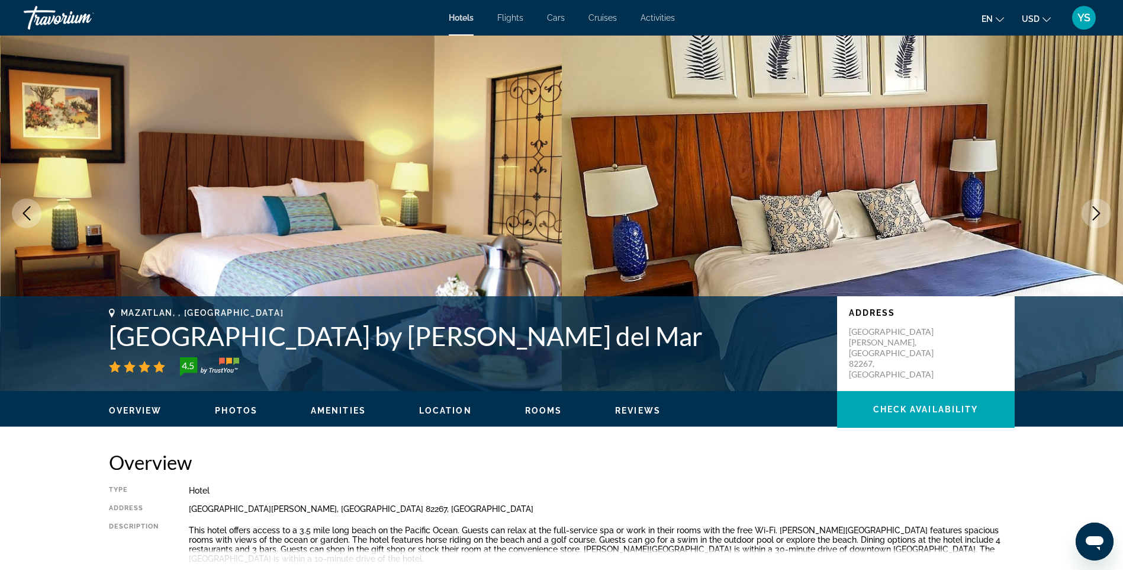
click at [1091, 210] on icon "Next image" at bounding box center [1097, 213] width 14 height 14
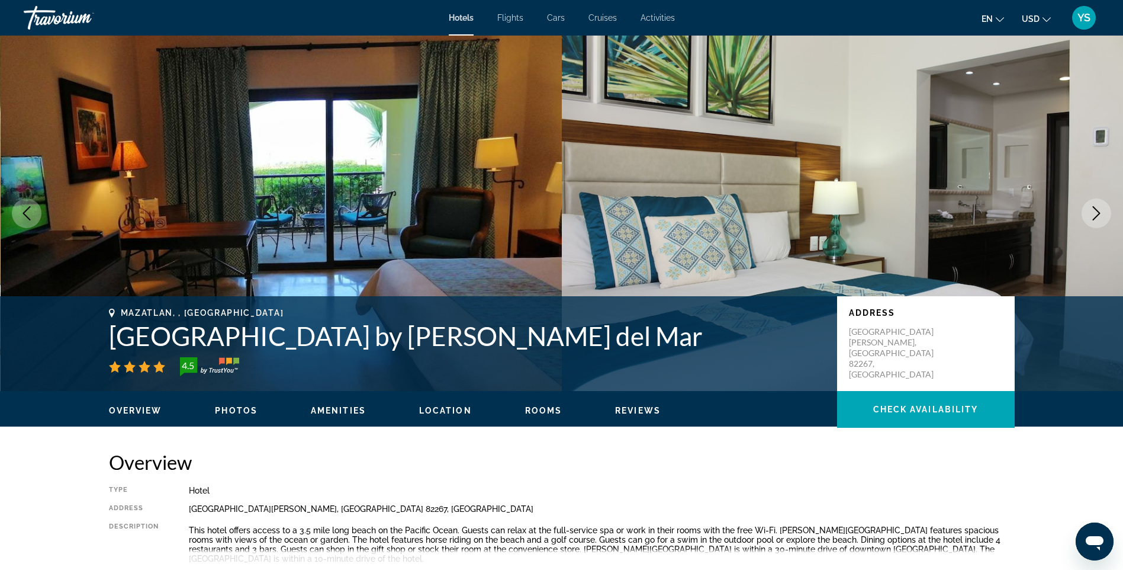
click at [1084, 213] on button "Next image" at bounding box center [1097, 213] width 30 height 30
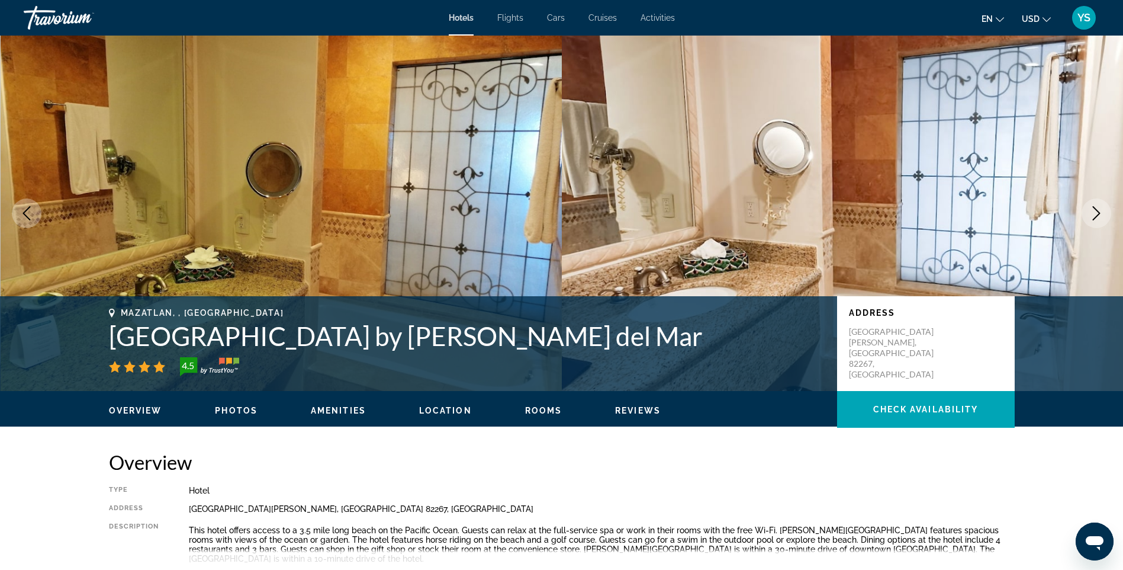
click at [1104, 214] on button "Next image" at bounding box center [1097, 213] width 30 height 30
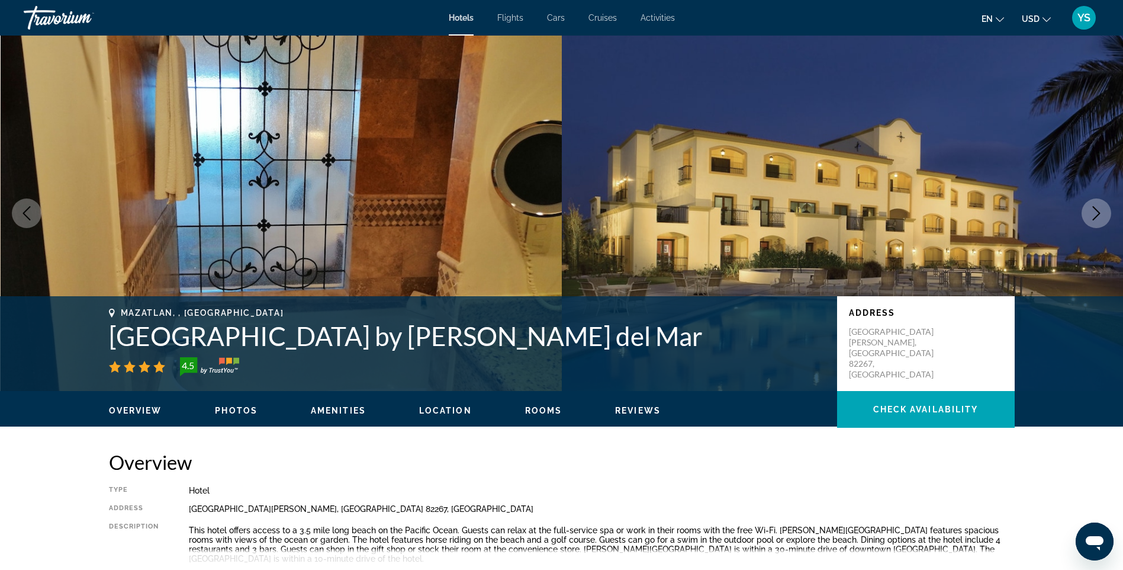
click at [1099, 210] on icon "Next image" at bounding box center [1097, 213] width 14 height 14
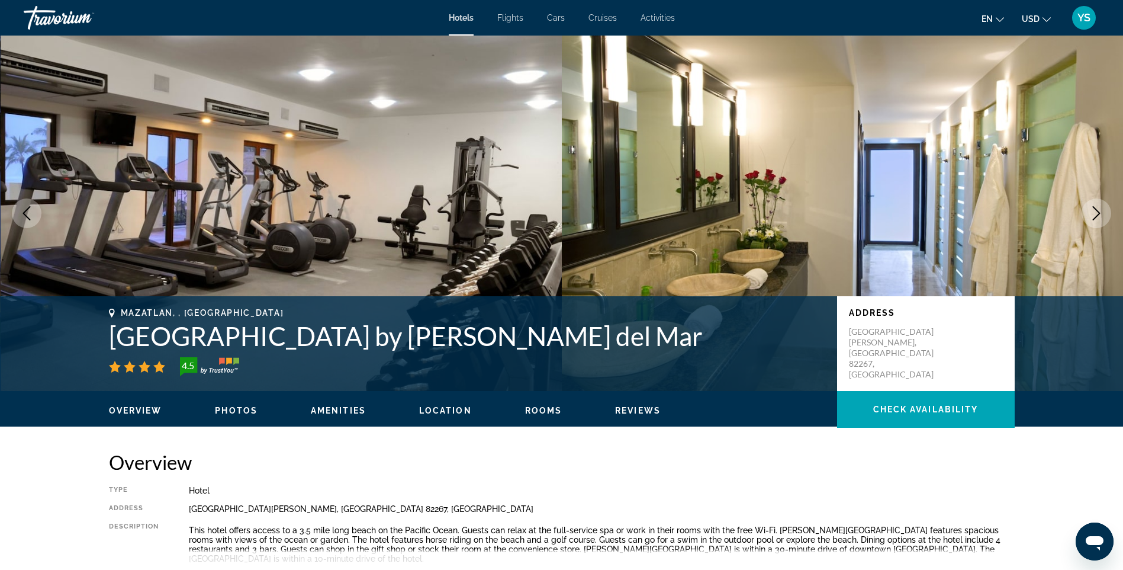
click at [1101, 210] on icon "Next image" at bounding box center [1097, 213] width 14 height 14
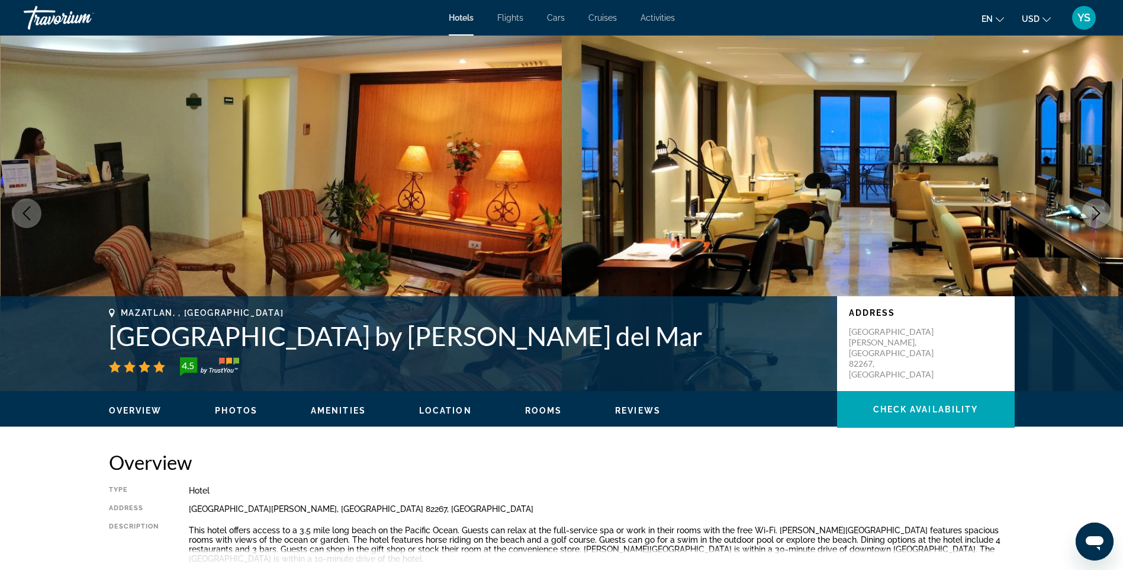
click at [1096, 210] on icon "Next image" at bounding box center [1097, 213] width 8 height 14
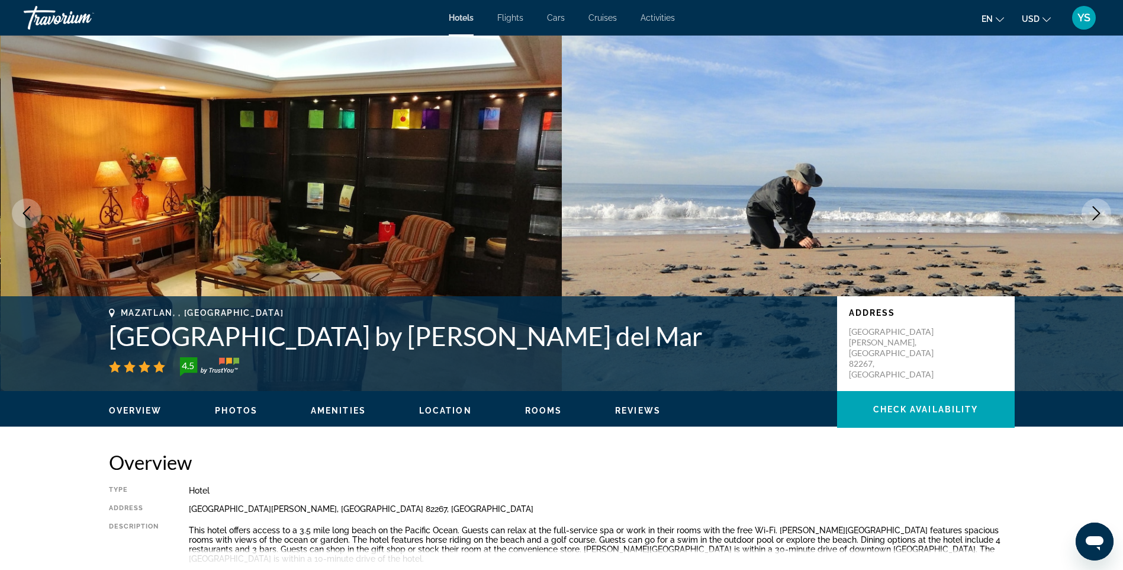
click at [1099, 209] on icon "Next image" at bounding box center [1097, 213] width 14 height 14
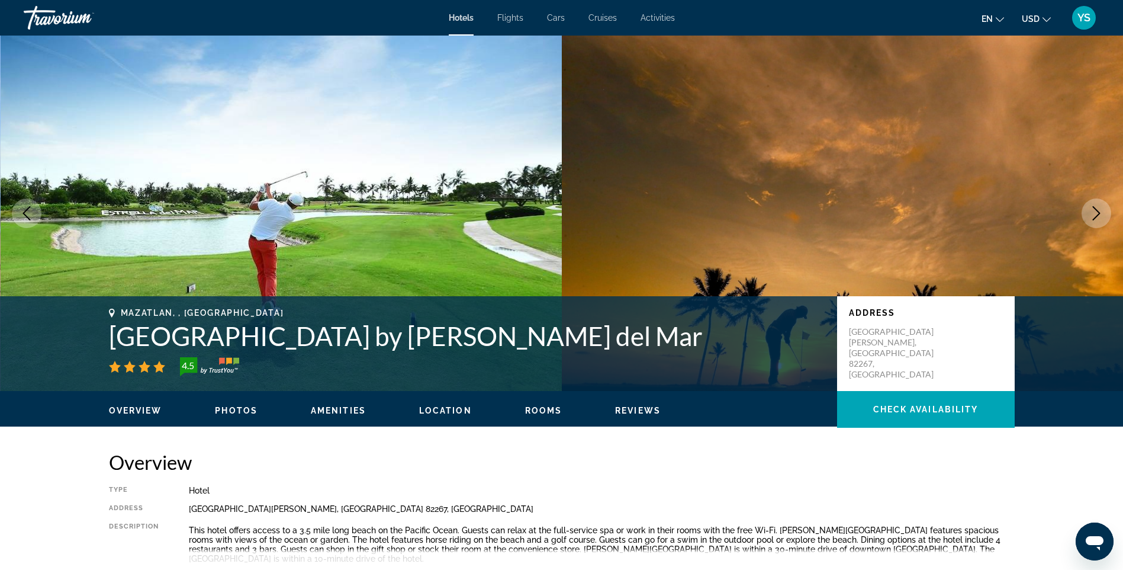
click at [1100, 211] on icon "Next image" at bounding box center [1097, 213] width 14 height 14
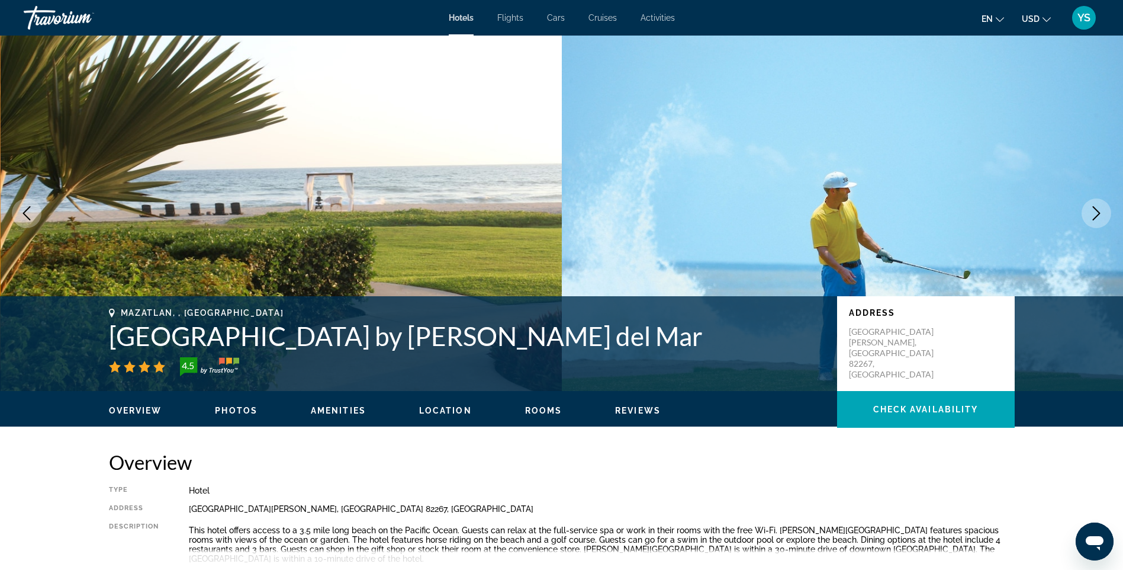
click at [1094, 207] on icon "Next image" at bounding box center [1097, 213] width 8 height 14
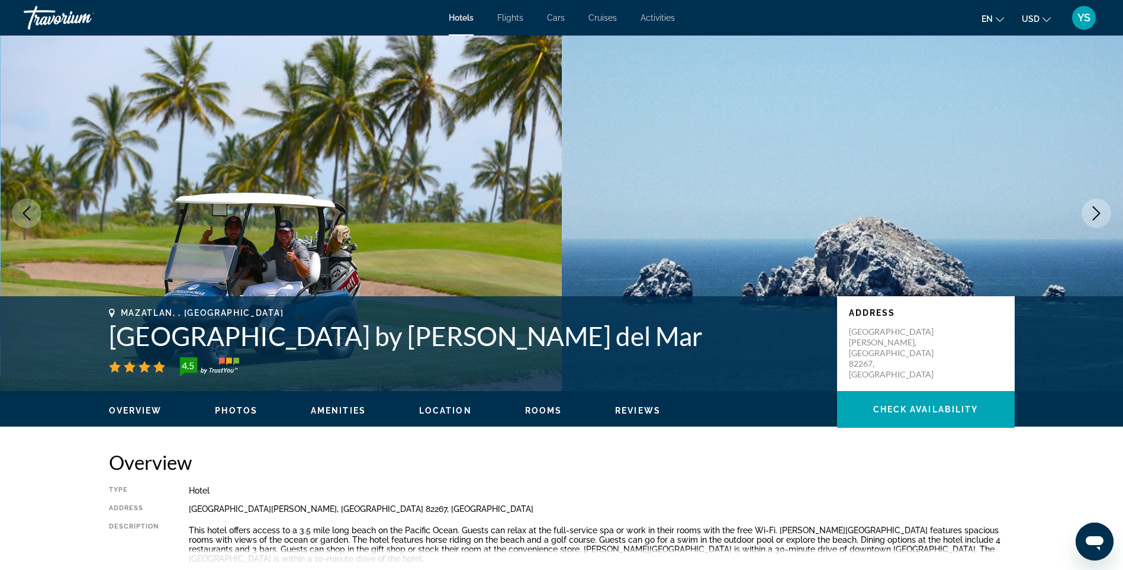
click at [1098, 211] on icon "Next image" at bounding box center [1097, 213] width 8 height 14
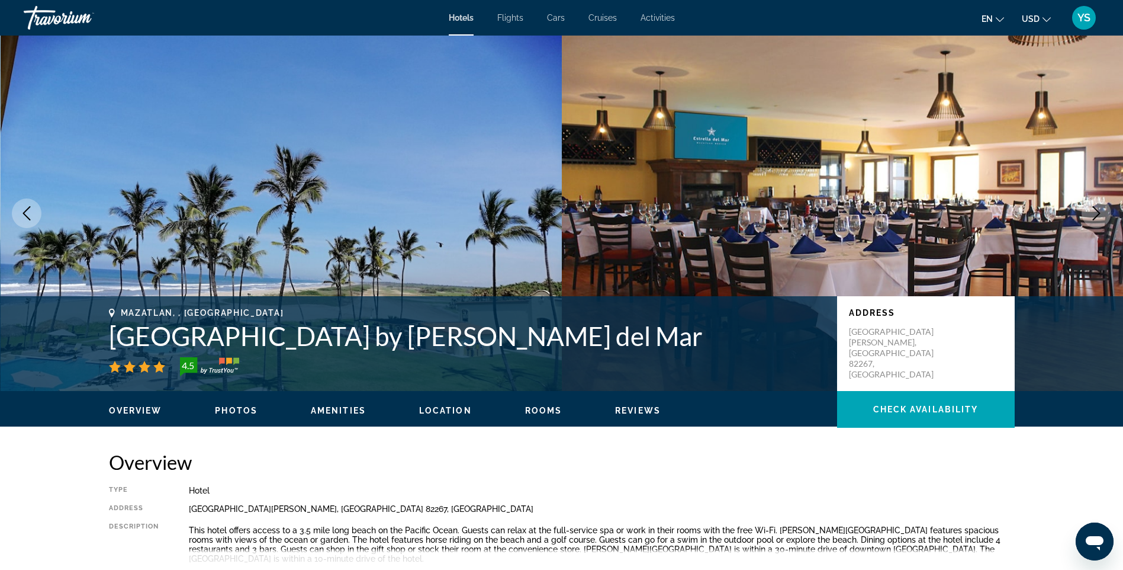
click at [1094, 212] on icon "Next image" at bounding box center [1097, 213] width 14 height 14
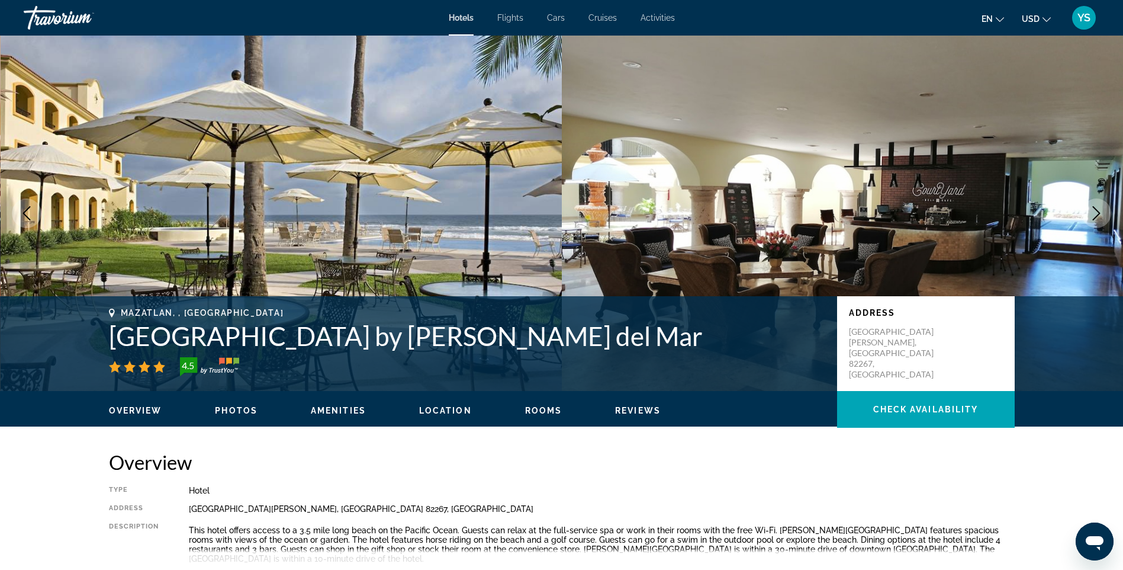
click at [1100, 210] on icon "Next image" at bounding box center [1097, 213] width 14 height 14
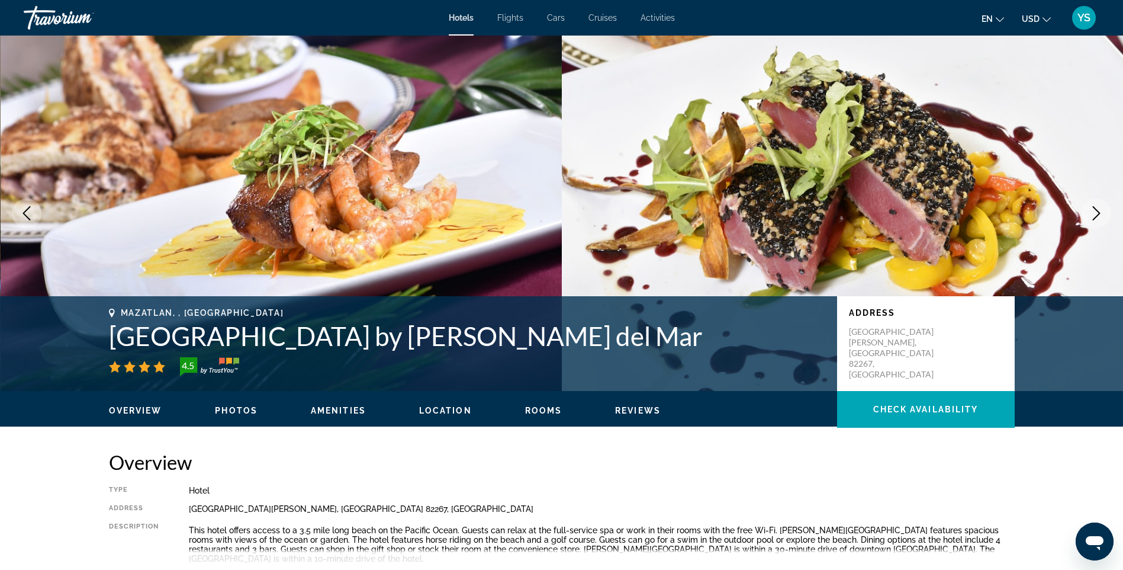
click at [1095, 211] on icon "Next image" at bounding box center [1097, 213] width 14 height 14
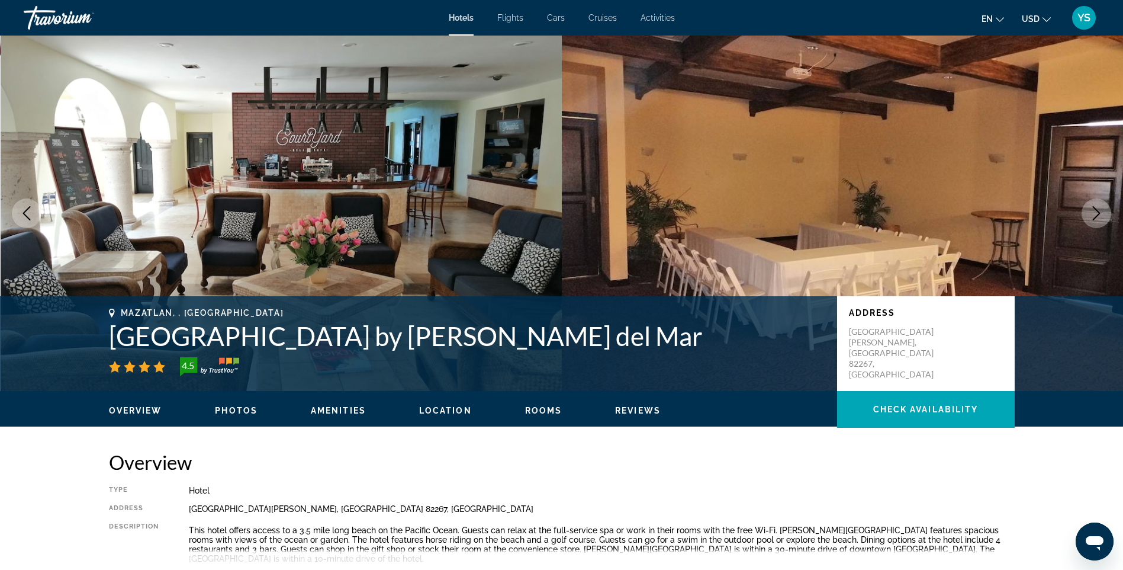
click at [1094, 210] on icon "Next image" at bounding box center [1097, 213] width 14 height 14
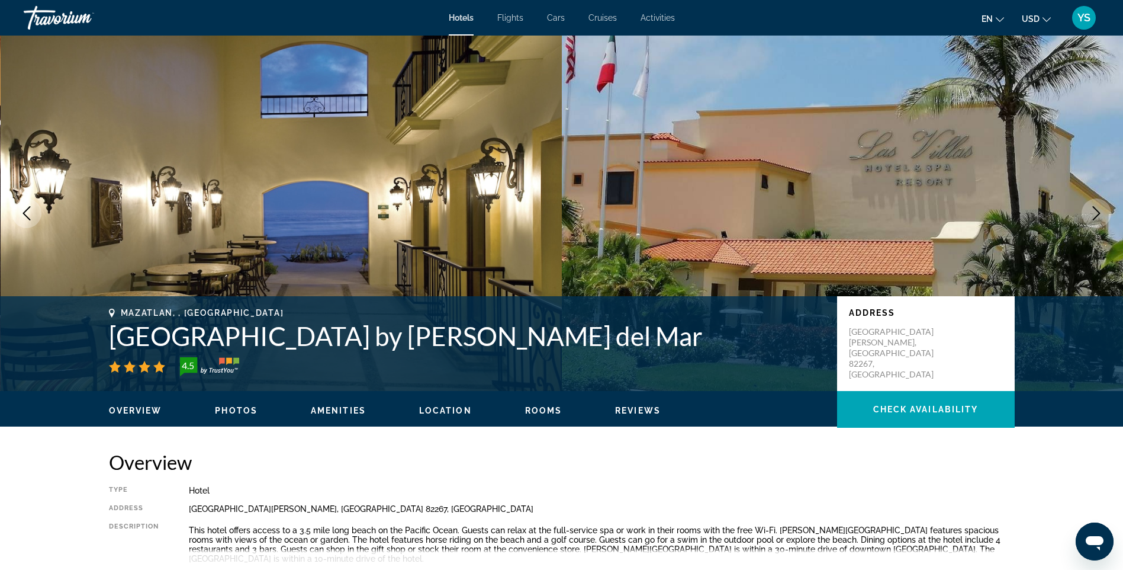
click at [1094, 210] on icon "Next image" at bounding box center [1097, 213] width 14 height 14
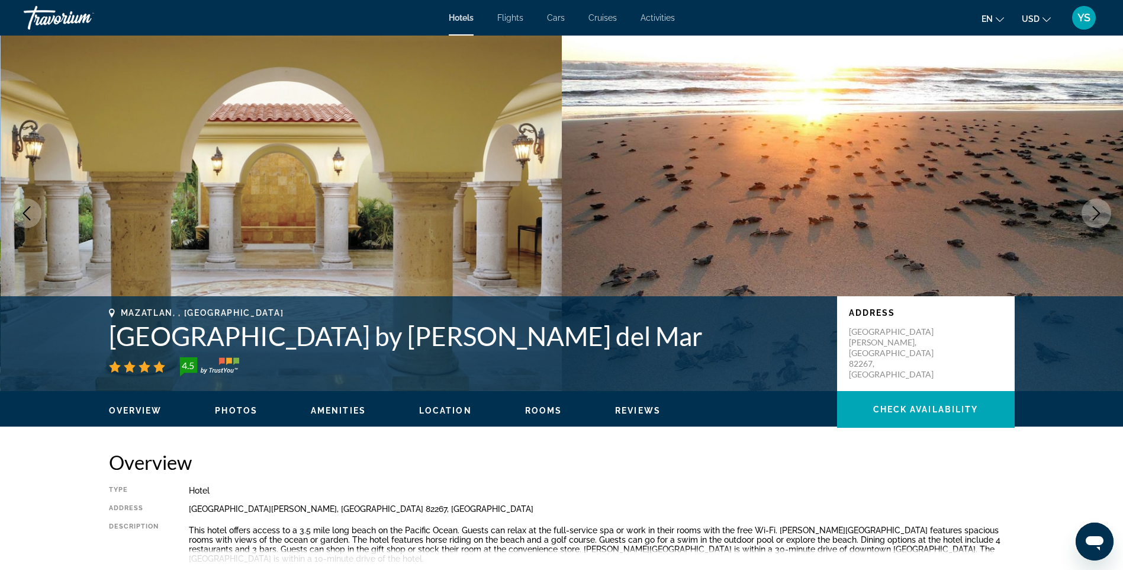
click at [1091, 214] on icon "Next image" at bounding box center [1097, 213] width 14 height 14
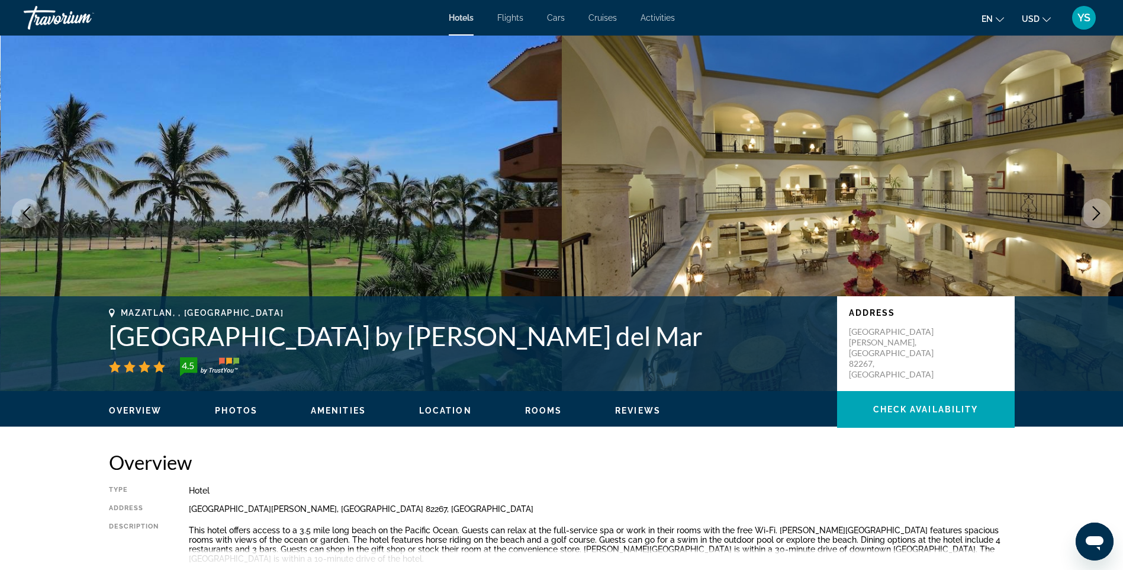
click at [1097, 214] on icon "Next image" at bounding box center [1097, 213] width 14 height 14
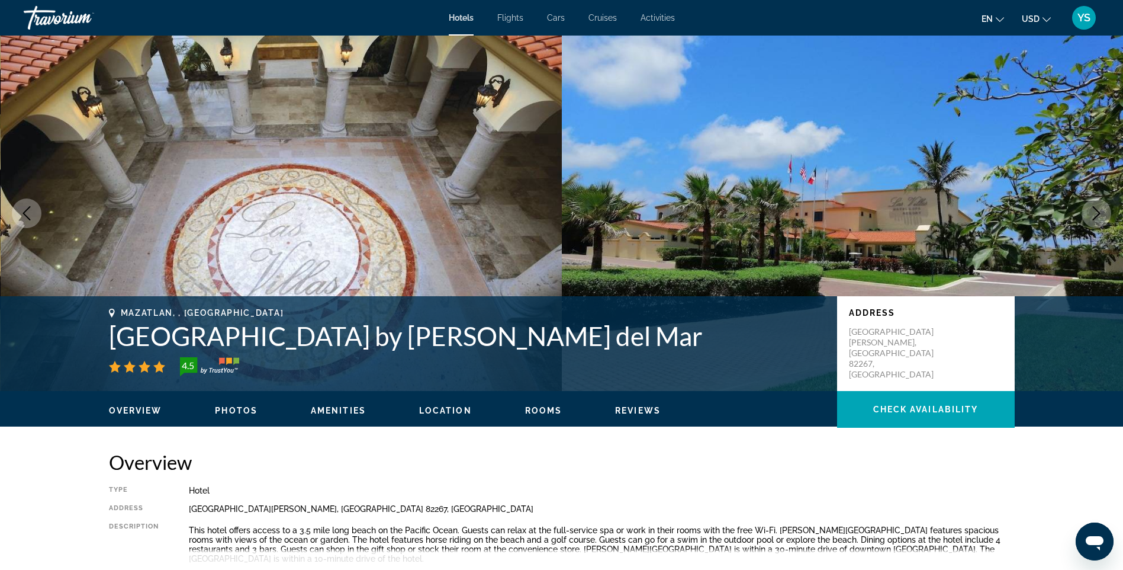
click at [1093, 215] on icon "Next image" at bounding box center [1097, 213] width 14 height 14
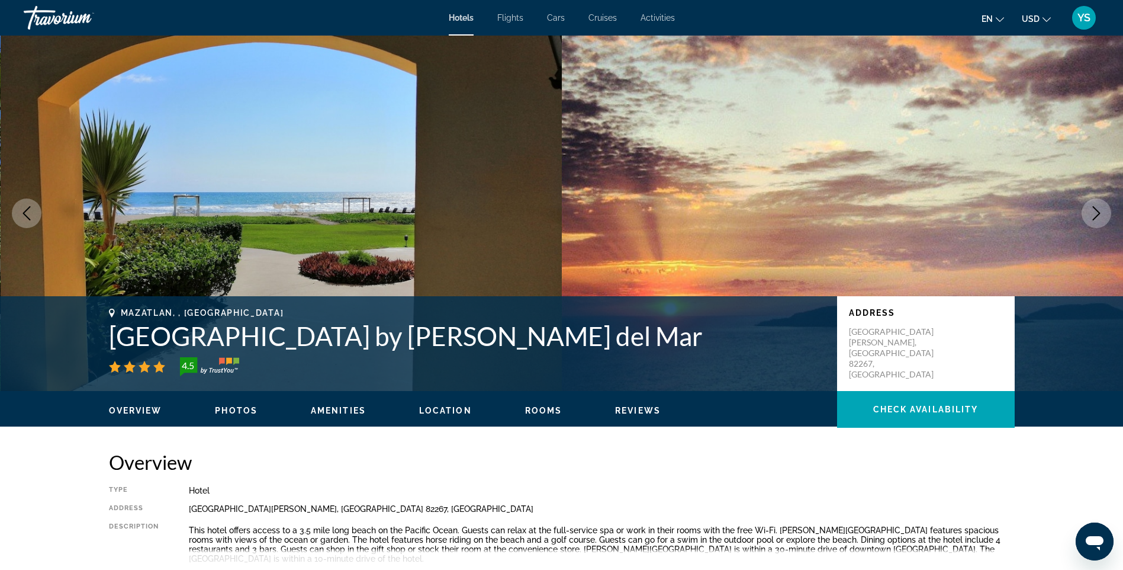
click at [1099, 210] on icon "Next image" at bounding box center [1097, 213] width 14 height 14
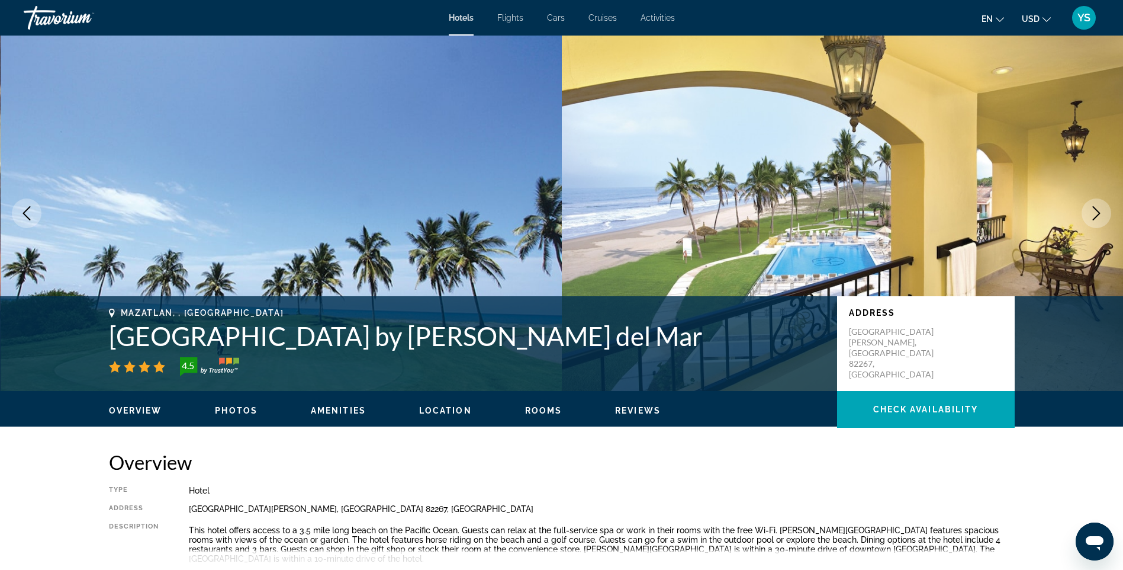
click at [1096, 207] on icon "Next image" at bounding box center [1097, 213] width 14 height 14
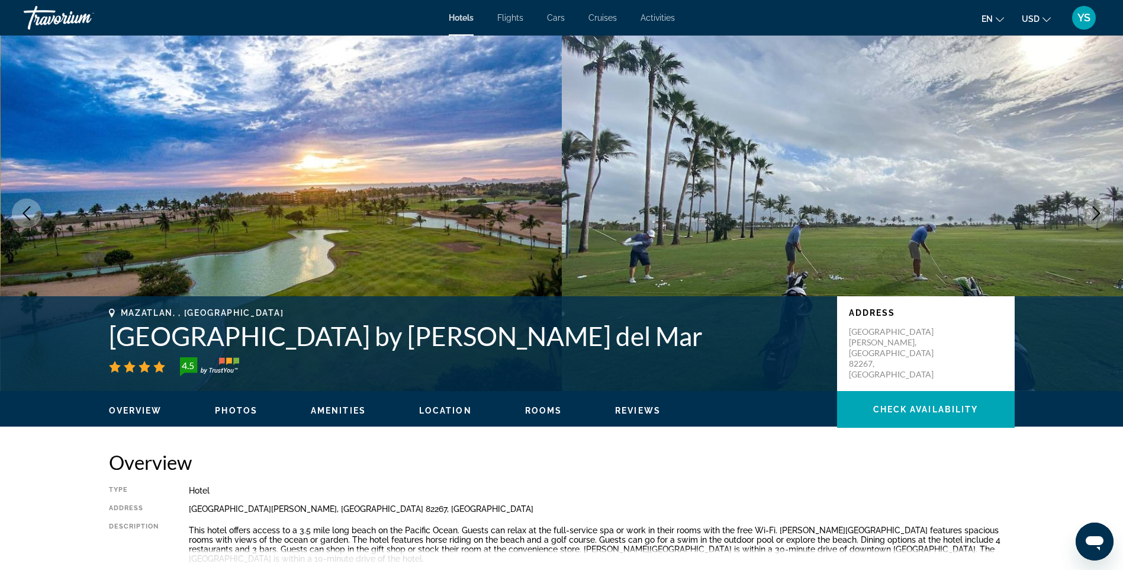
click at [1093, 208] on icon "Next image" at bounding box center [1097, 213] width 14 height 14
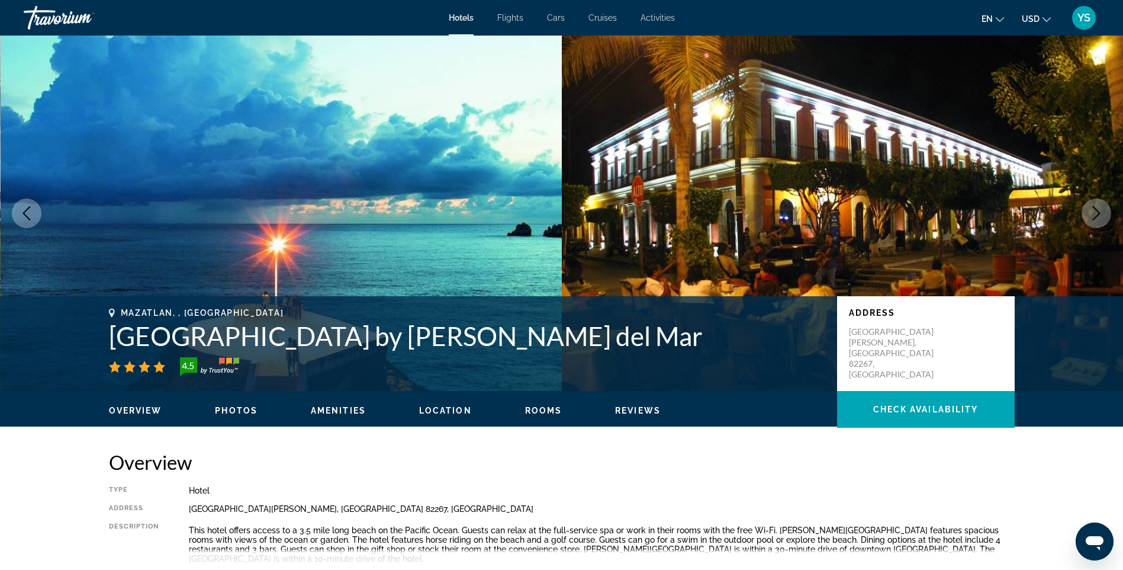
click at [1096, 207] on icon "Next image" at bounding box center [1097, 213] width 14 height 14
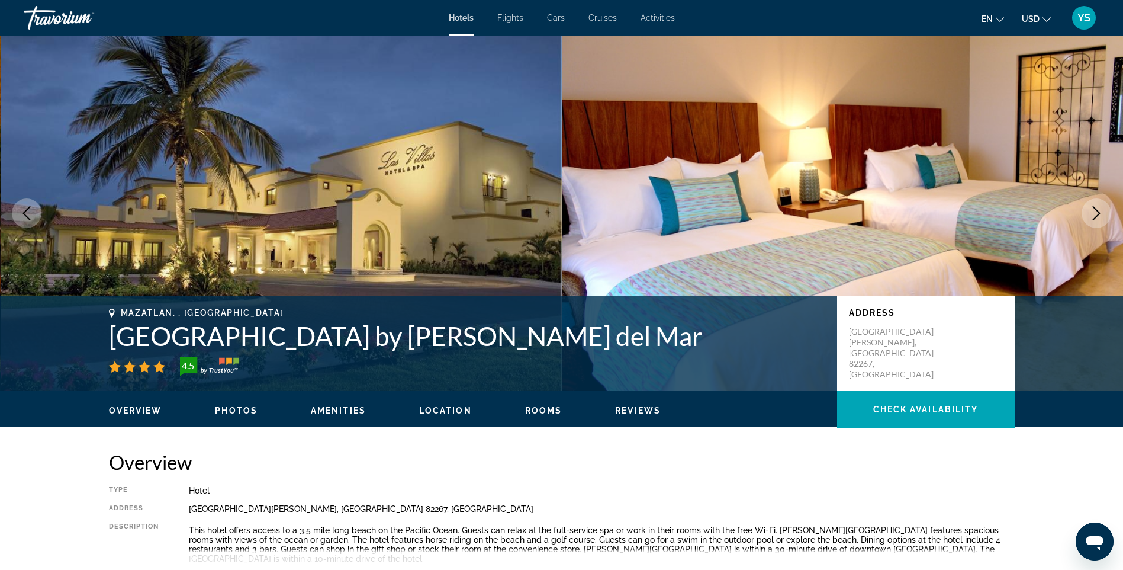
click at [1100, 211] on icon "Next image" at bounding box center [1097, 213] width 14 height 14
